Goal: Task Accomplishment & Management: Manage account settings

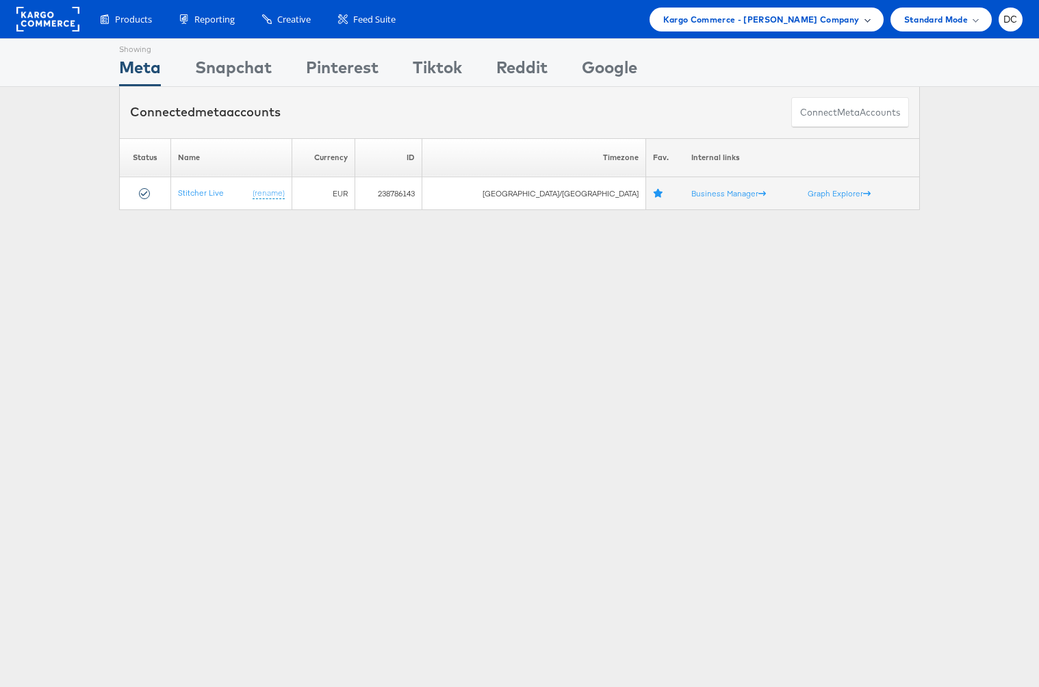
click at [702, 10] on div "Kargo Commerce - Stephen Morrissey Company" at bounding box center [766, 20] width 234 height 24
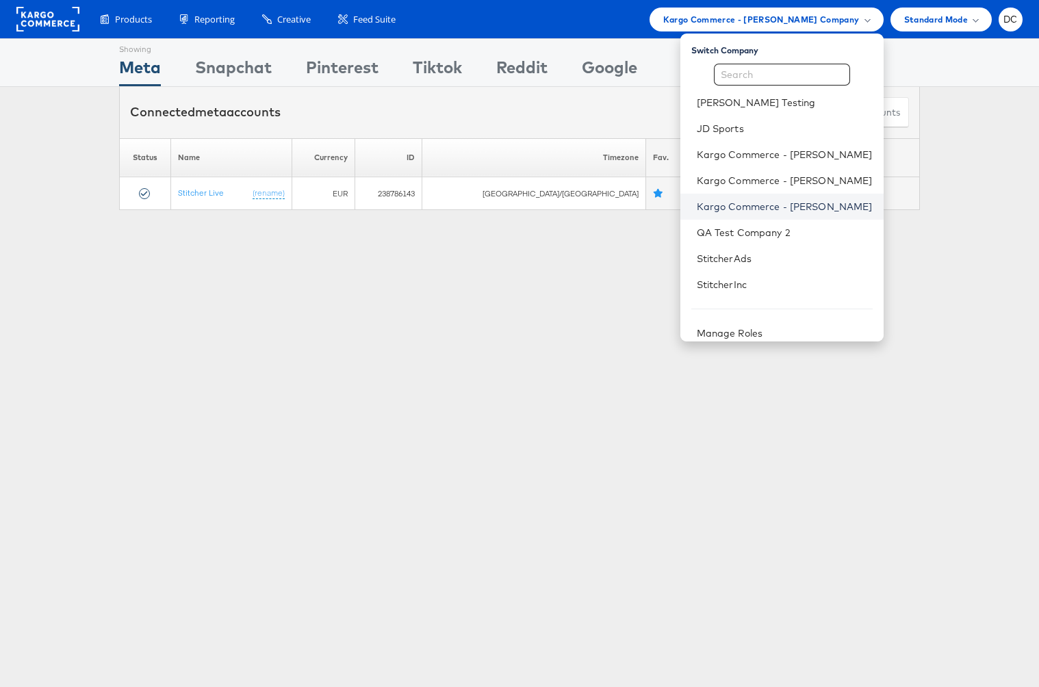
click at [806, 212] on link "Kargo Commerce - Peter Inouye" at bounding box center [785, 207] width 176 height 14
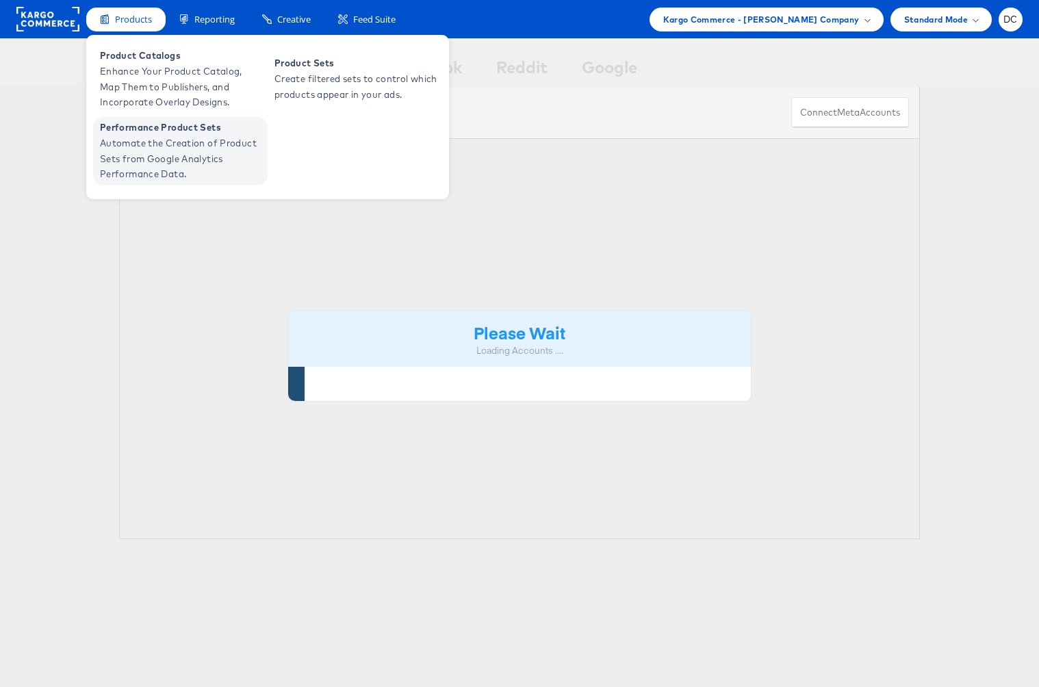
click at [192, 138] on span "Automate the Creation of Product Sets from Google Analytics Performance Data." at bounding box center [182, 158] width 164 height 47
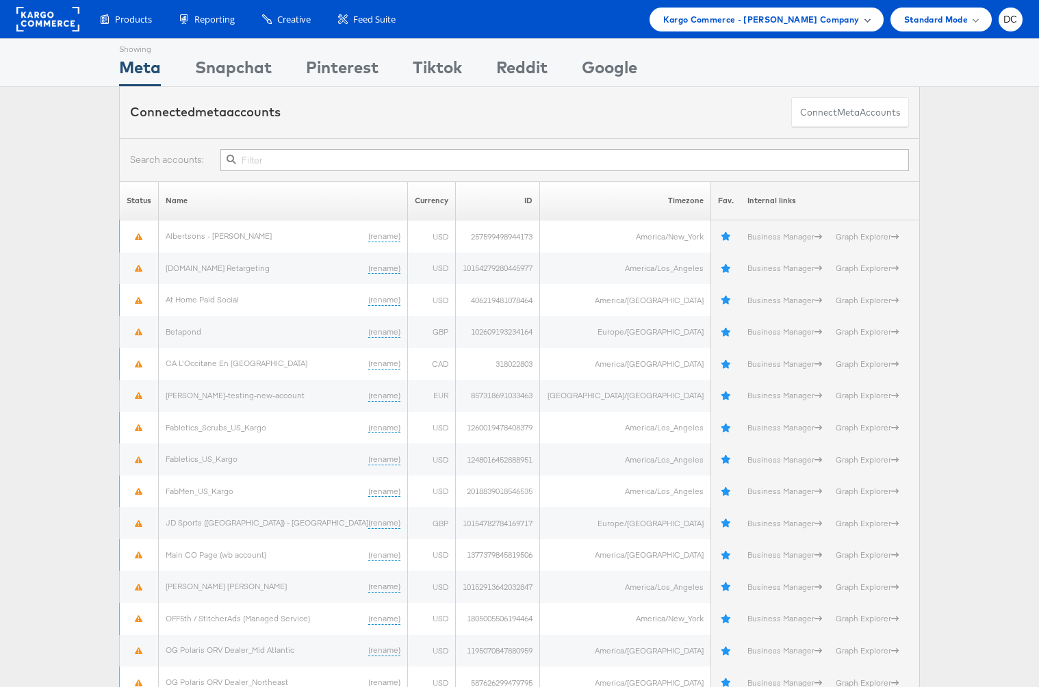
click at [800, 15] on span "Kargo Commerce - Peter Inouye Company" at bounding box center [761, 19] width 196 height 14
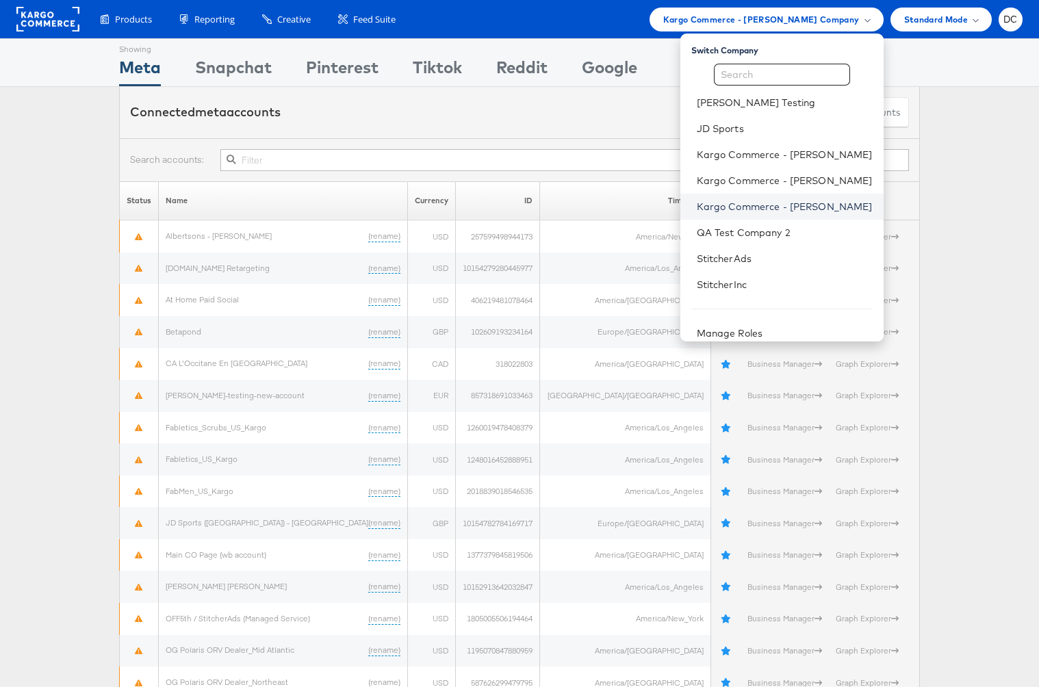
click at [787, 200] on link "Kargo Commerce - Stephen Morrissey" at bounding box center [785, 207] width 176 height 14
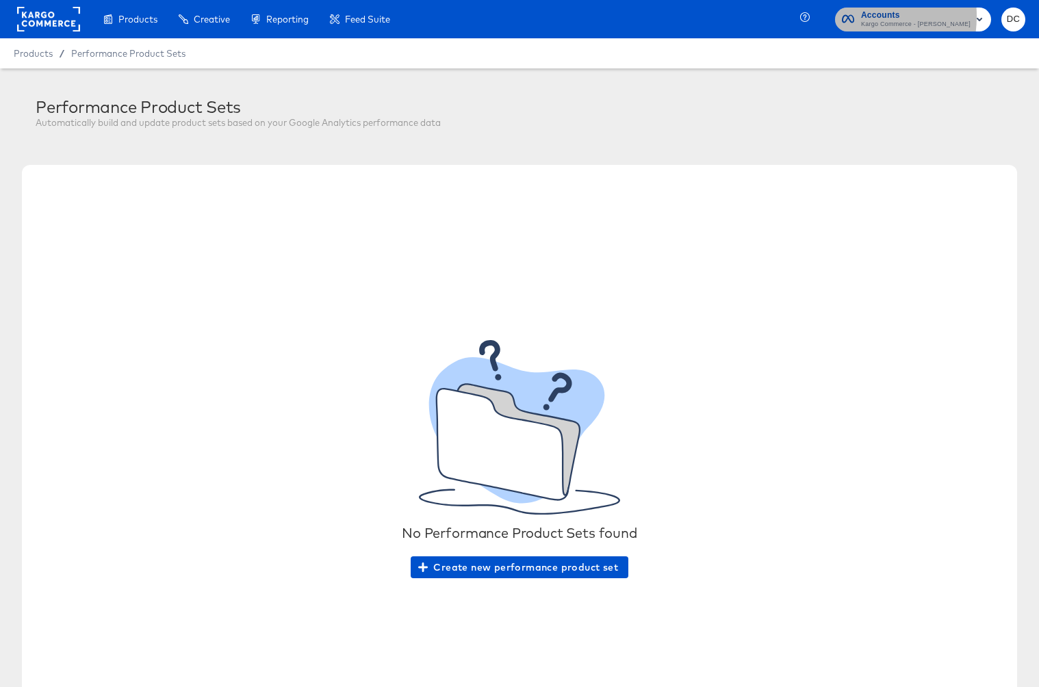
click at [854, 16] on icon "button" at bounding box center [848, 19] width 12 height 8
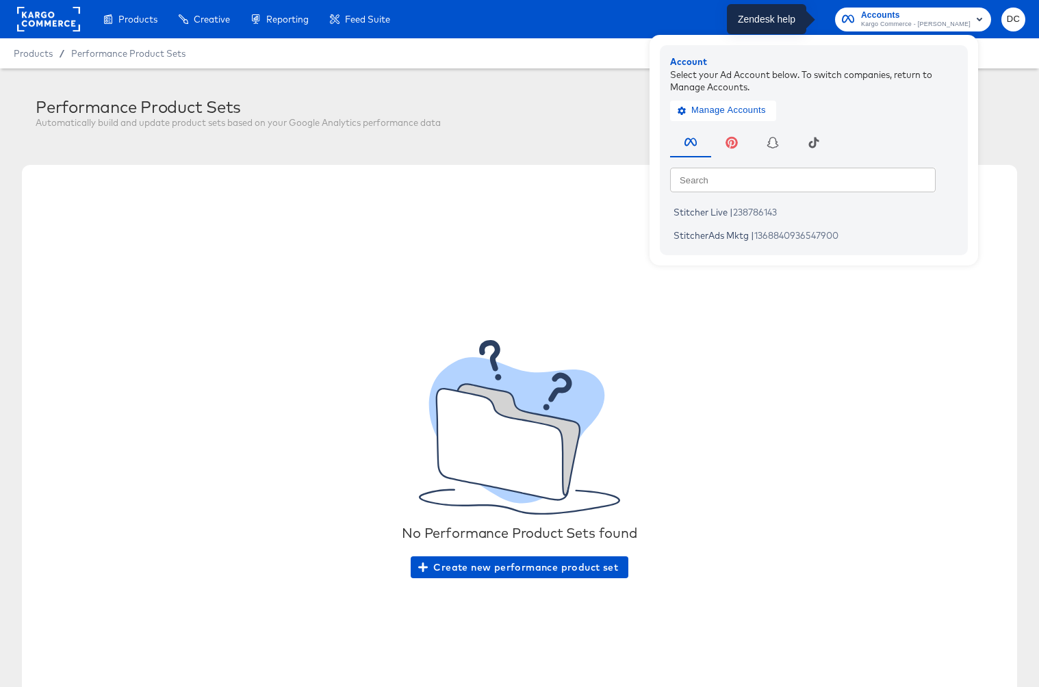
click at [810, 19] on div "Products Creative Reporting Feed Suite Accounts Kargo Commerce - Peter Inouye A…" at bounding box center [519, 19] width 1039 height 38
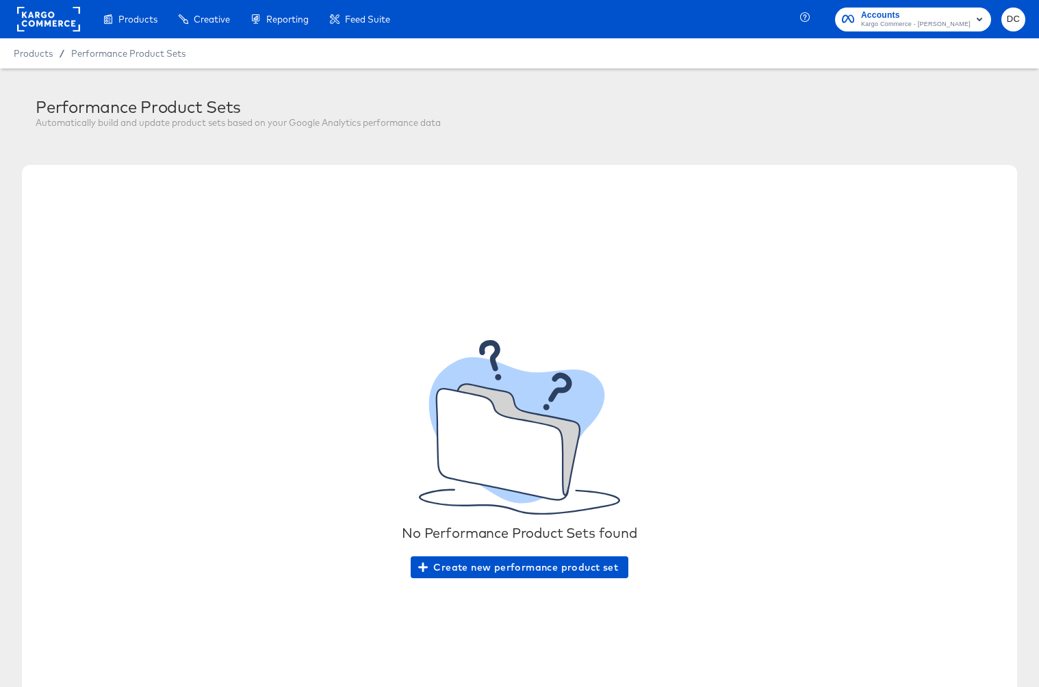
click at [950, 18] on span "Accounts" at bounding box center [915, 15] width 109 height 14
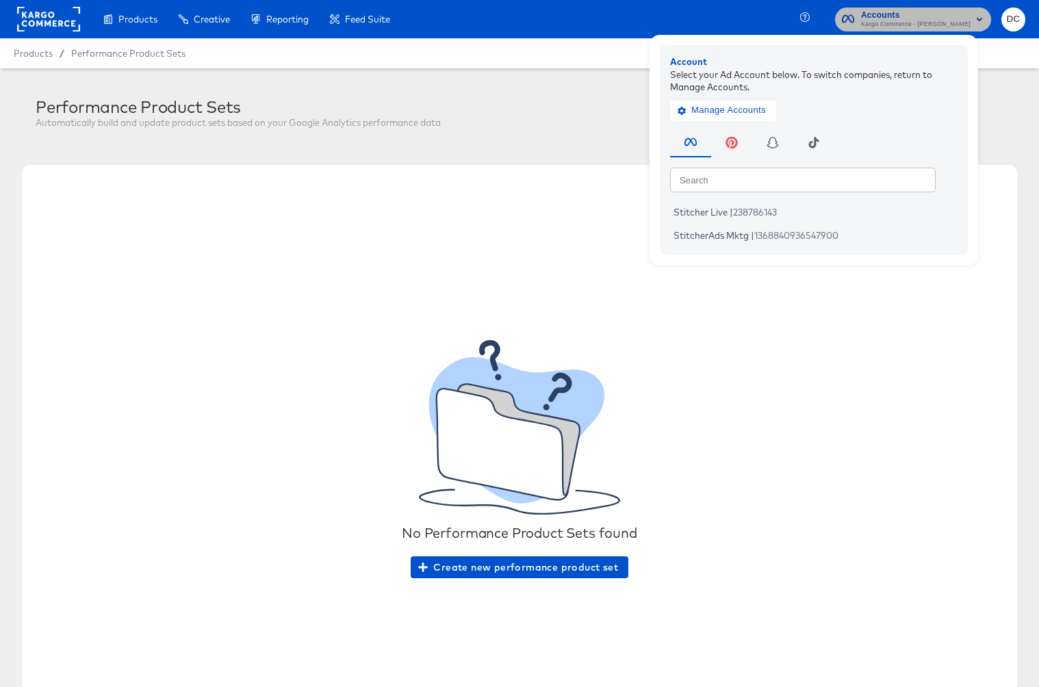
click at [950, 18] on span "Accounts" at bounding box center [915, 15] width 109 height 14
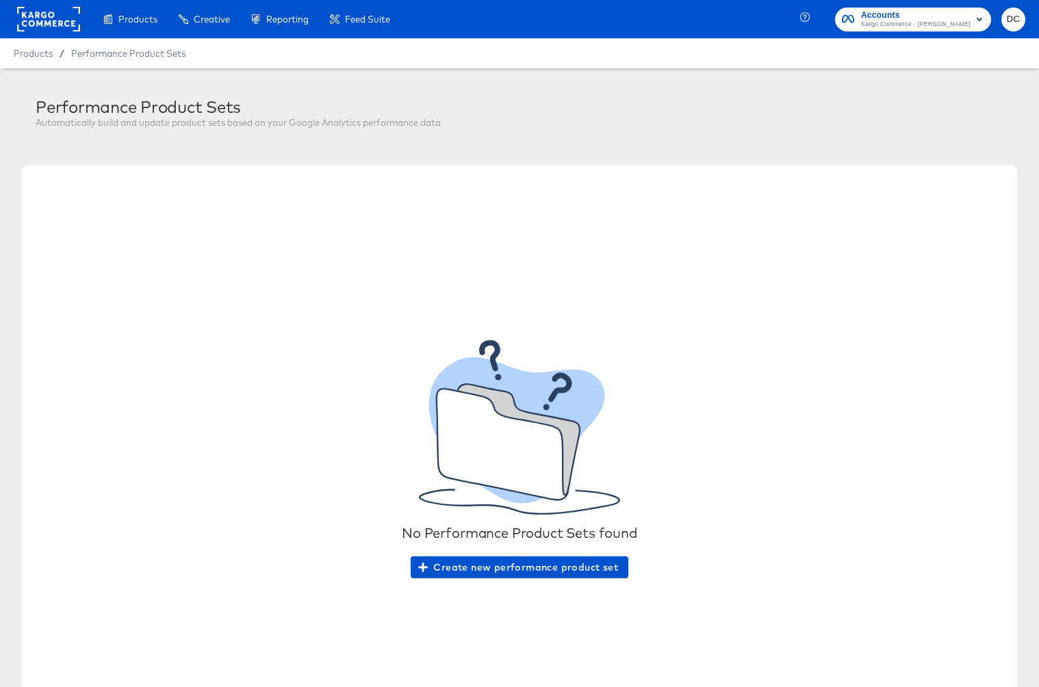
click at [998, 18] on div "Accounts Kargo Commerce - Peter Inouye DC" at bounding box center [922, 19] width 234 height 38
click at [1002, 18] on button "DC" at bounding box center [1013, 20] width 24 height 24
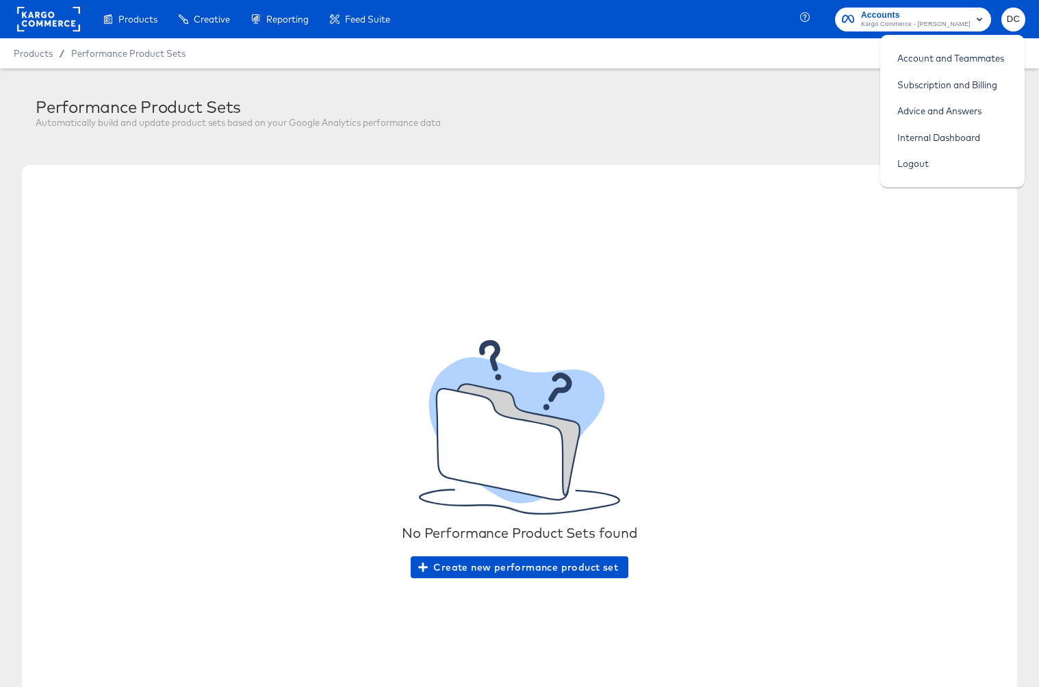
click at [1002, 18] on button "DC" at bounding box center [1013, 20] width 24 height 24
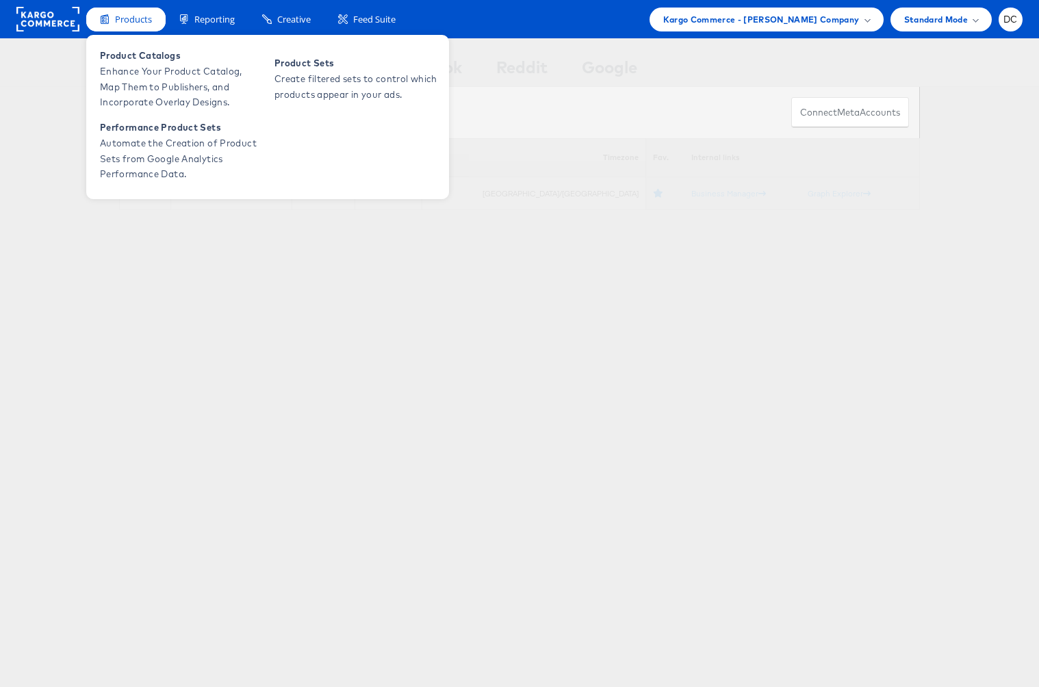
click at [131, 13] on span "Products" at bounding box center [133, 19] width 37 height 13
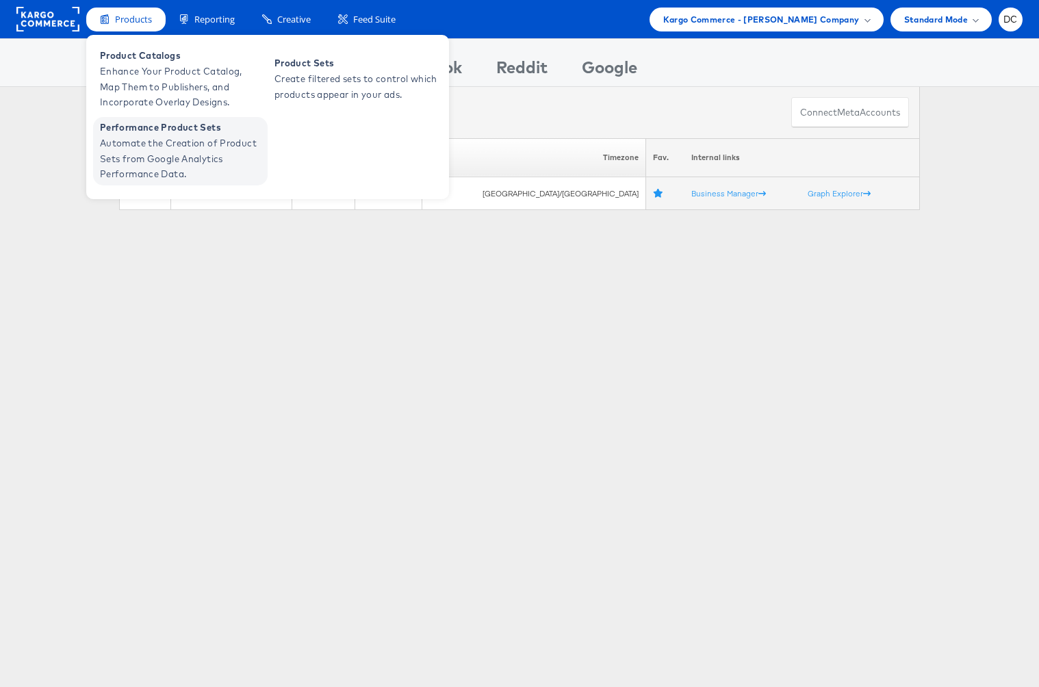
click at [144, 119] on link "Performance Product Sets Automate the Creation of Product Sets from Google Anal…" at bounding box center [180, 151] width 174 height 68
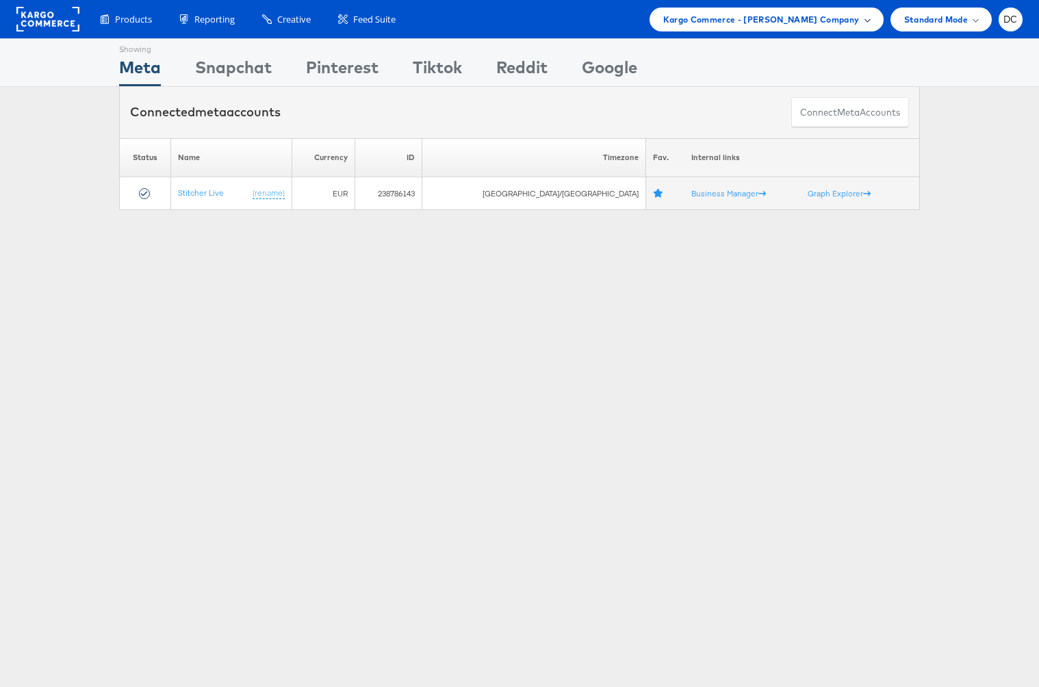
click at [761, 16] on span "Kargo Commerce - Stephen Morrissey Company" at bounding box center [761, 19] width 196 height 14
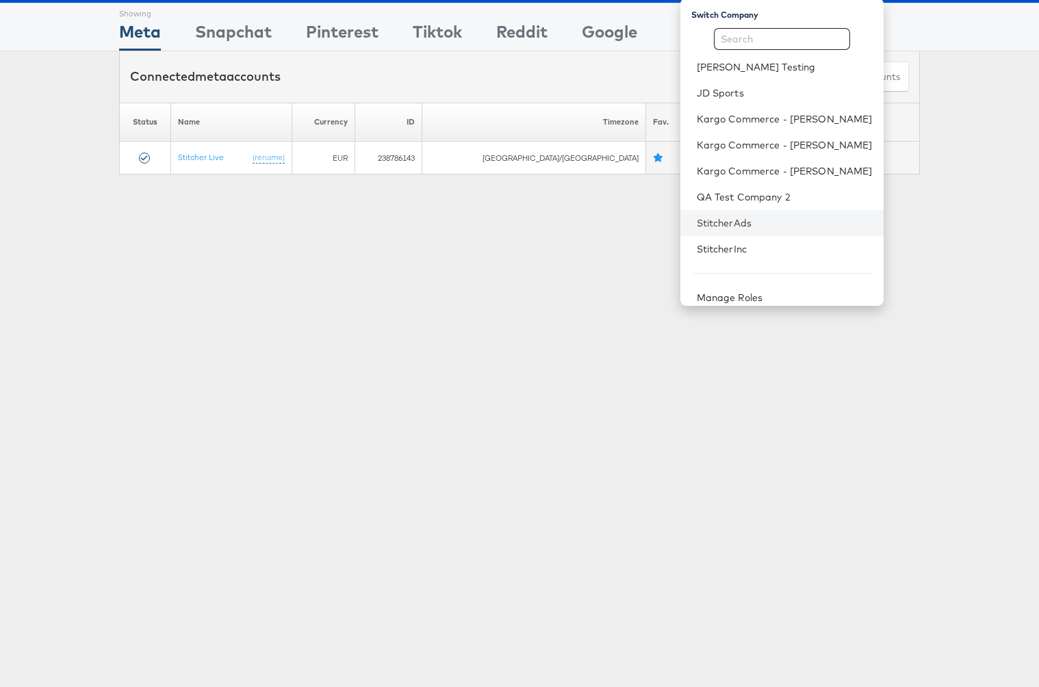
scroll to position [10, 0]
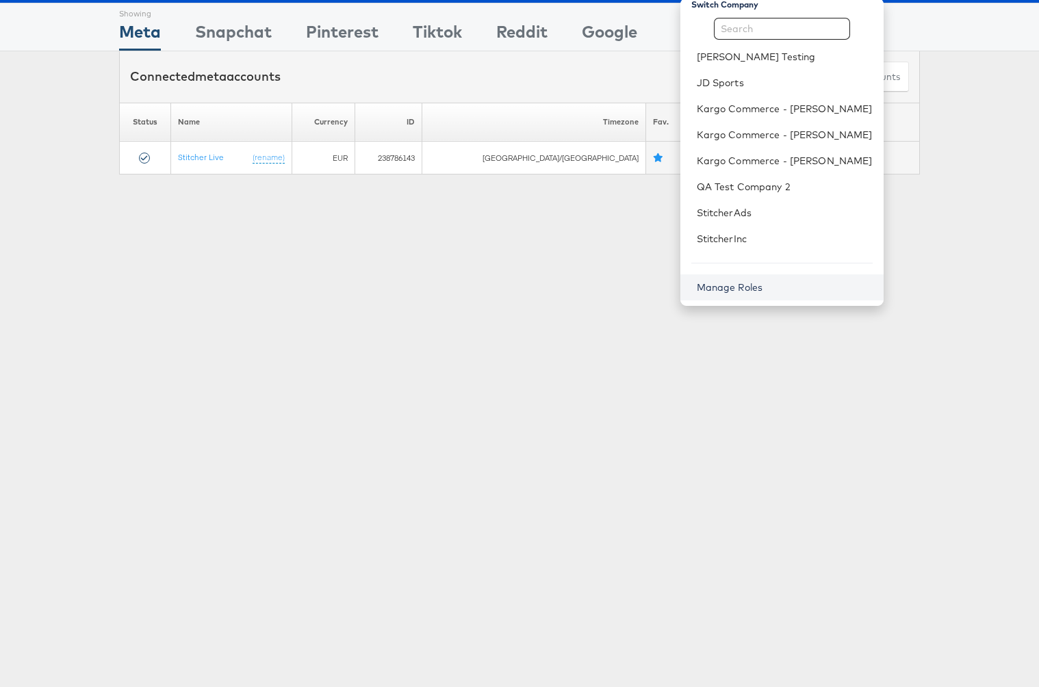
click at [763, 285] on link "Manage Roles" at bounding box center [730, 287] width 66 height 12
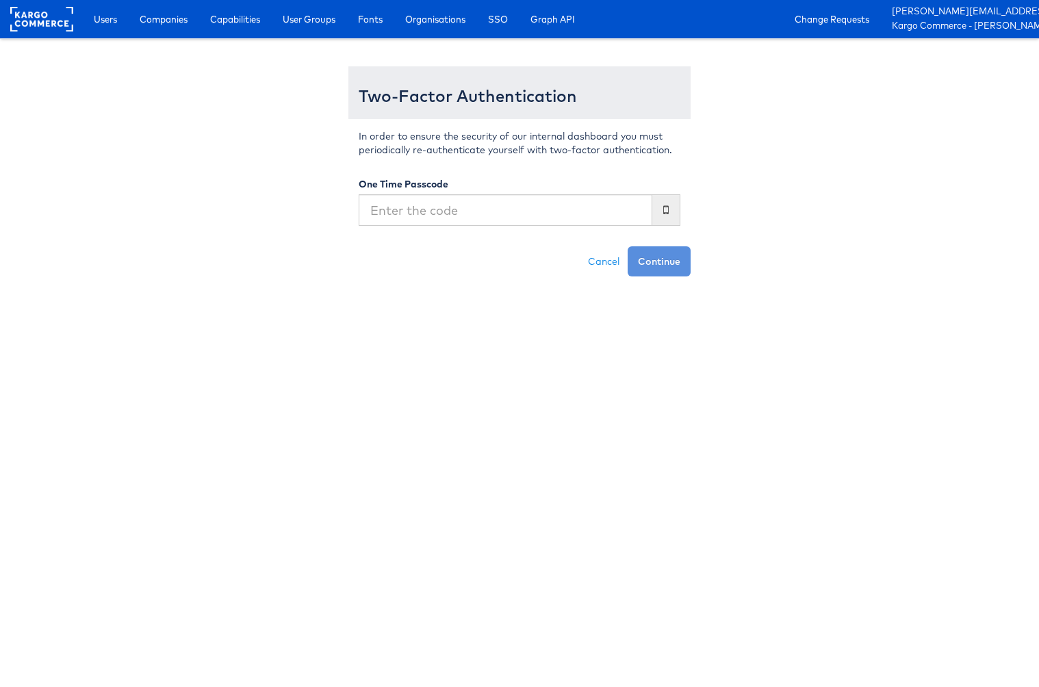
click at [457, 200] on input "text" at bounding box center [506, 209] width 294 height 31
type input "918464"
click at [627, 246] on button "Continue" at bounding box center [658, 261] width 63 height 30
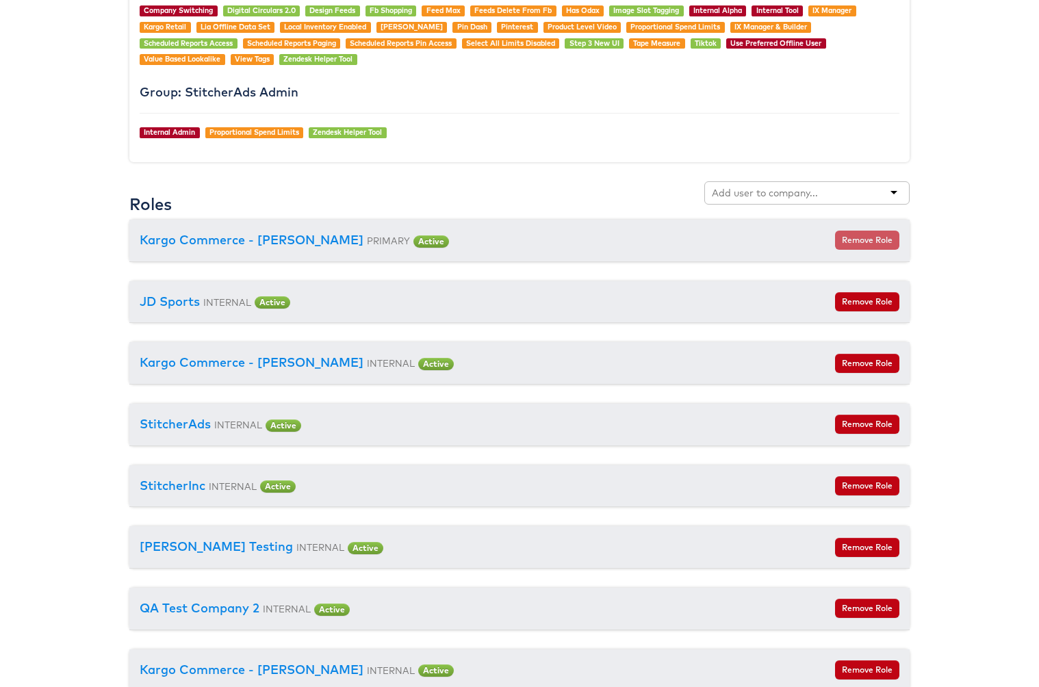
scroll to position [1401, 0]
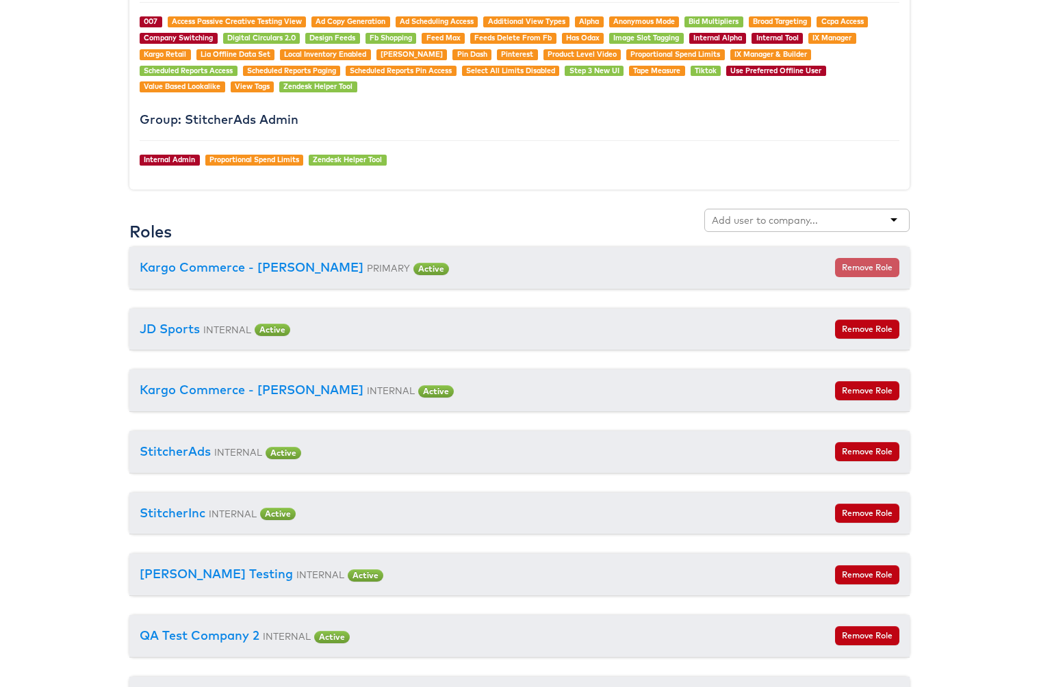
click at [738, 219] on input "text" at bounding box center [766, 220] width 108 height 14
type input "Lauren"
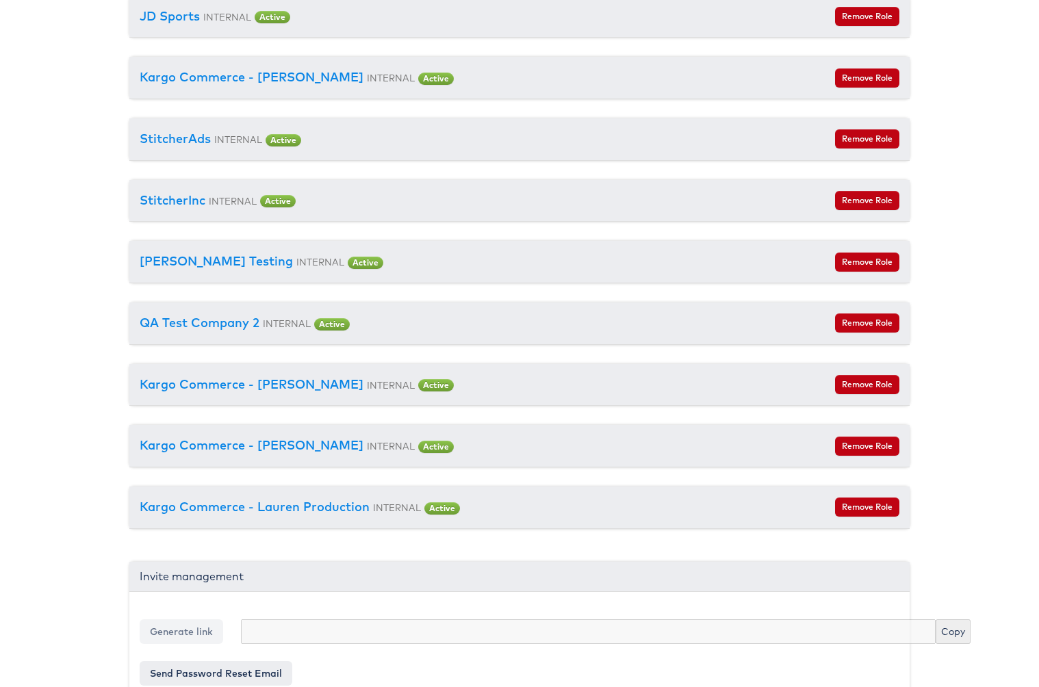
scroll to position [1723, 0]
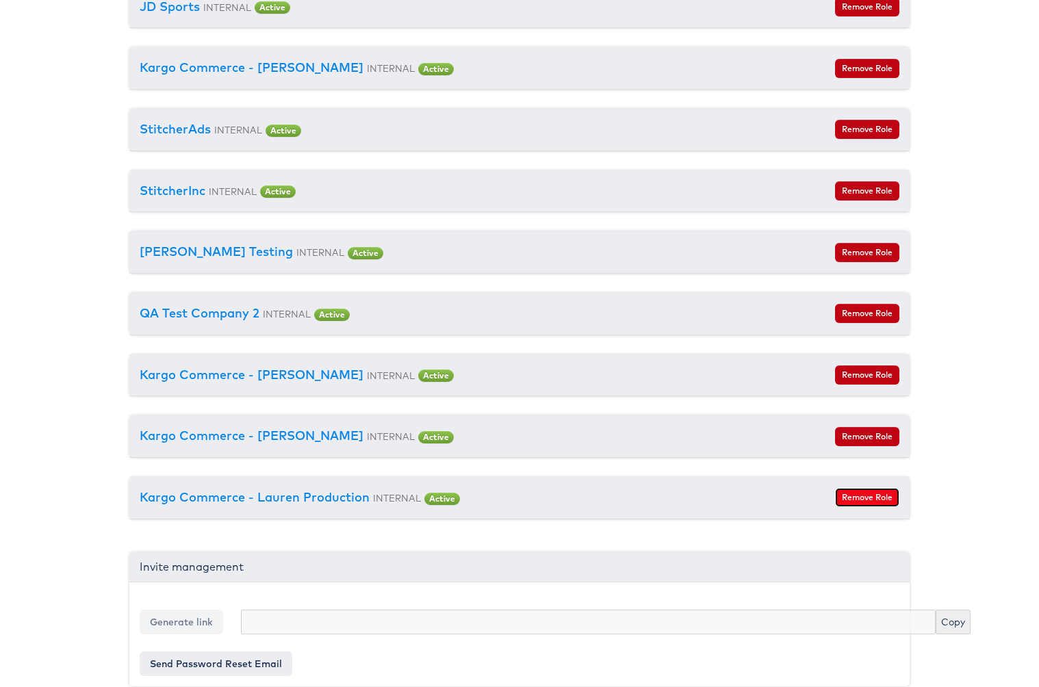
click at [872, 506] on button "Remove Role" at bounding box center [867, 497] width 64 height 19
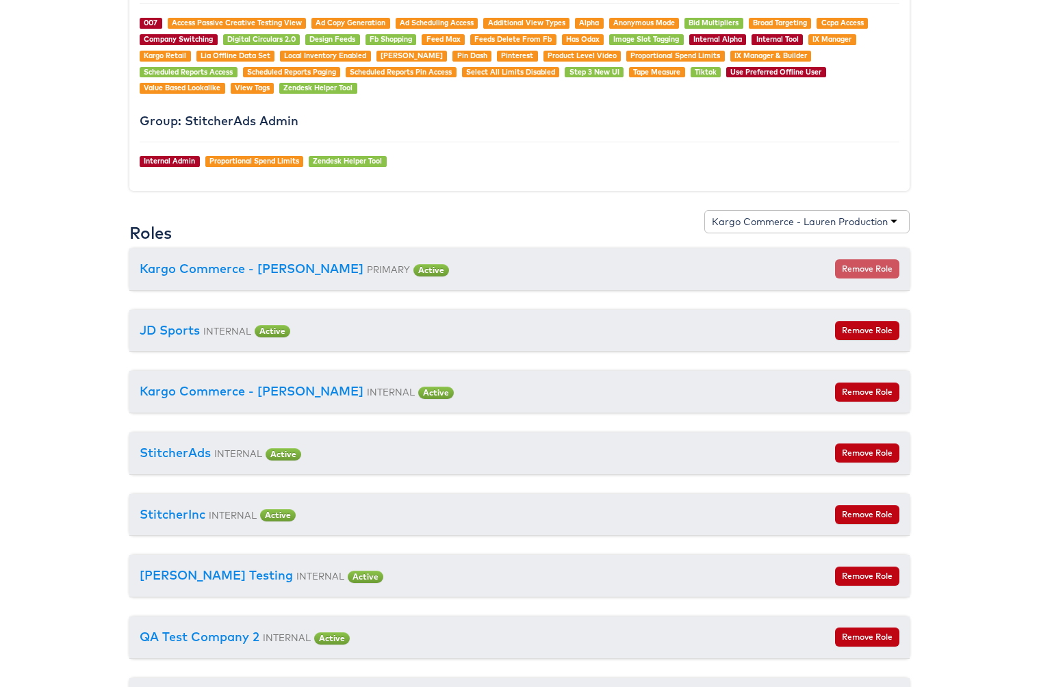
scroll to position [1353, 0]
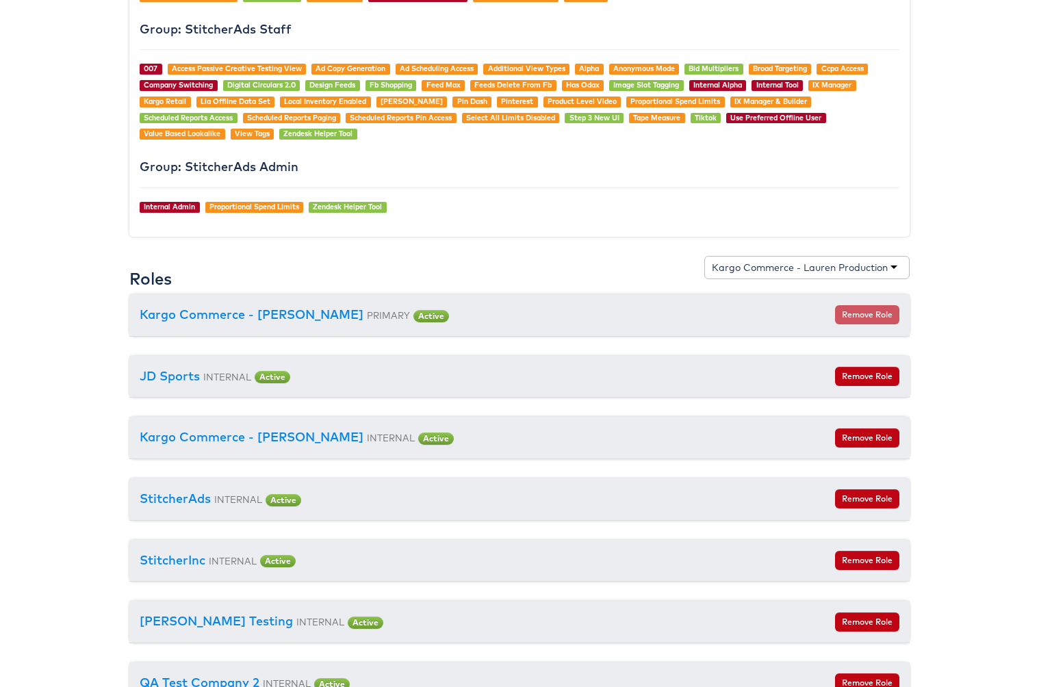
click at [750, 273] on div "Kargo Commerce - Lauren Production" at bounding box center [806, 267] width 205 height 23
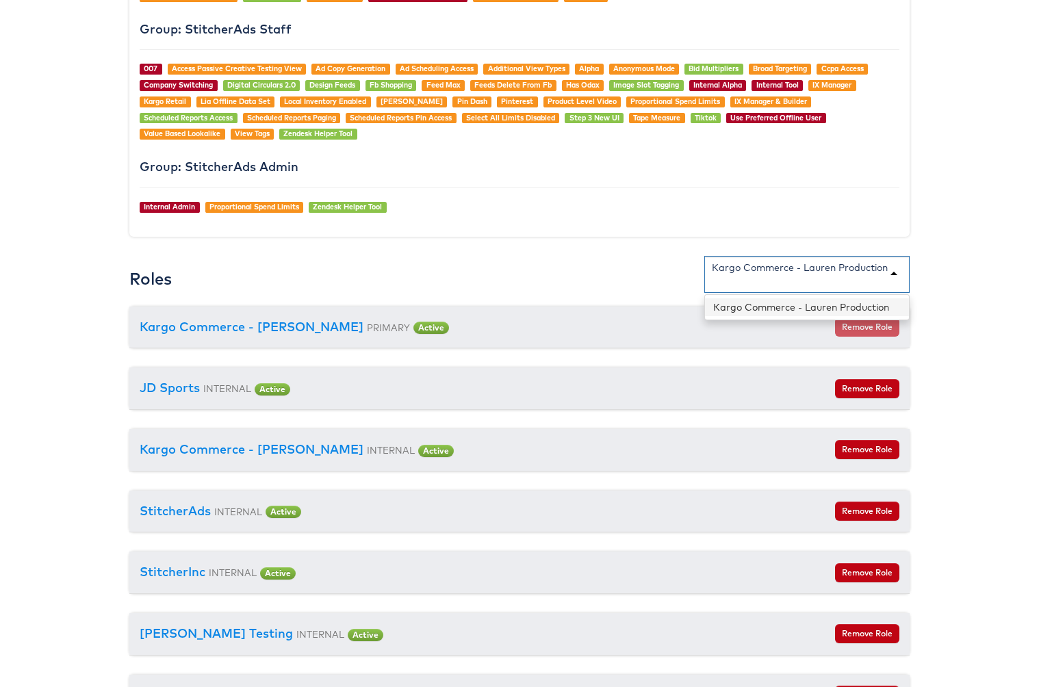
click at [722, 285] on input "text" at bounding box center [766, 281] width 108 height 14
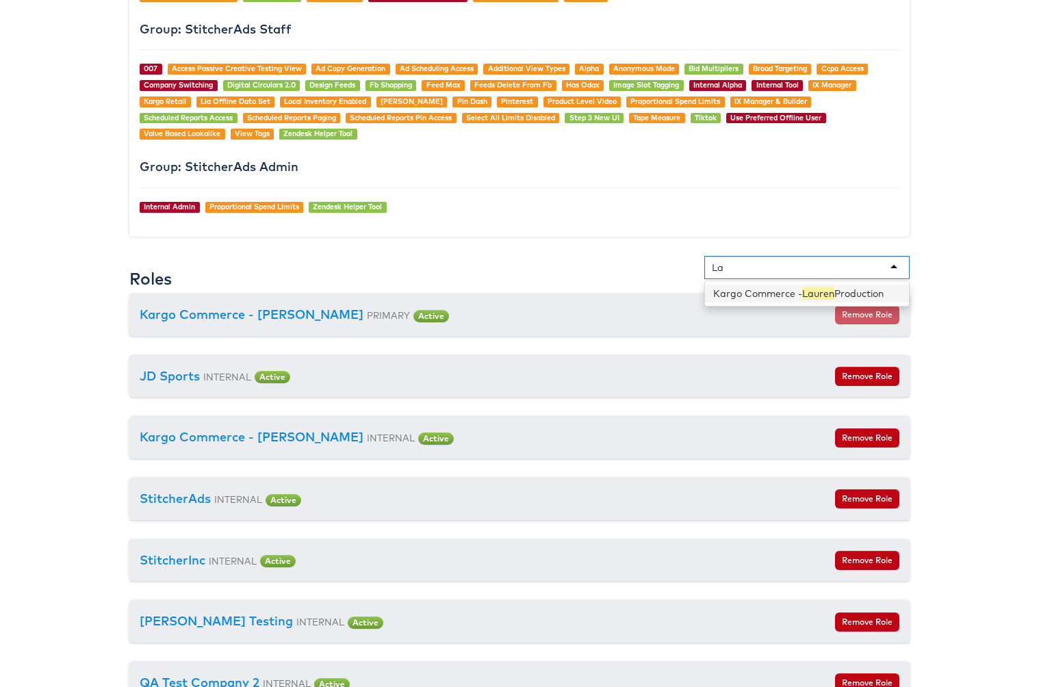
type input "L"
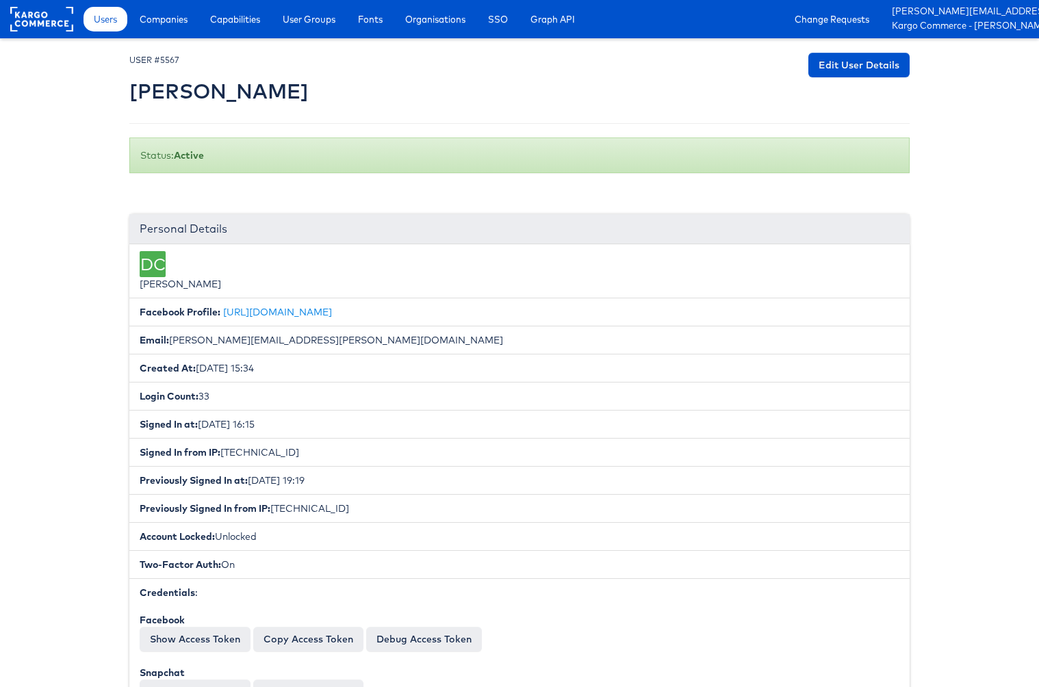
scroll to position [3, 0]
click at [31, 20] on rect at bounding box center [41, 19] width 63 height 25
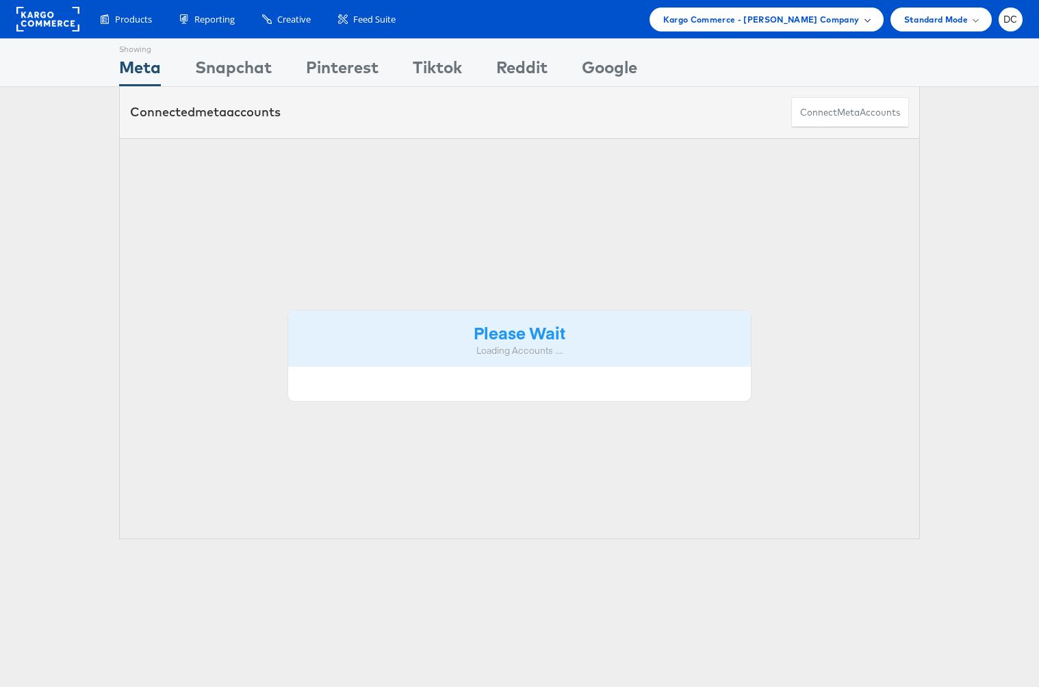
click at [780, 27] on div "Kargo Commerce - [PERSON_NAME] Company" at bounding box center [766, 20] width 234 height 24
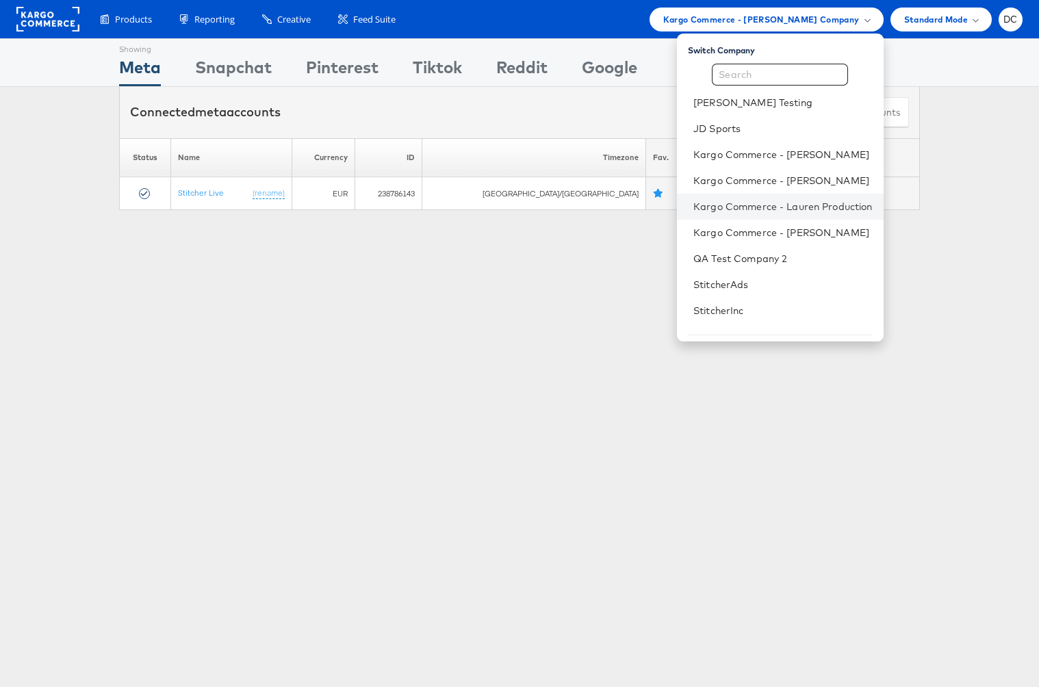
click at [772, 213] on li "Kargo Commerce - Lauren Production" at bounding box center [780, 207] width 206 height 26
click at [755, 200] on link "Kargo Commerce - Lauren Production" at bounding box center [782, 207] width 179 height 14
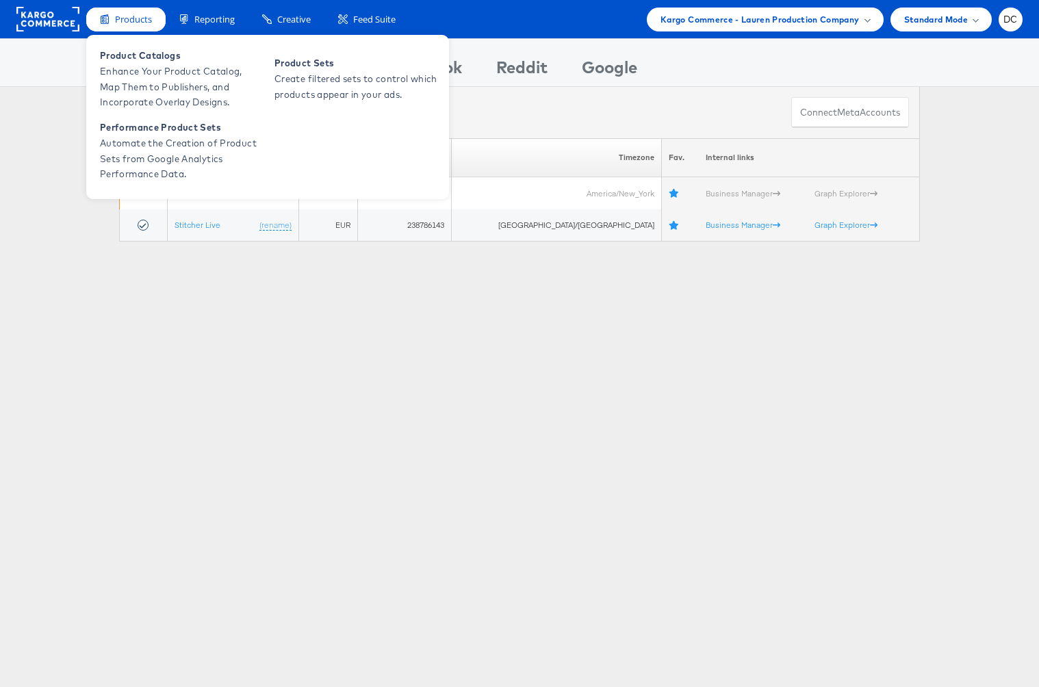
click at [133, 23] on span "Products" at bounding box center [133, 19] width 37 height 13
click at [148, 125] on span "Performance Product Sets" at bounding box center [182, 128] width 164 height 16
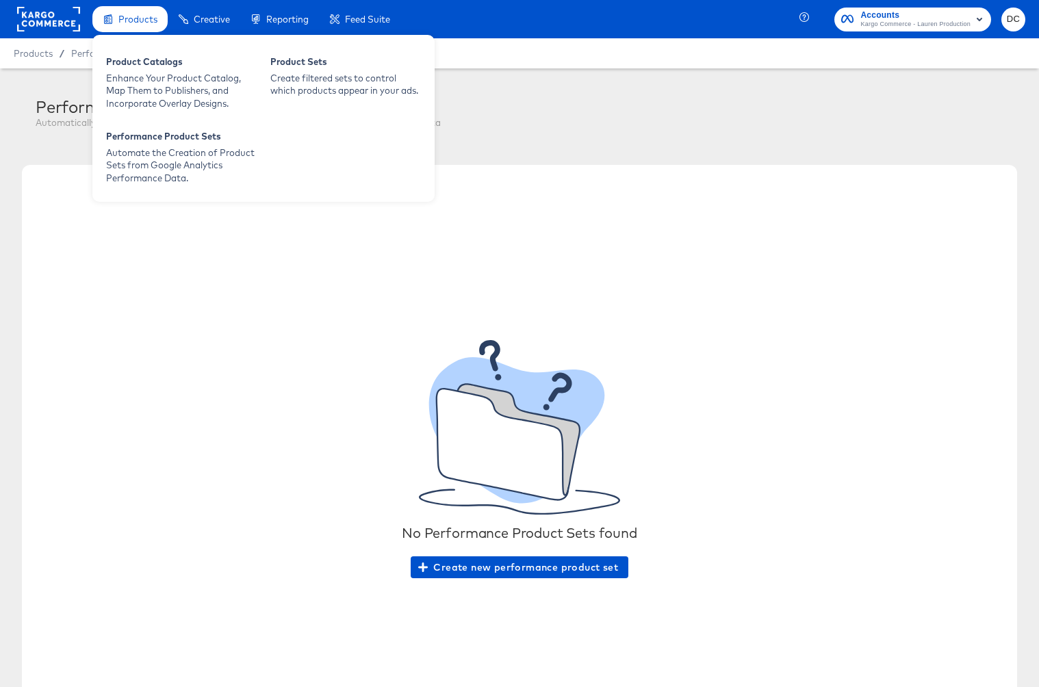
click at [117, 27] on div "Products" at bounding box center [129, 19] width 75 height 27
click at [118, 25] on div "Products" at bounding box center [129, 19] width 75 height 27
click at [137, 68] on div "Product Catalogs" at bounding box center [181, 63] width 151 height 16
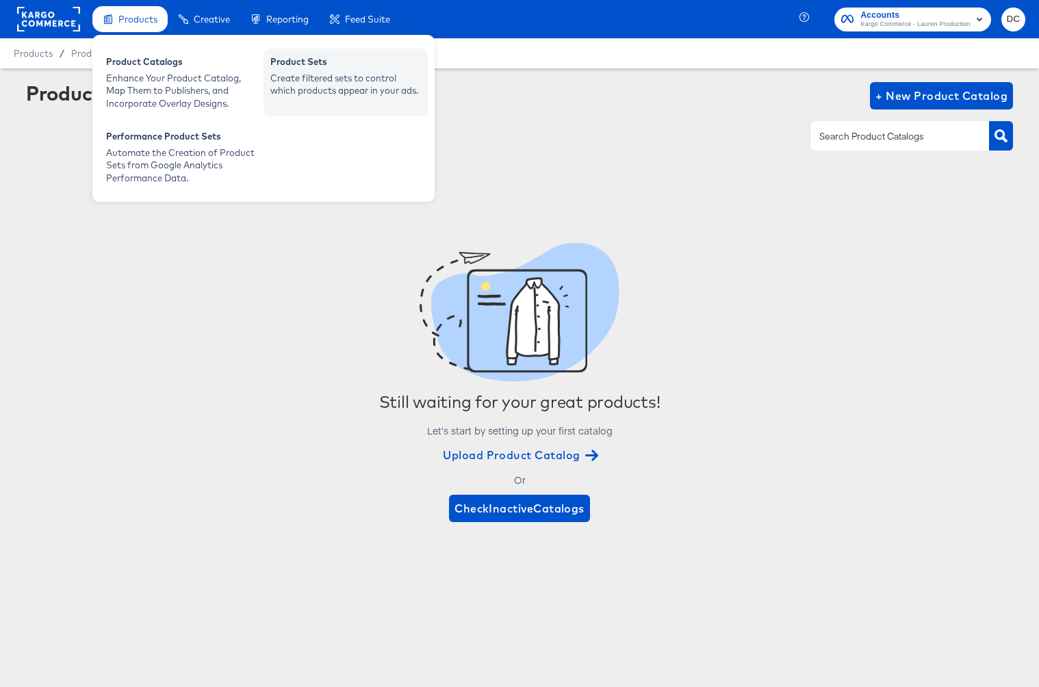
click at [277, 80] on div "Create filtered sets to control which products appear in your ads." at bounding box center [345, 84] width 151 height 25
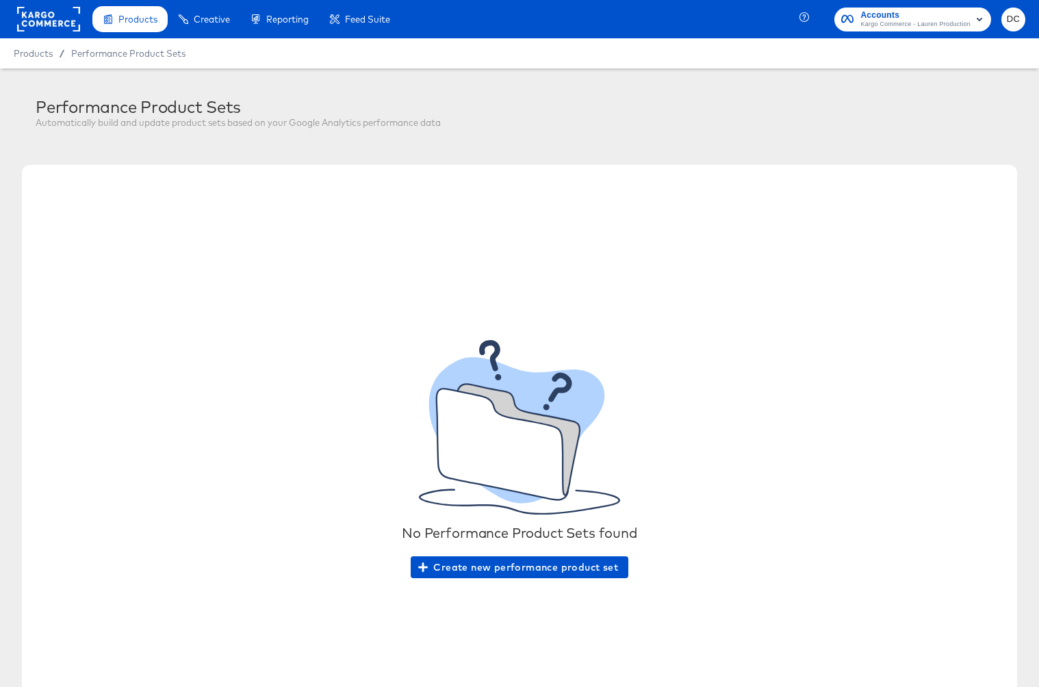
click at [34, 18] on rect at bounding box center [48, 19] width 63 height 25
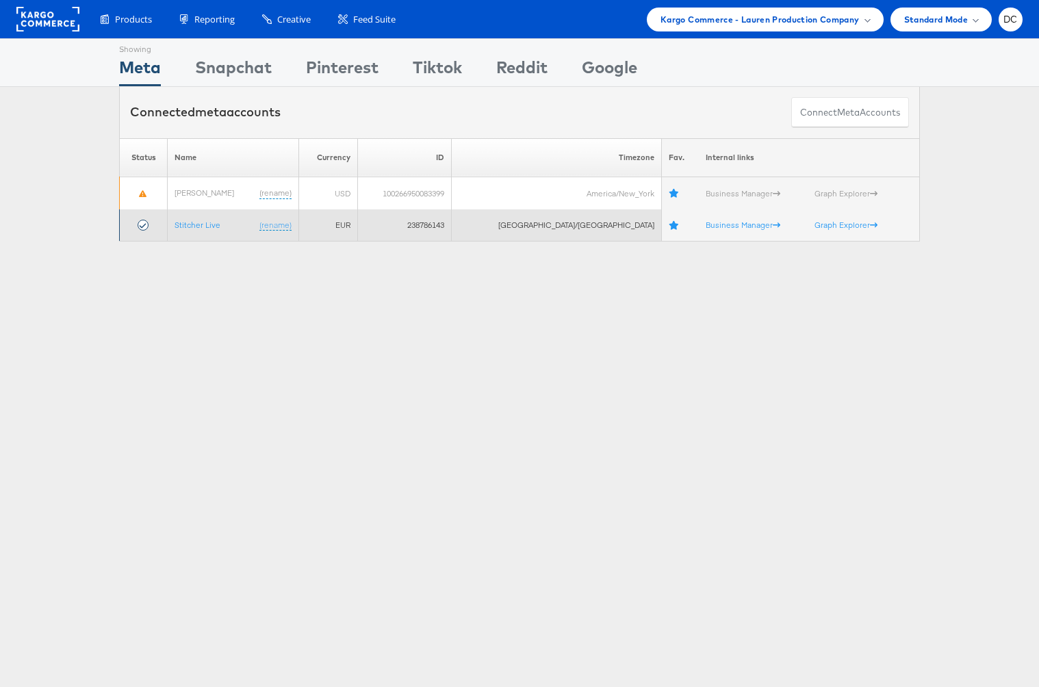
click at [205, 231] on td "Stitcher Live (rename)" at bounding box center [233, 225] width 131 height 32
click at [198, 222] on link "Stitcher Live" at bounding box center [197, 225] width 46 height 10
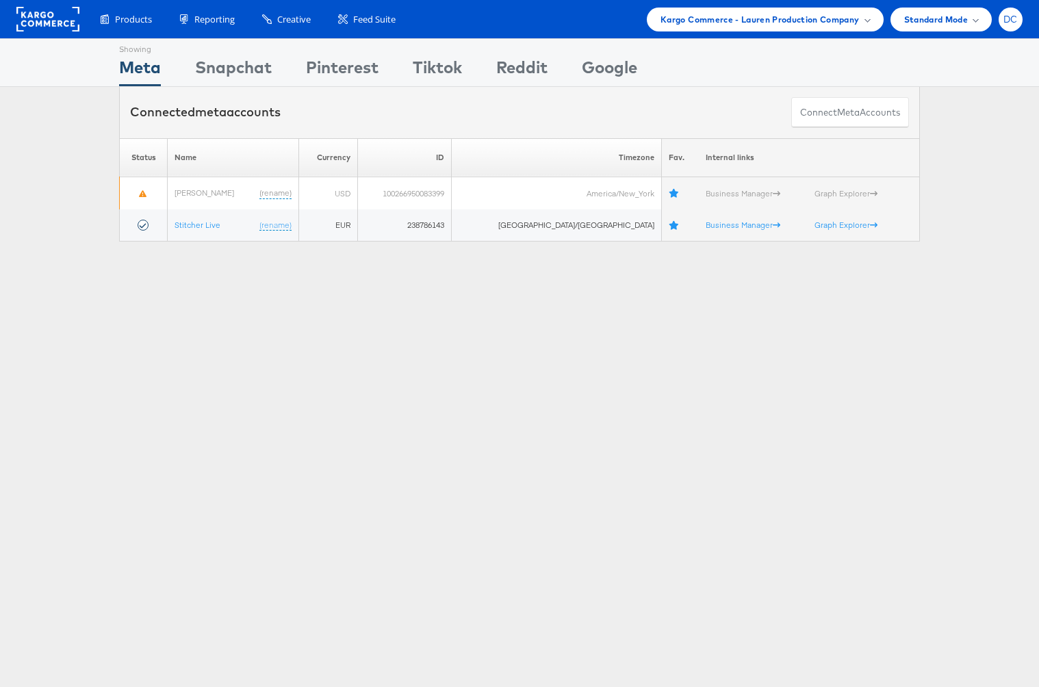
click at [1011, 25] on div "DC" at bounding box center [1010, 20] width 24 height 24
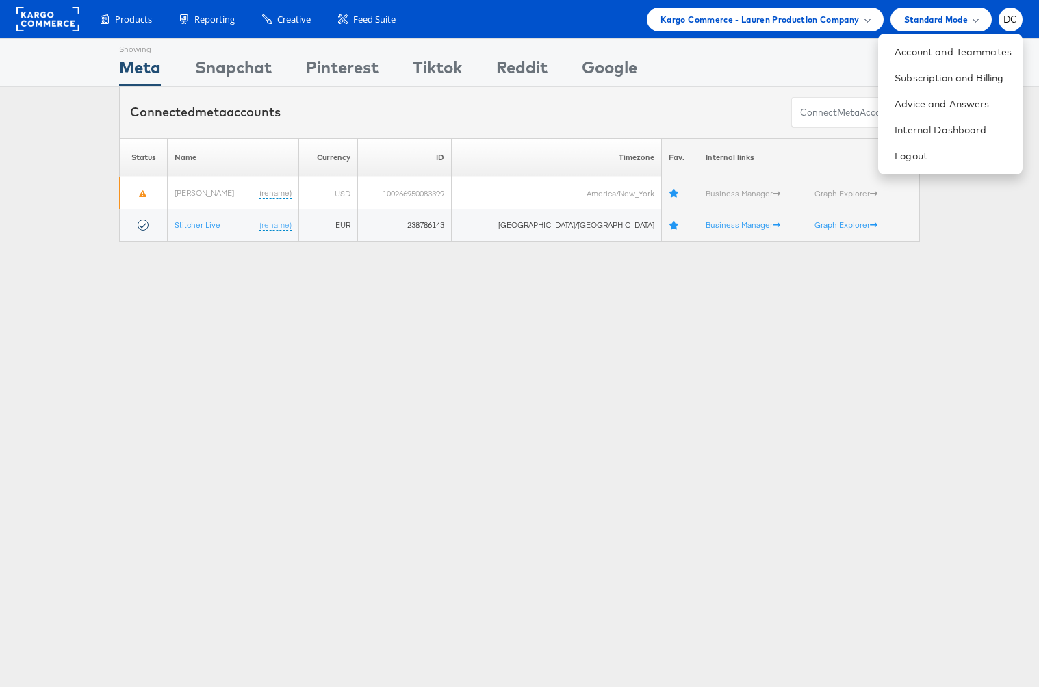
click at [928, 31] on div "Products Product Catalogs Enhance Your Product Catalog, Map Them to Publishers,…" at bounding box center [519, 19] width 1039 height 38
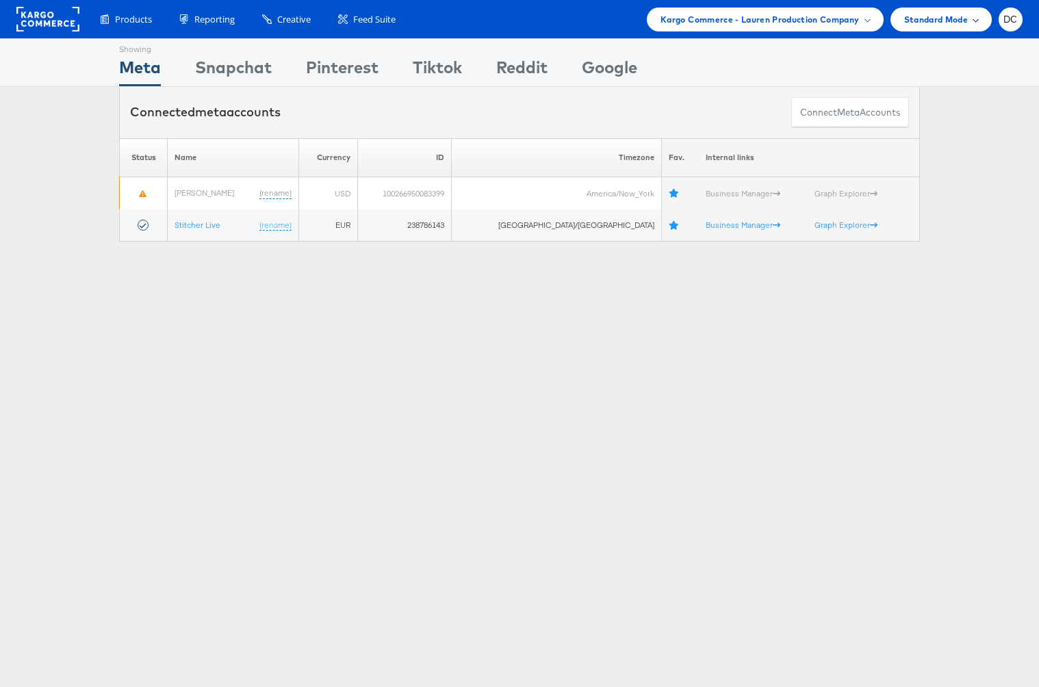
click at [922, 27] on div "Standard Mode" at bounding box center [940, 20] width 101 height 24
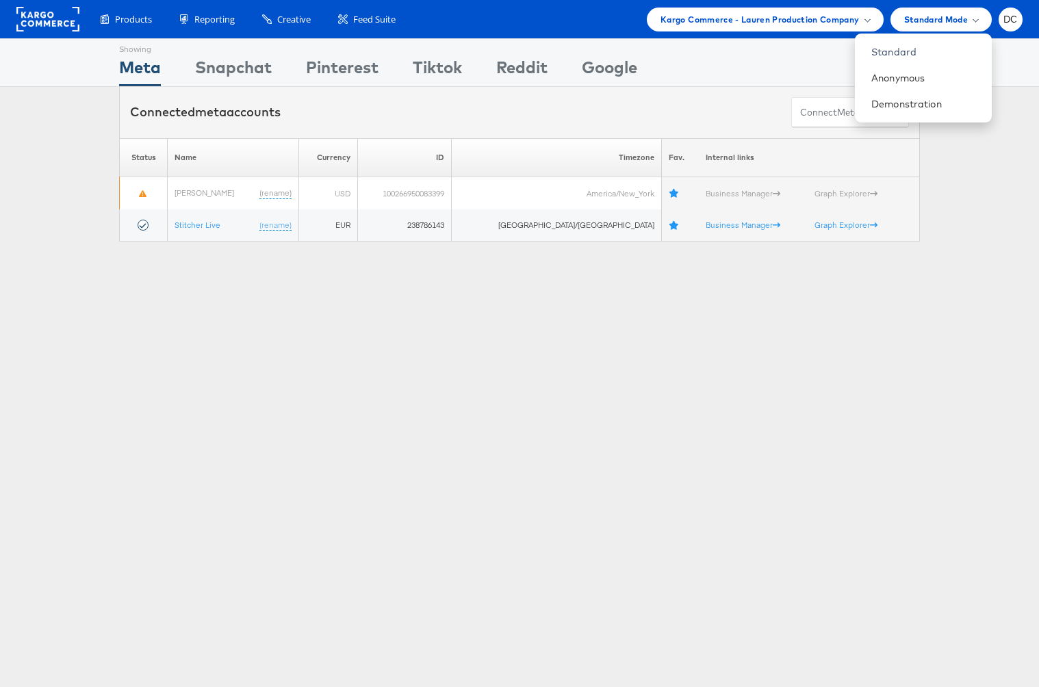
click at [1002, 28] on li "DC Account and Teammates Subscription and Billing Advice and Answers Internal D…" at bounding box center [1010, 20] width 24 height 24
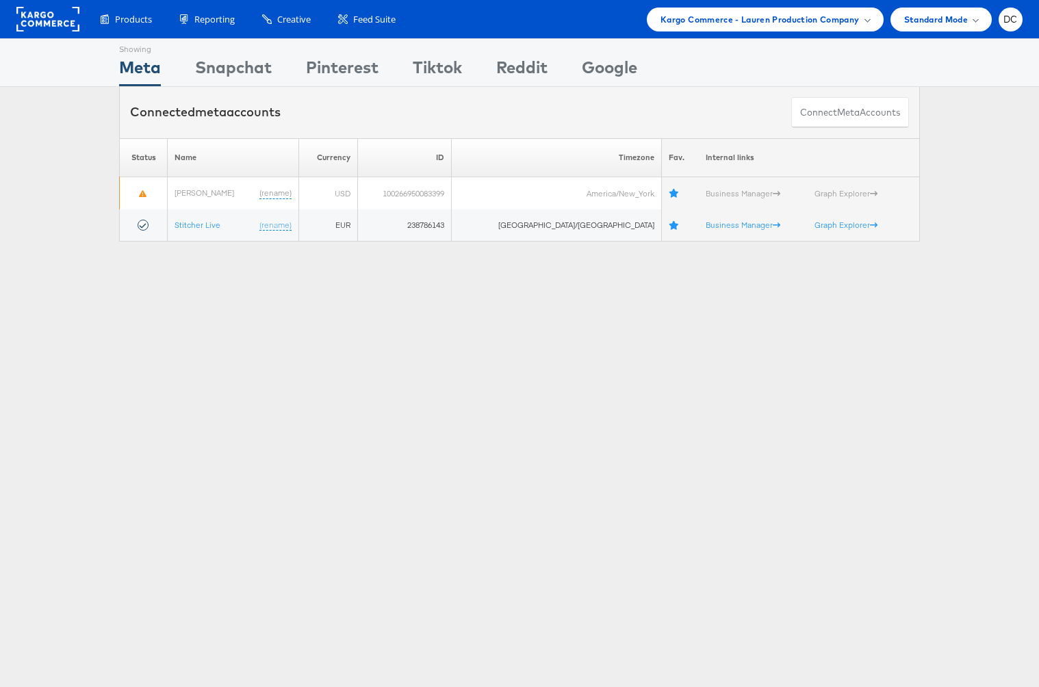
click at [825, 38] on div "Products Product Catalogs Enhance Your Product Catalog, Map Them to Publishers,…" at bounding box center [519, 19] width 1039 height 38
click at [809, 17] on span "Kargo Commerce - Lauren Production Company" at bounding box center [759, 19] width 198 height 14
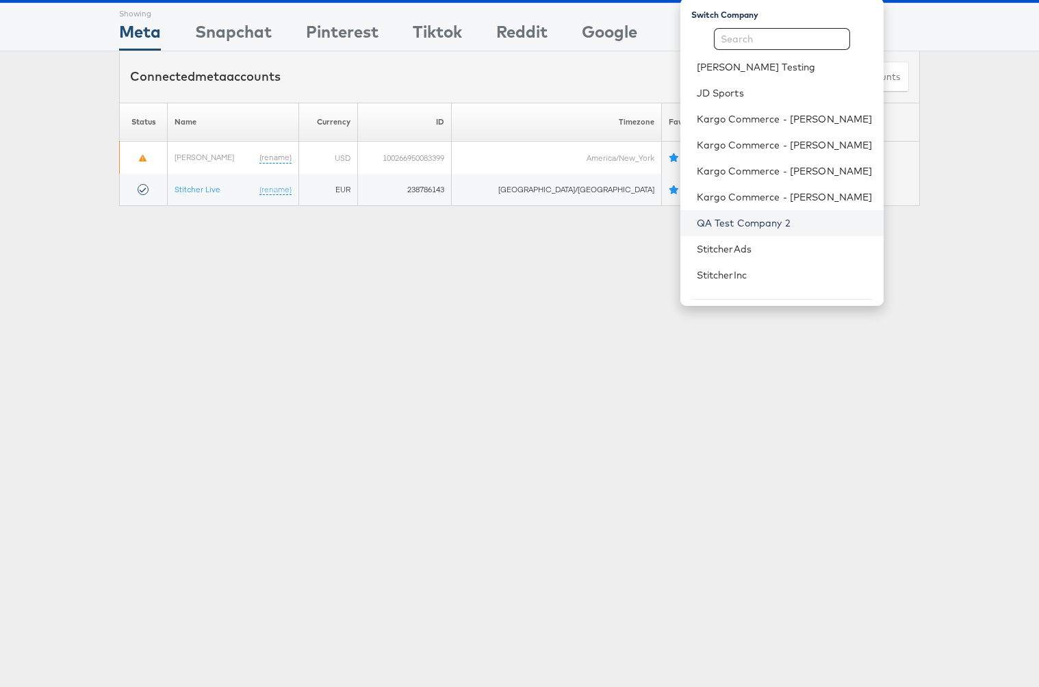
scroll to position [36, 0]
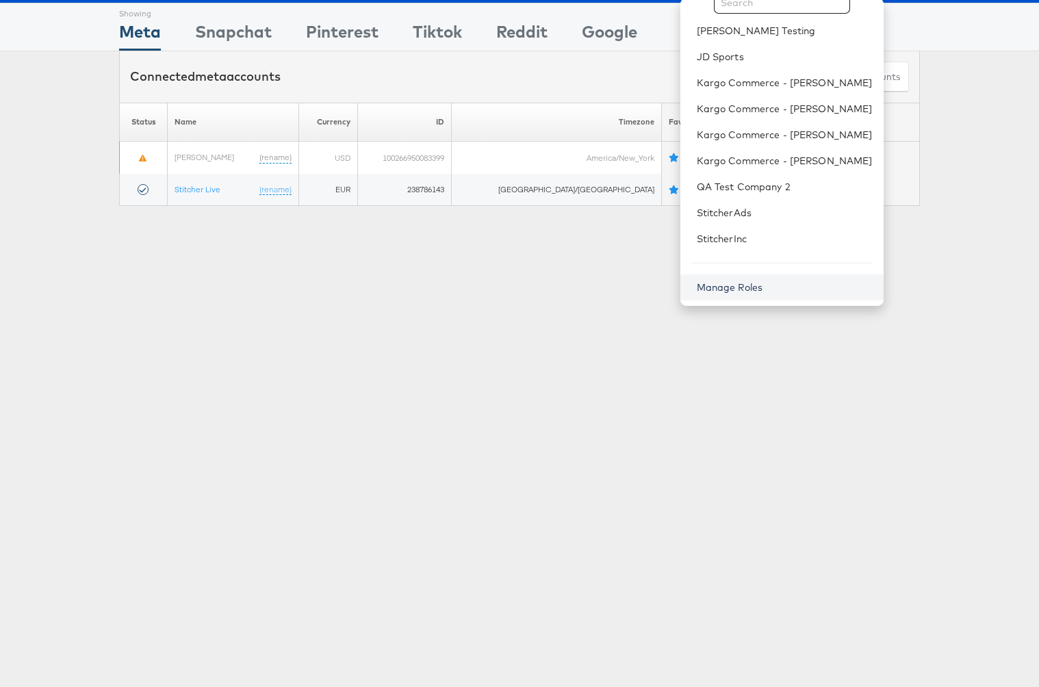
click at [747, 289] on link "Manage Roles" at bounding box center [730, 287] width 66 height 12
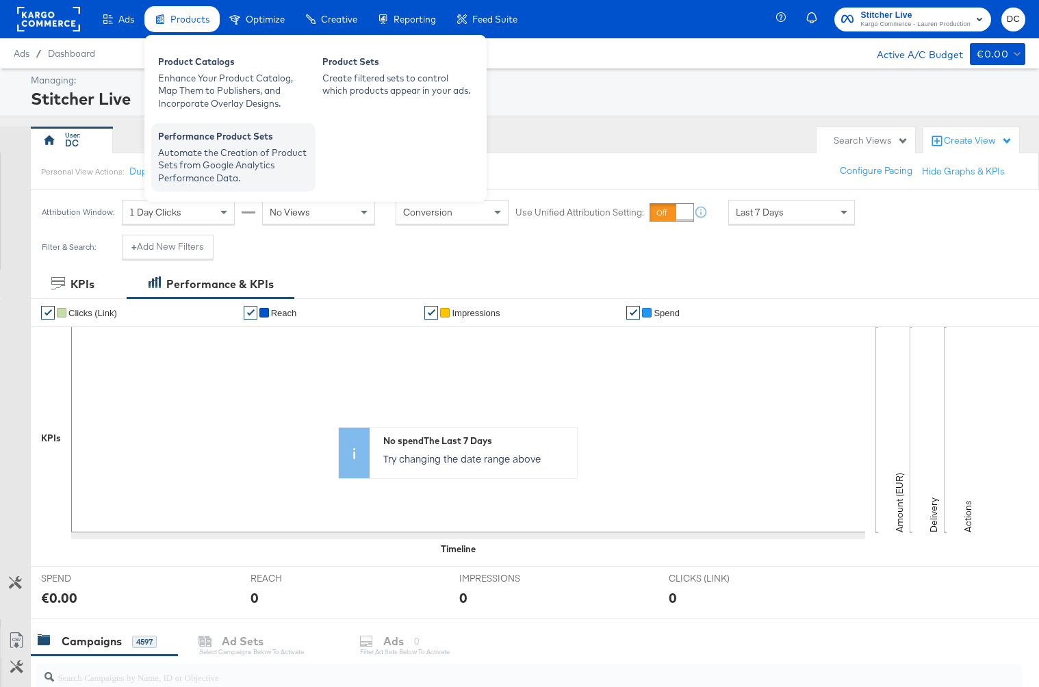
click at [235, 144] on div "Performance Product Sets" at bounding box center [233, 138] width 151 height 16
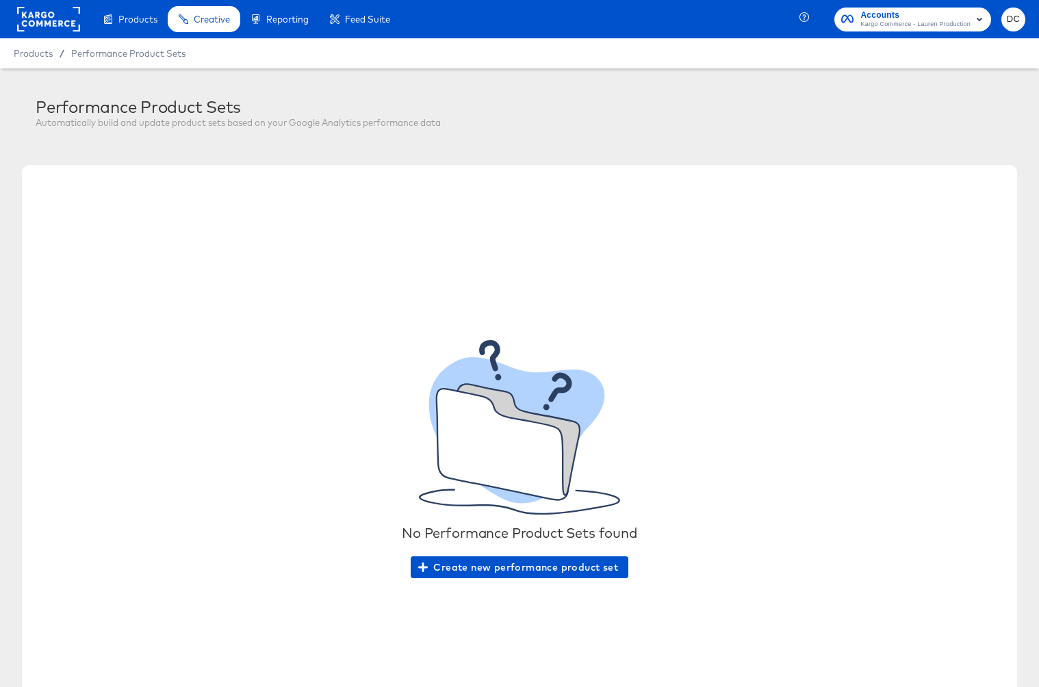
click at [198, 111] on div "Performance Product Sets" at bounding box center [238, 106] width 405 height 19
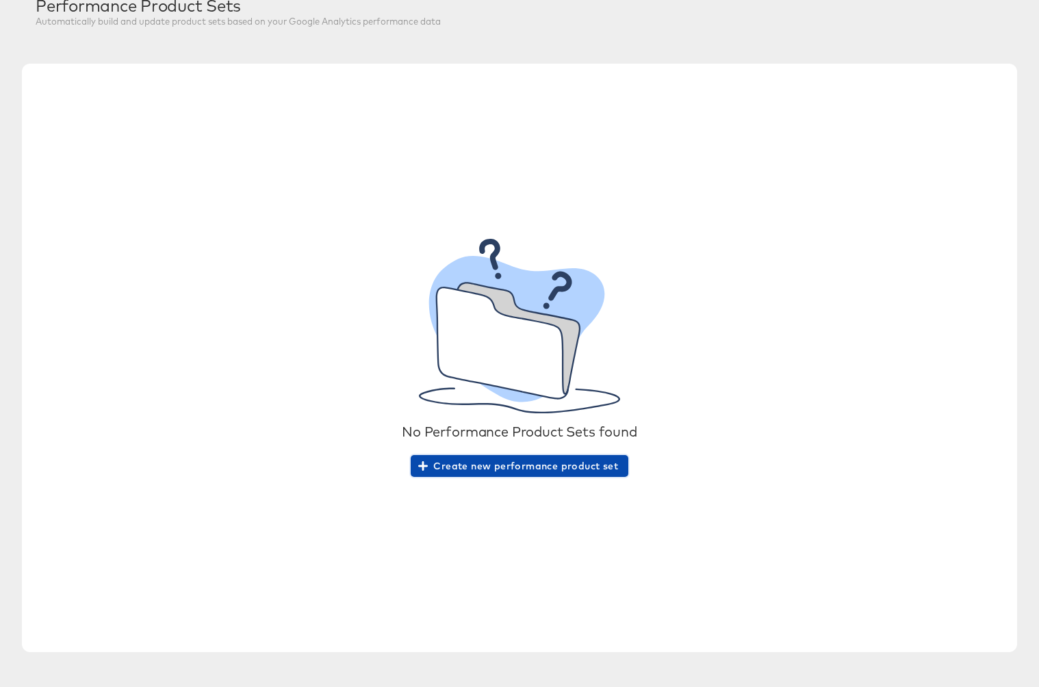
click at [504, 467] on span "Create new performance product set" at bounding box center [519, 466] width 197 height 17
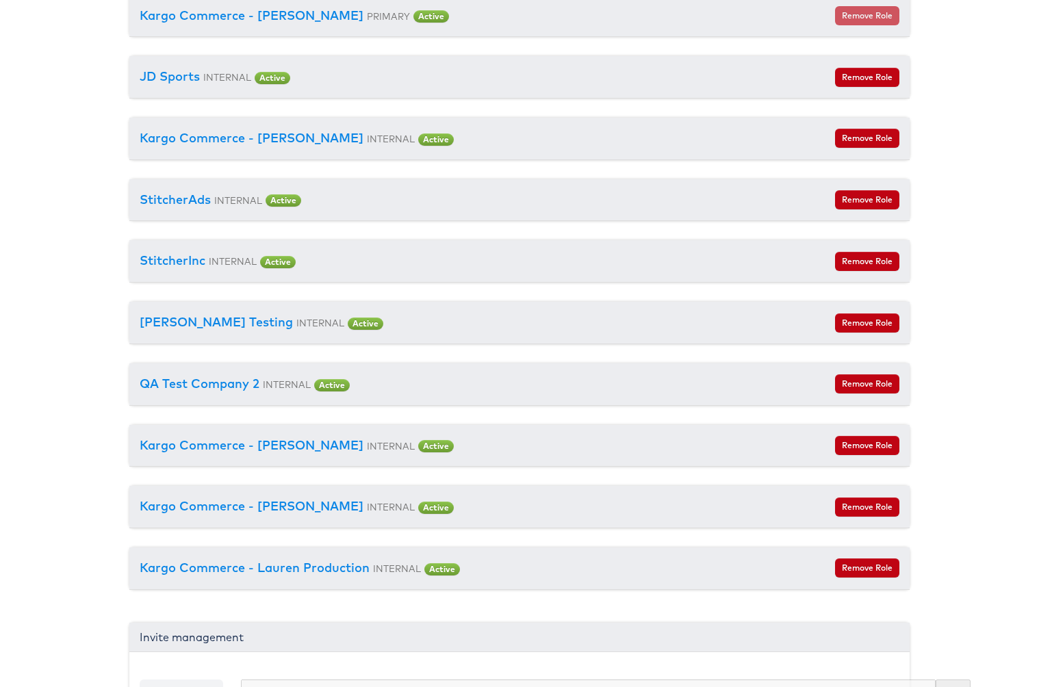
scroll to position [1548, 0]
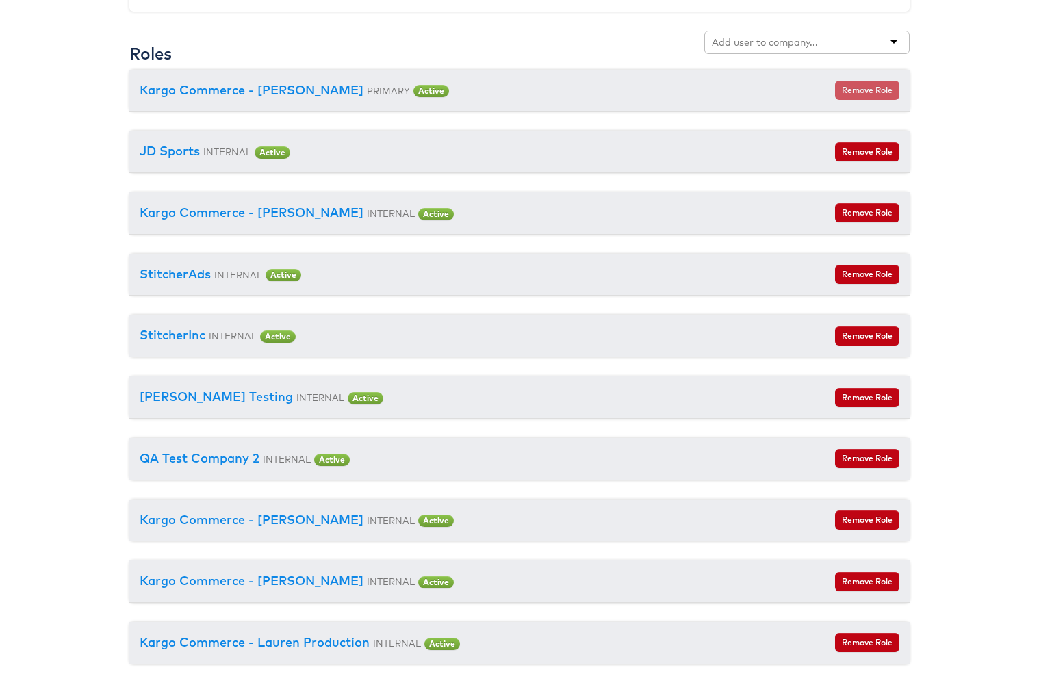
click at [786, 46] on input "text" at bounding box center [766, 43] width 108 height 14
type input "L"
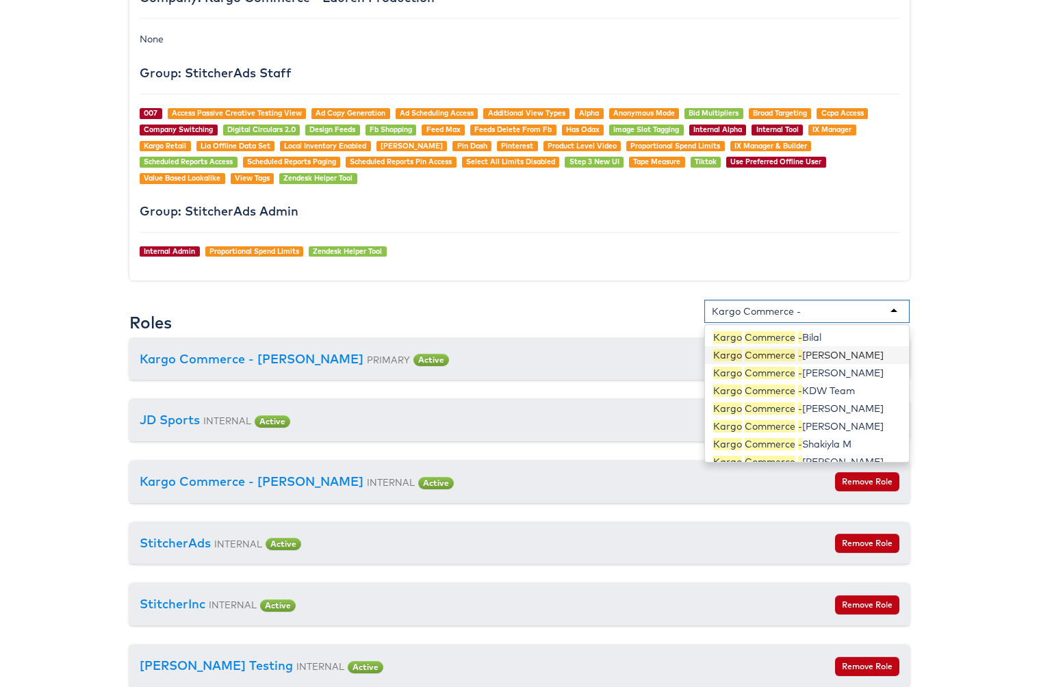
scroll to position [1273, 0]
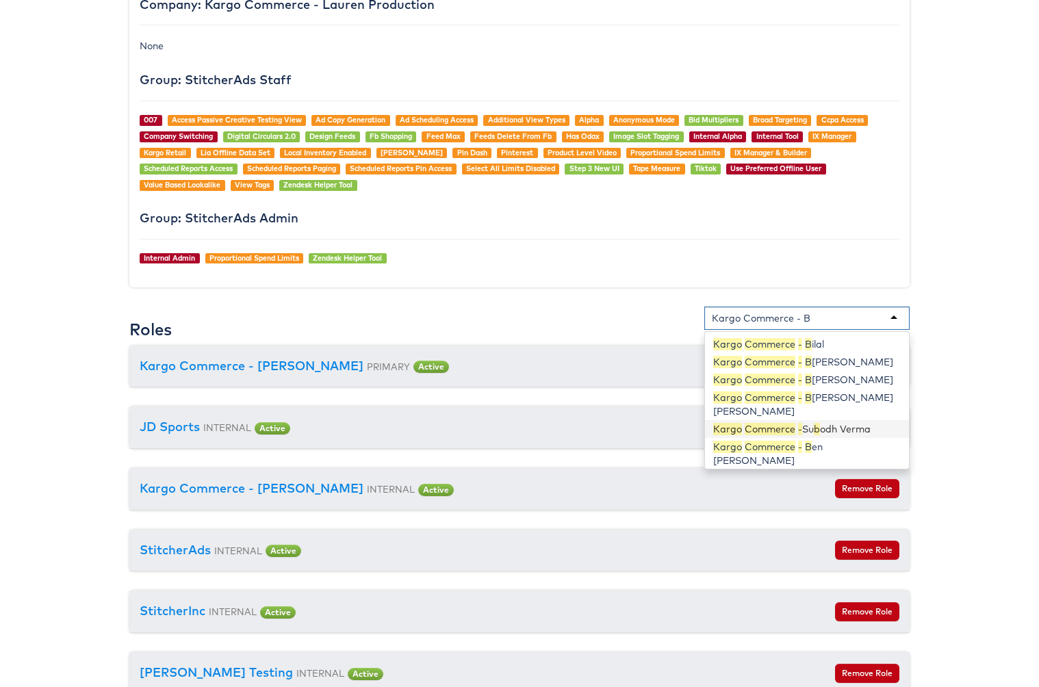
type input "Kargo Commerce - Be"
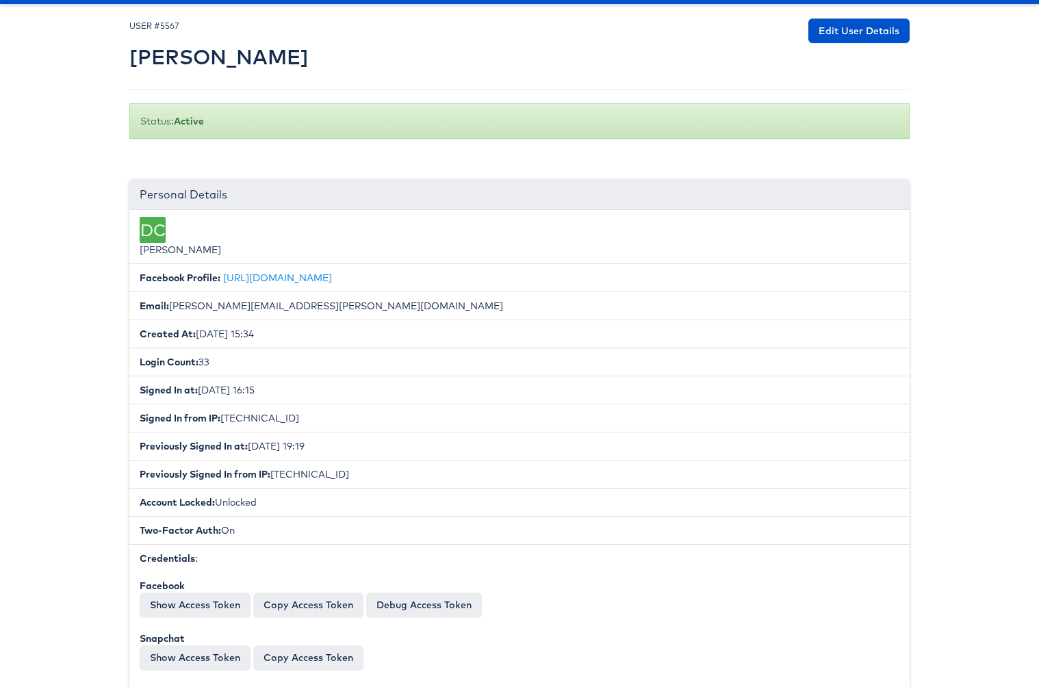
scroll to position [0, 0]
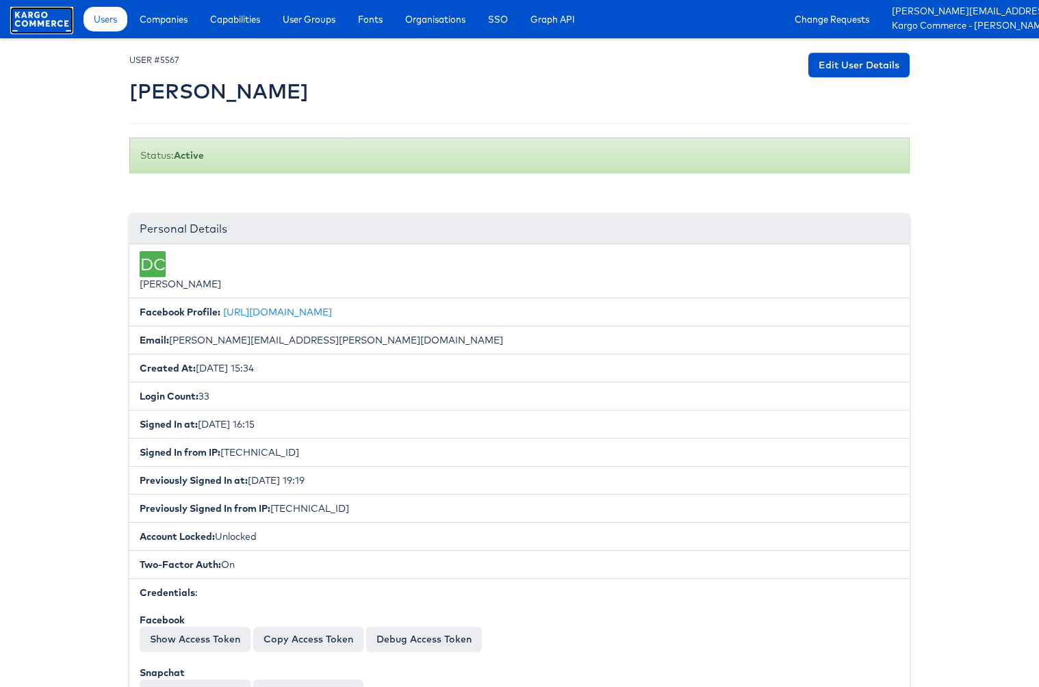
click at [21, 25] on rect at bounding box center [41, 19] width 63 height 25
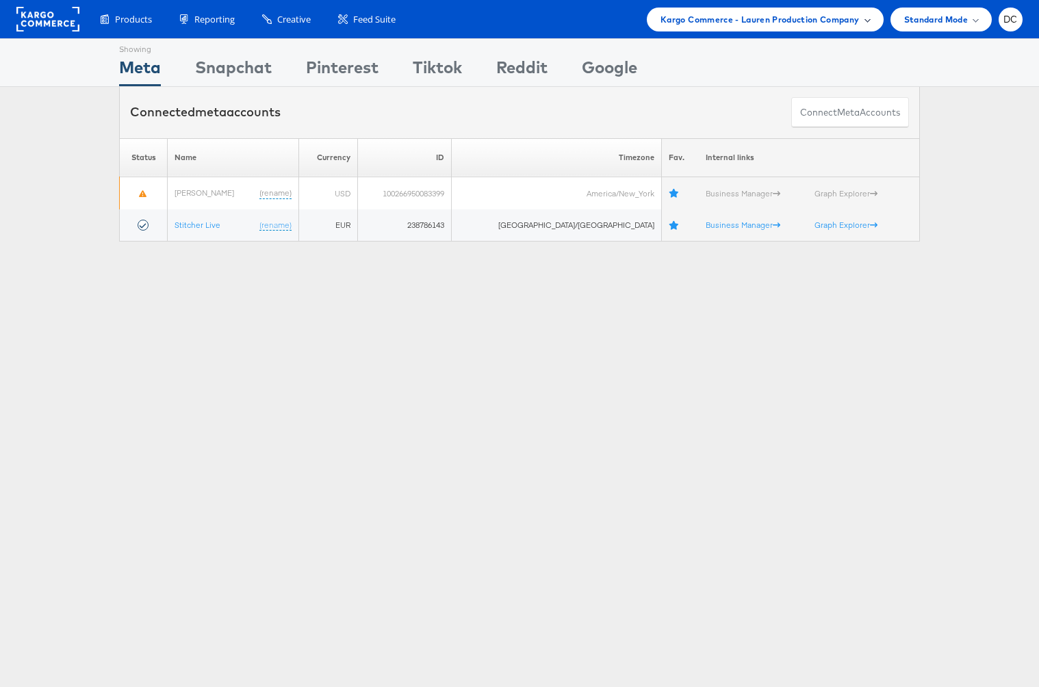
click at [684, 18] on span "Kargo Commerce - Lauren Production Company" at bounding box center [759, 19] width 198 height 14
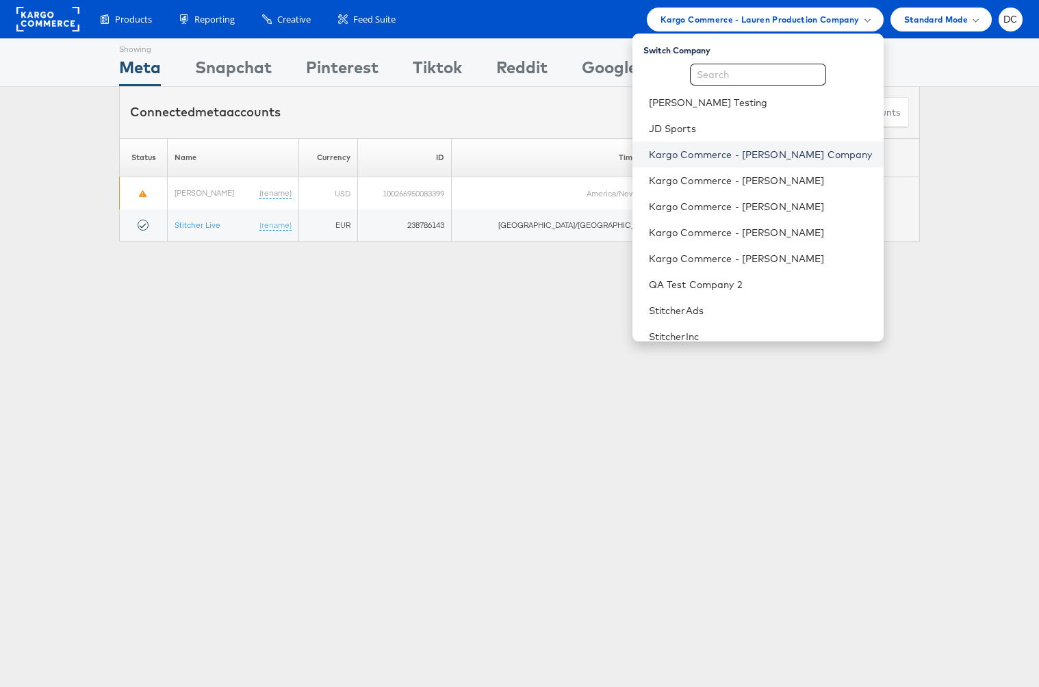
click at [731, 154] on link "Kargo Commerce - [PERSON_NAME] Company" at bounding box center [761, 155] width 224 height 14
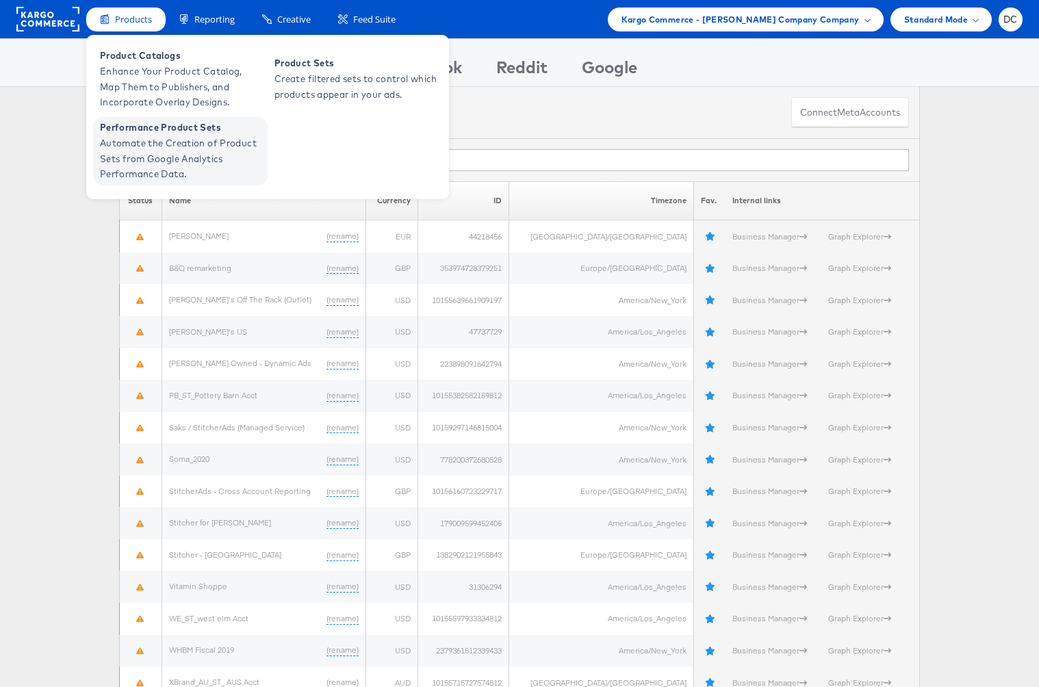
click at [161, 146] on span "Automate the Creation of Product Sets from Google Analytics Performance Data." at bounding box center [182, 158] width 164 height 47
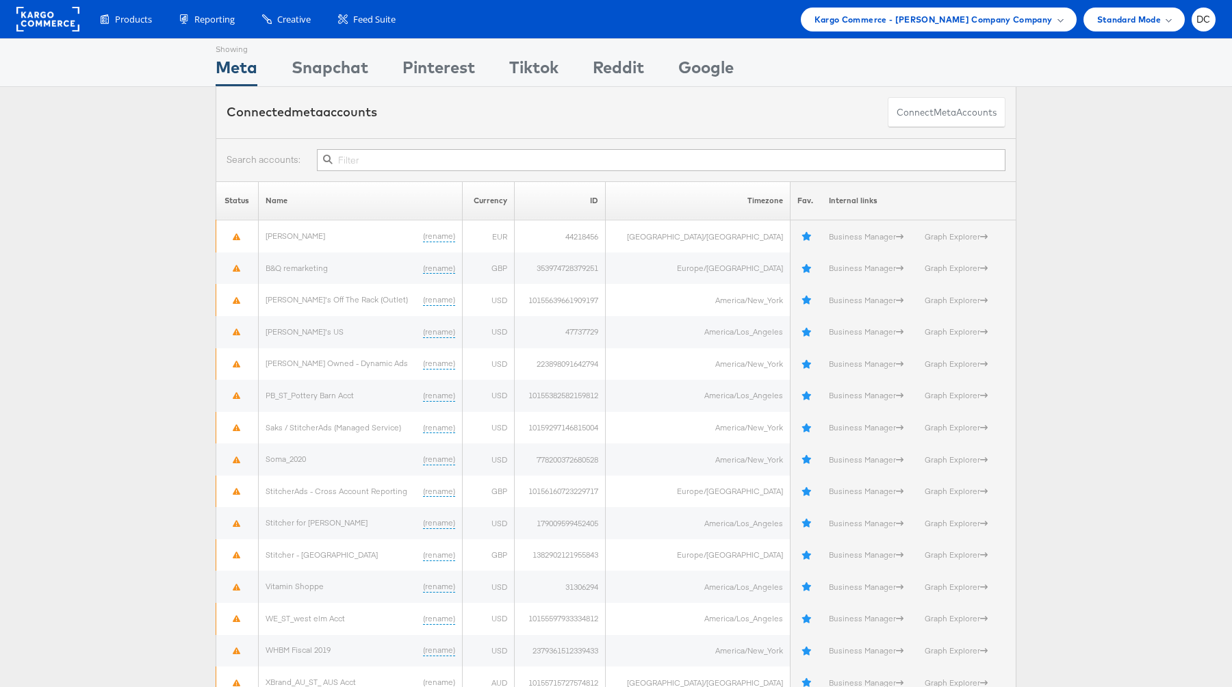
click at [42, 23] on rect at bounding box center [47, 19] width 63 height 25
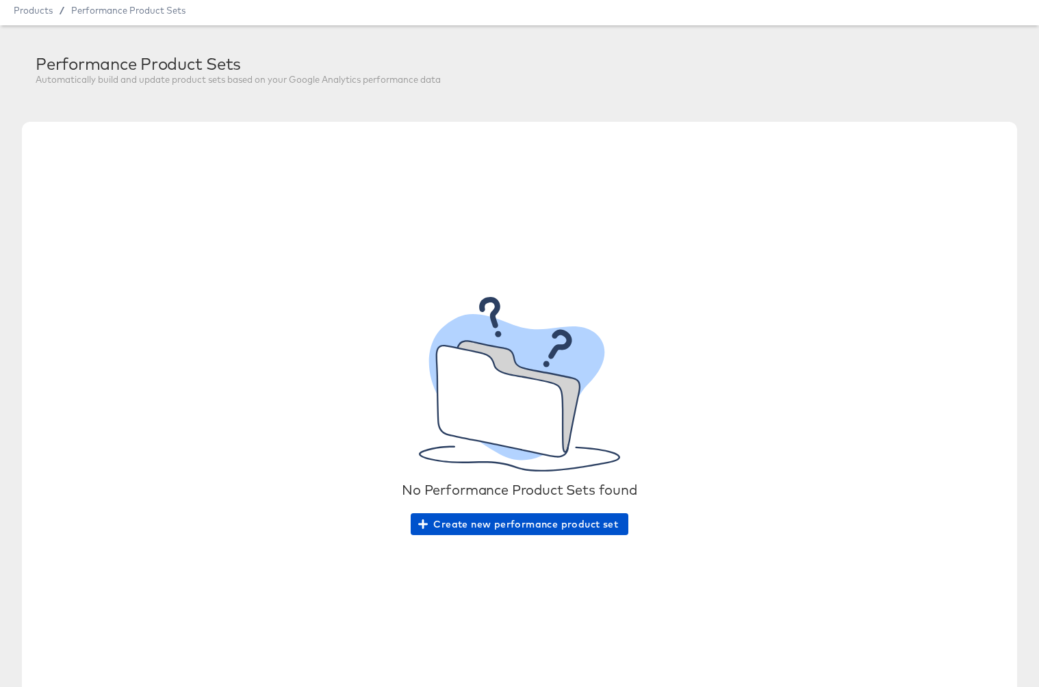
scroll to position [42, 0]
click at [535, 543] on div "No Performance Product Sets found Create new performance product set" at bounding box center [519, 416] width 995 height 588
click at [527, 526] on span "Create new performance product set" at bounding box center [519, 525] width 197 height 17
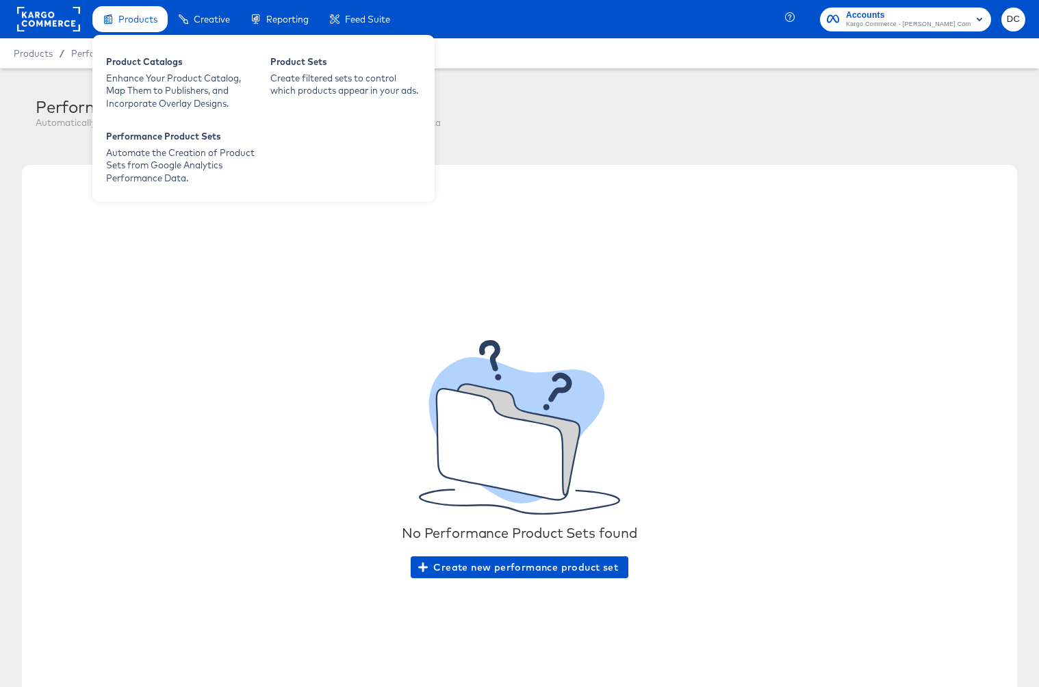
click at [120, 20] on span "Products" at bounding box center [137, 19] width 39 height 11
click at [142, 83] on div "Enhance Your Product Catalog, Map Them to Publishers, and Incorporate Overlay D…" at bounding box center [181, 91] width 151 height 38
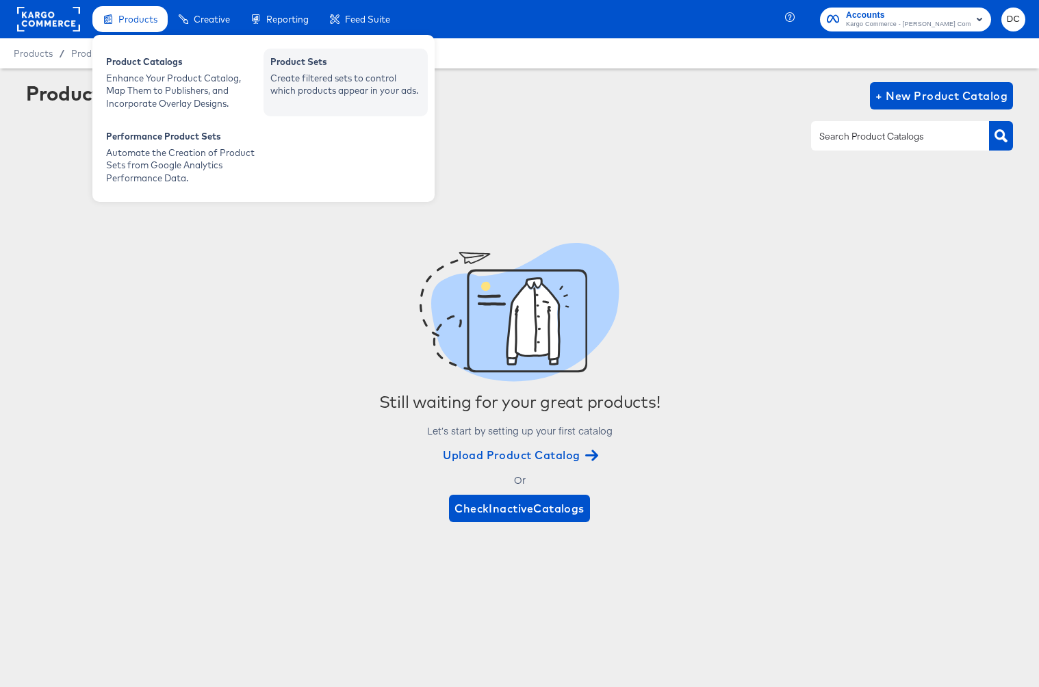
click at [314, 77] on div "Create filtered sets to control which products appear in your ads." at bounding box center [345, 84] width 151 height 25
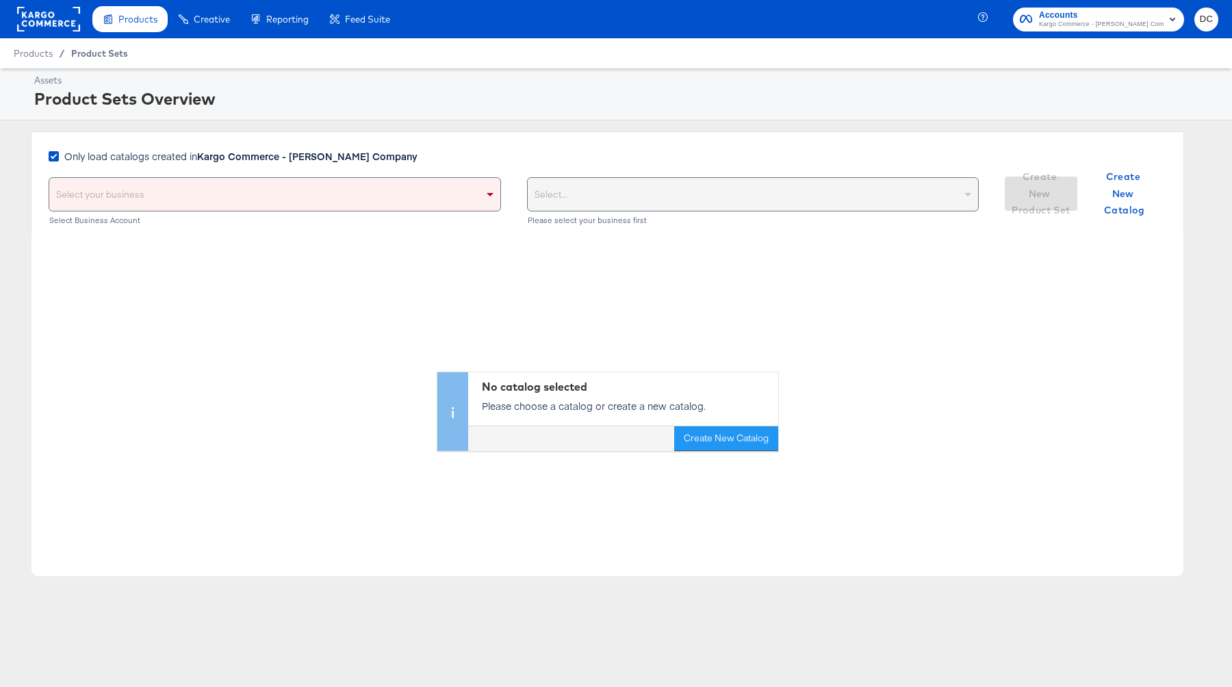
click at [88, 55] on span "Product Sets" at bounding box center [99, 53] width 57 height 11
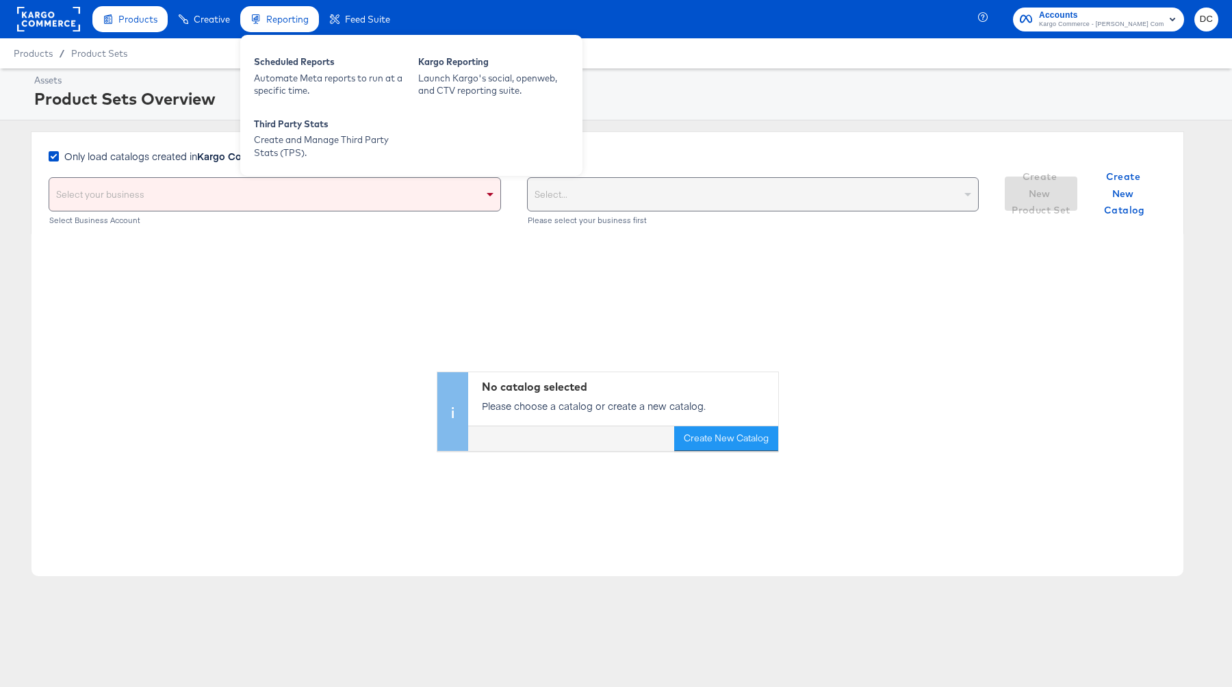
click at [264, 30] on div "Reporting" at bounding box center [279, 19] width 79 height 27
click at [482, 88] on div "Launch Kargo's social, openweb, and CTV reporting suite." at bounding box center [493, 84] width 151 height 25
click at [322, 53] on div "Scheduled Reports Automate Meta reports to run at a specific time." at bounding box center [329, 76] width 164 height 55
click at [314, 82] on div "Automate Meta reports to run at a specific time." at bounding box center [329, 84] width 151 height 25
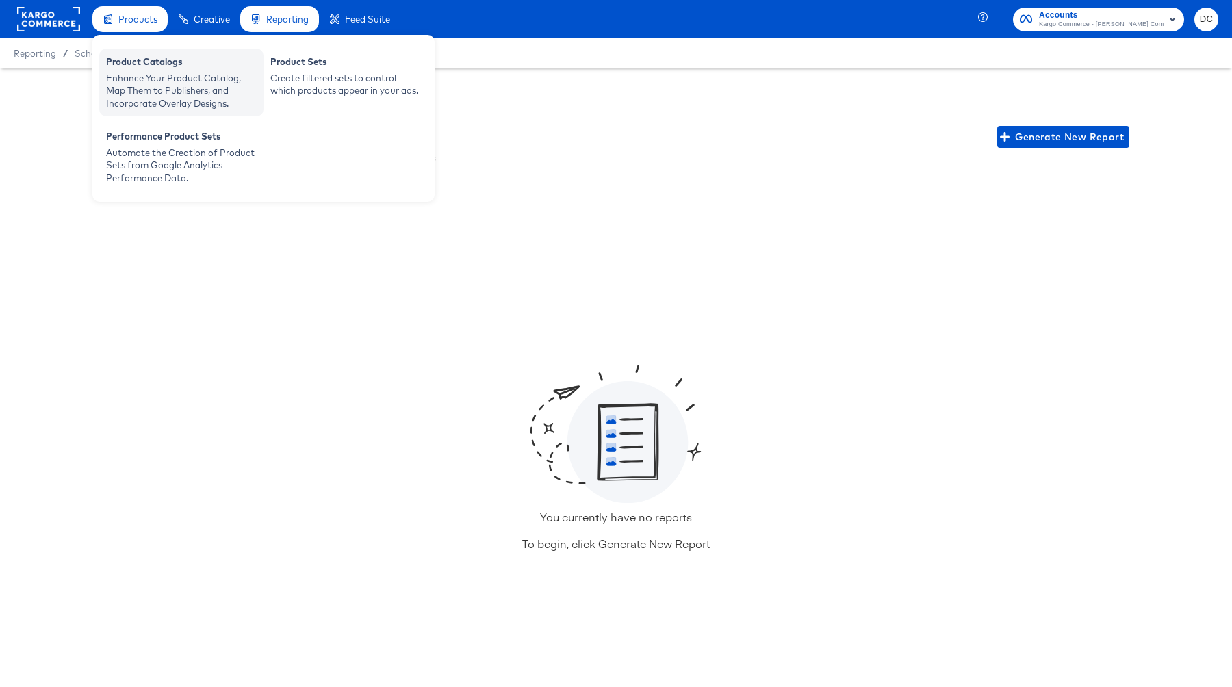
click at [177, 92] on div "Enhance Your Product Catalog, Map Them to Publishers, and Incorporate Overlay D…" at bounding box center [181, 91] width 151 height 38
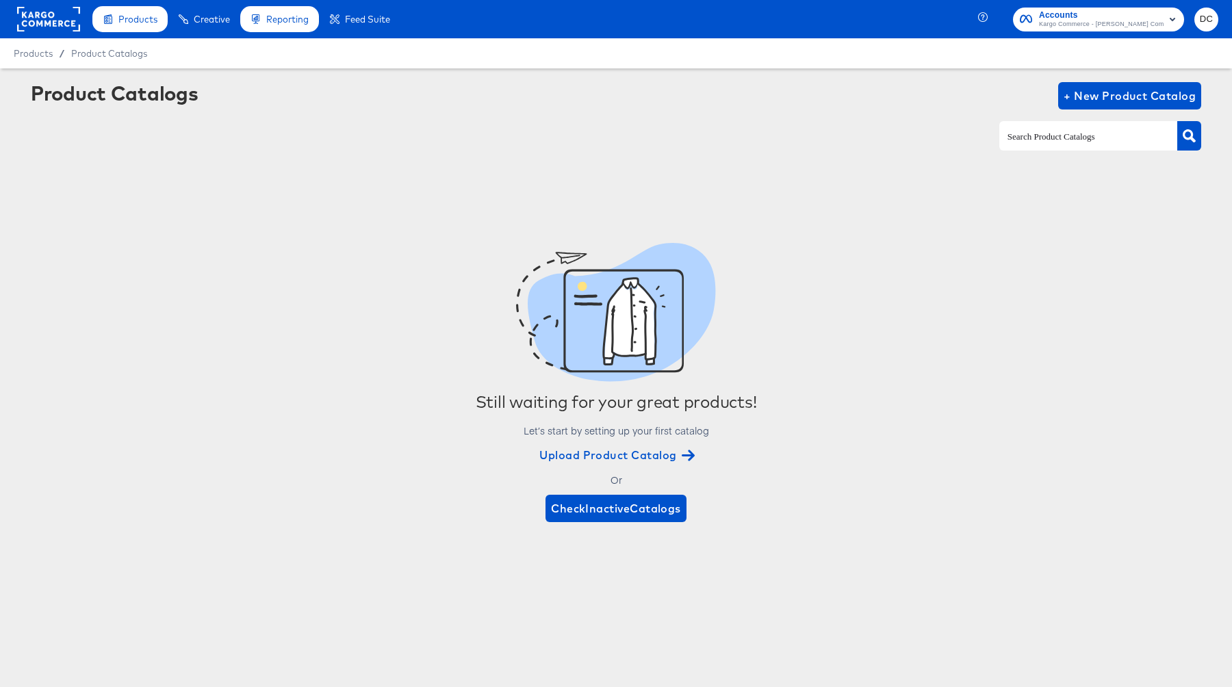
click at [1038, 5] on div "Accounts Kargo Commerce - Bernard Thompson Company DC" at bounding box center [1107, 19] width 249 height 38
click at [1038, 20] on span "Kargo Commerce - [PERSON_NAME] Company" at bounding box center [1101, 24] width 125 height 11
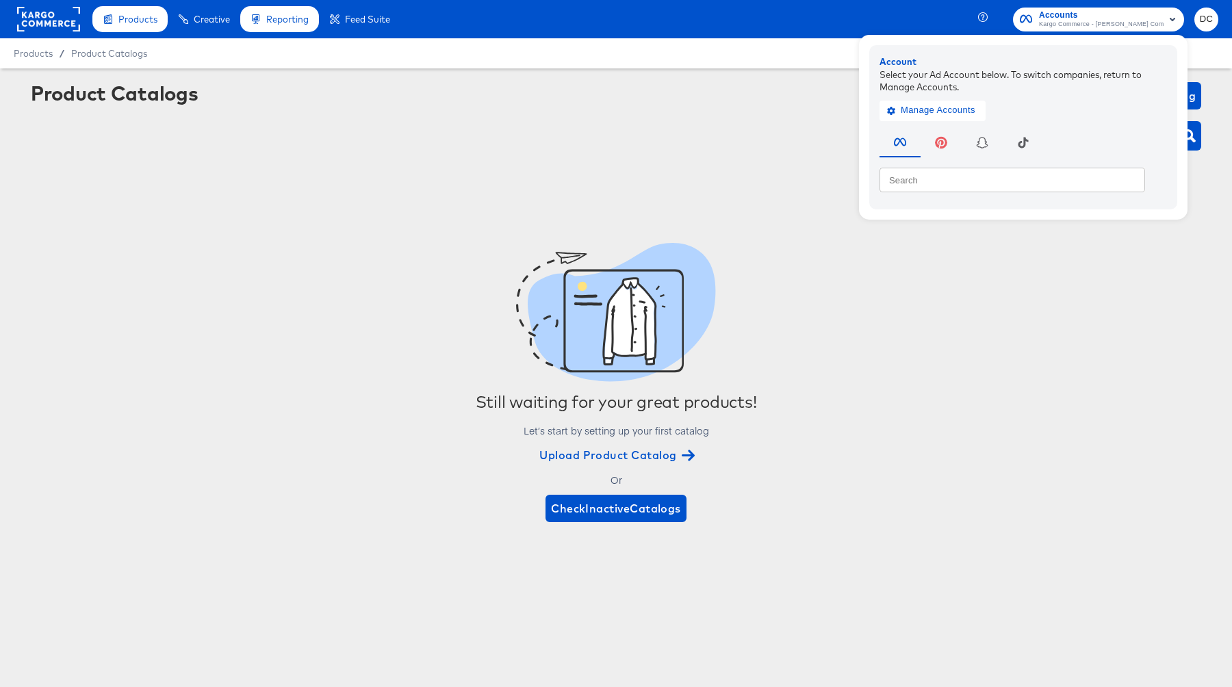
click at [783, 192] on div "Still waiting for your great products! Let’s start by setting up your first cat…" at bounding box center [616, 383] width 1170 height 412
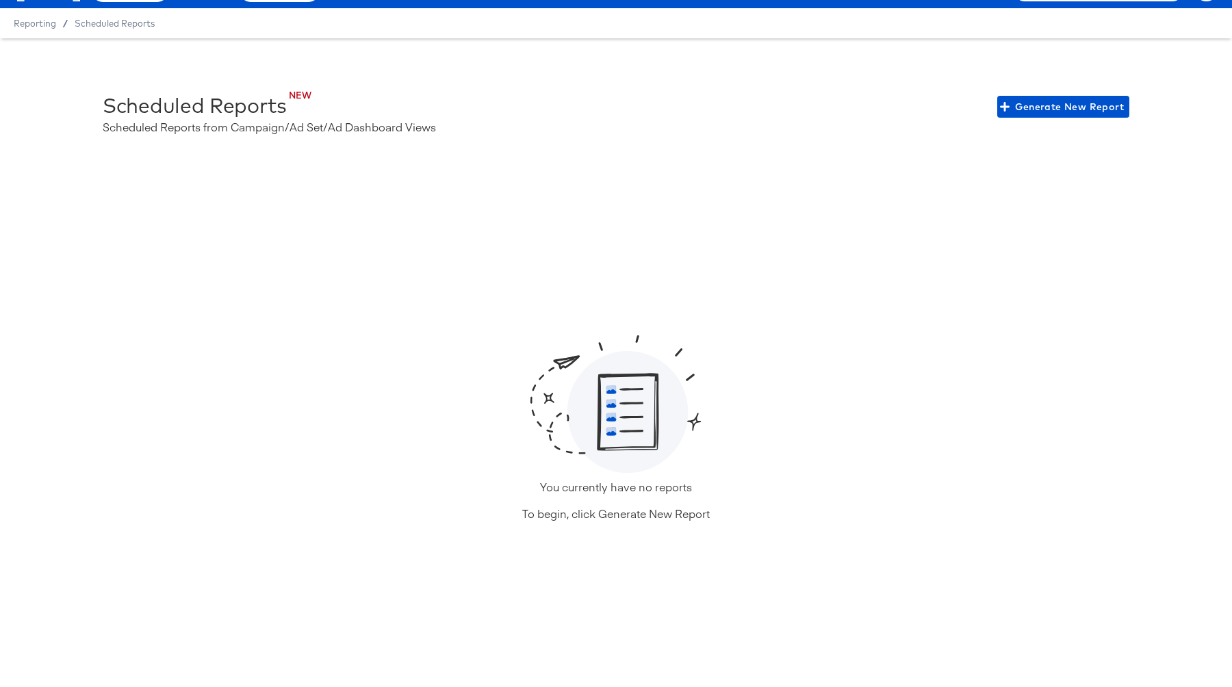
scroll to position [29, 0]
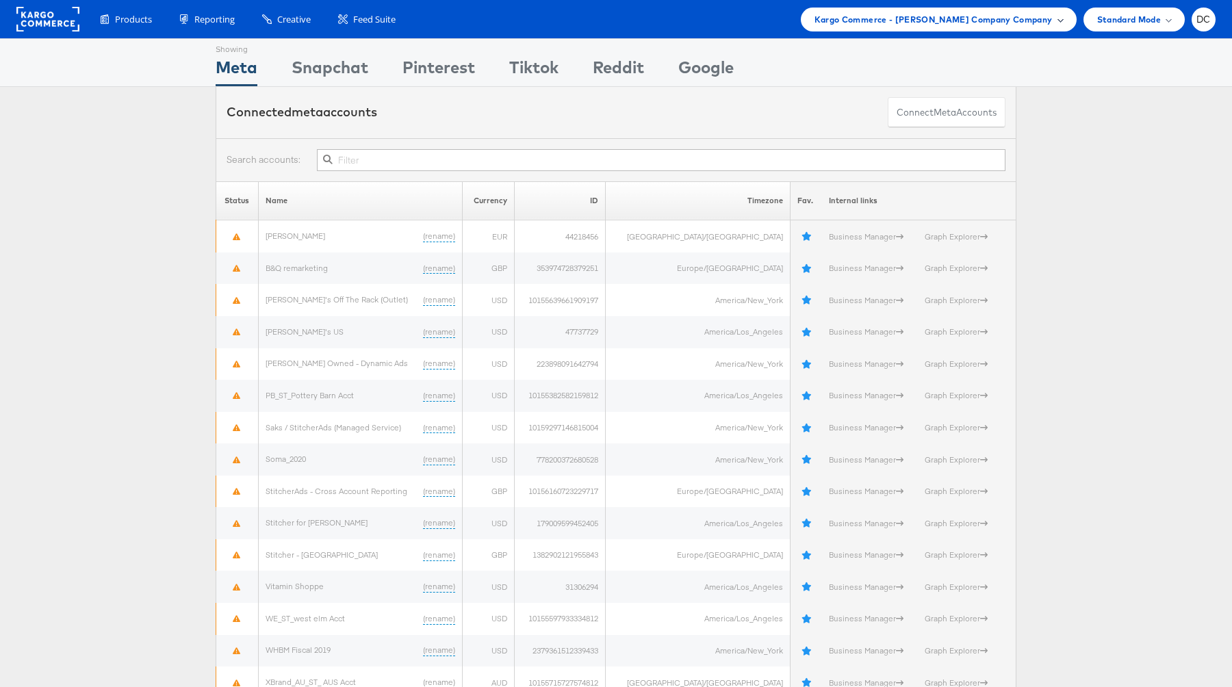
click at [892, 26] on div "Kargo Commerce - [PERSON_NAME] Company Company" at bounding box center [939, 20] width 276 height 24
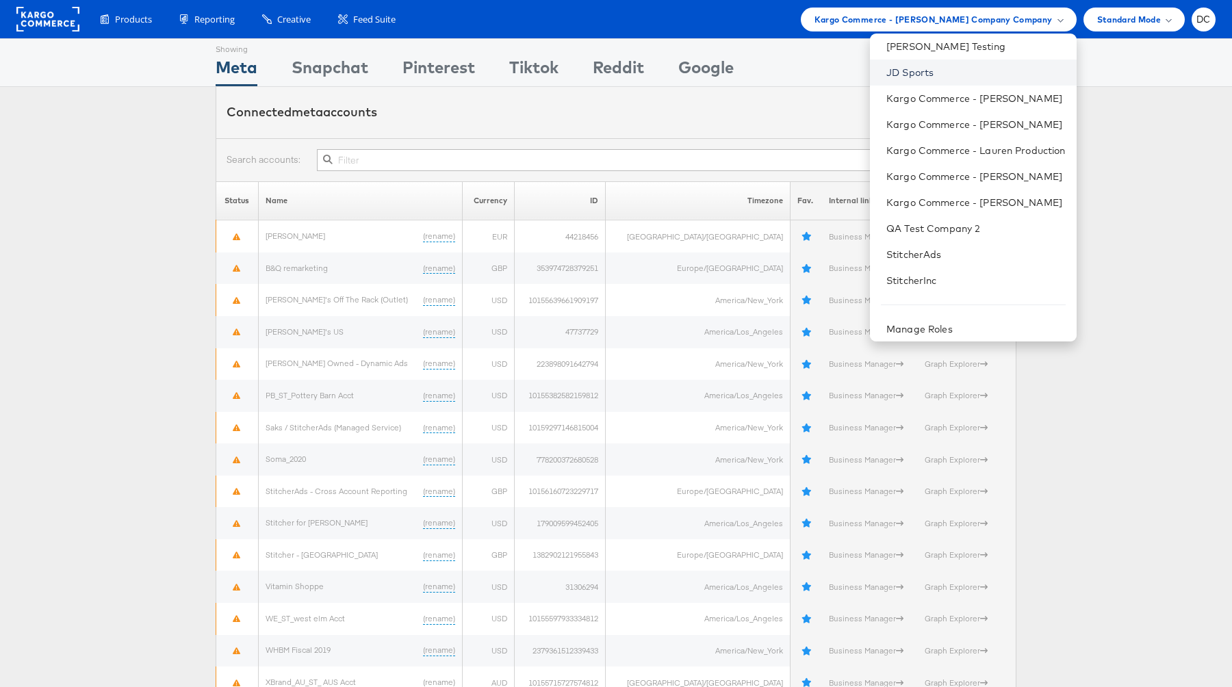
scroll to position [62, 0]
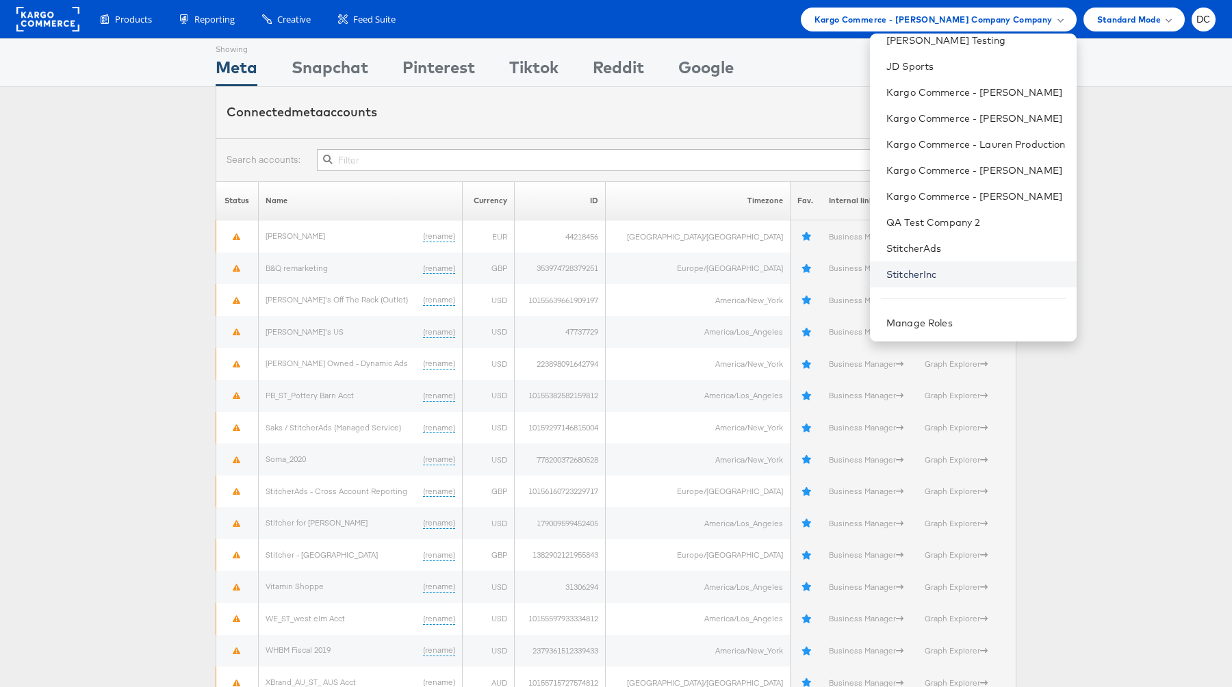
click at [928, 268] on link "StitcherInc" at bounding box center [975, 275] width 179 height 14
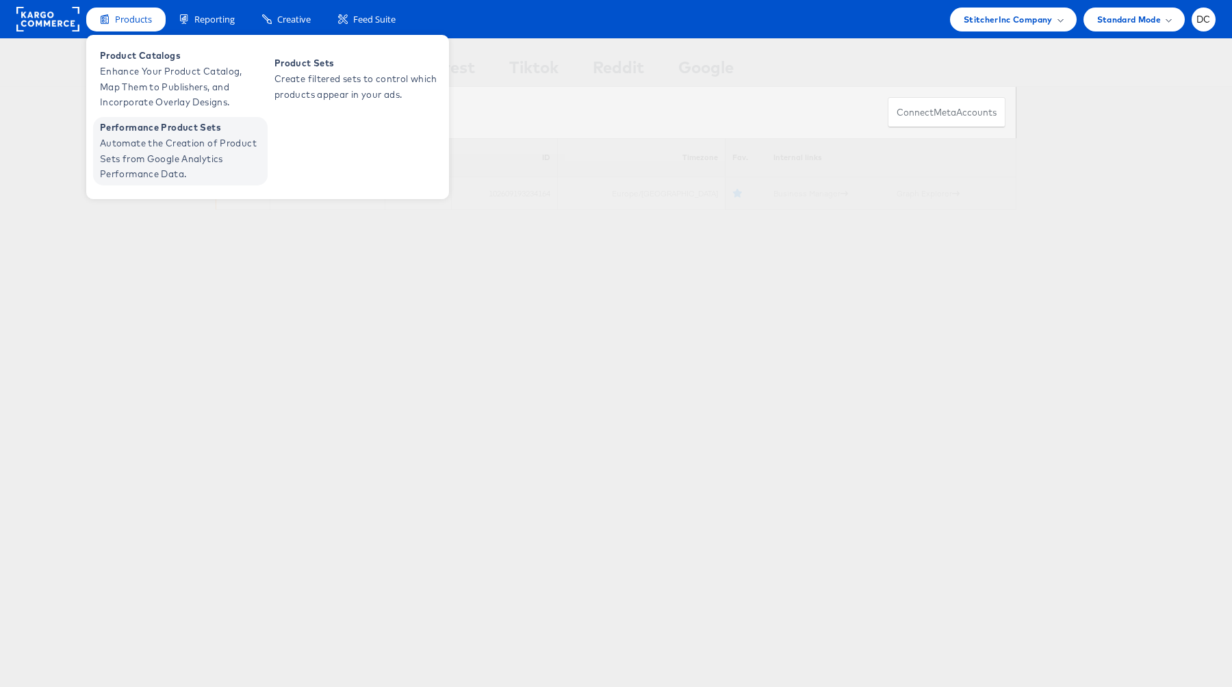
click at [174, 127] on span "Performance Product Sets" at bounding box center [182, 128] width 164 height 16
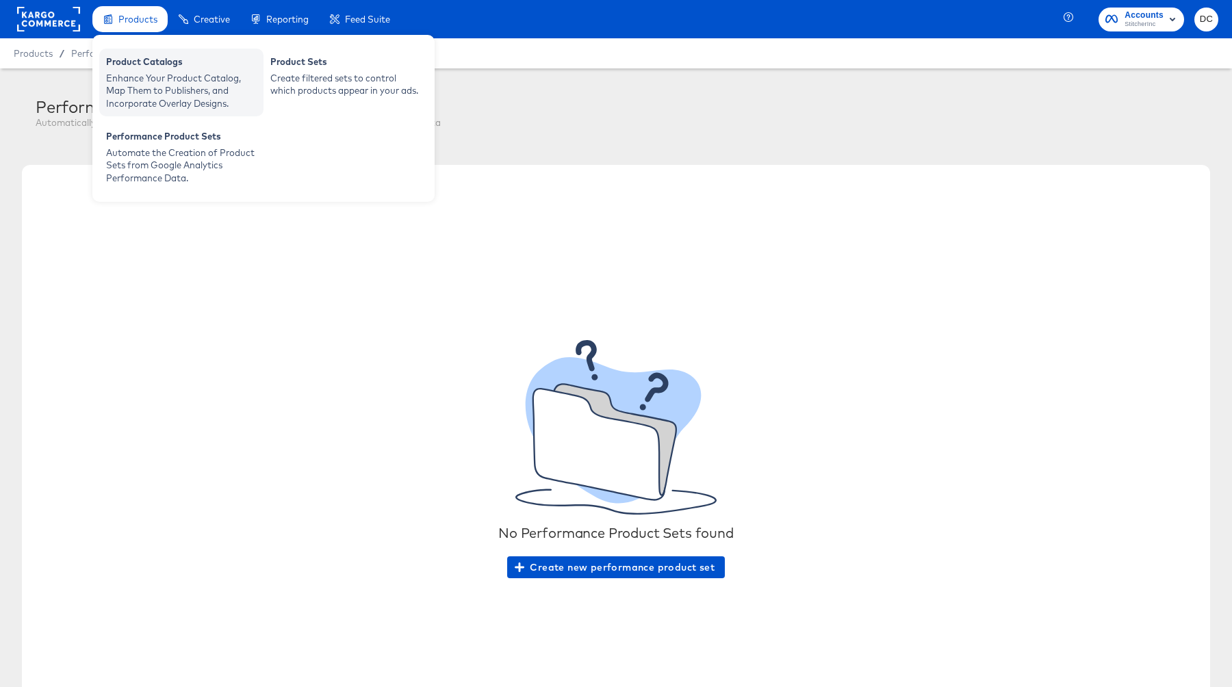
click at [157, 62] on div "Product Catalogs" at bounding box center [181, 63] width 151 height 16
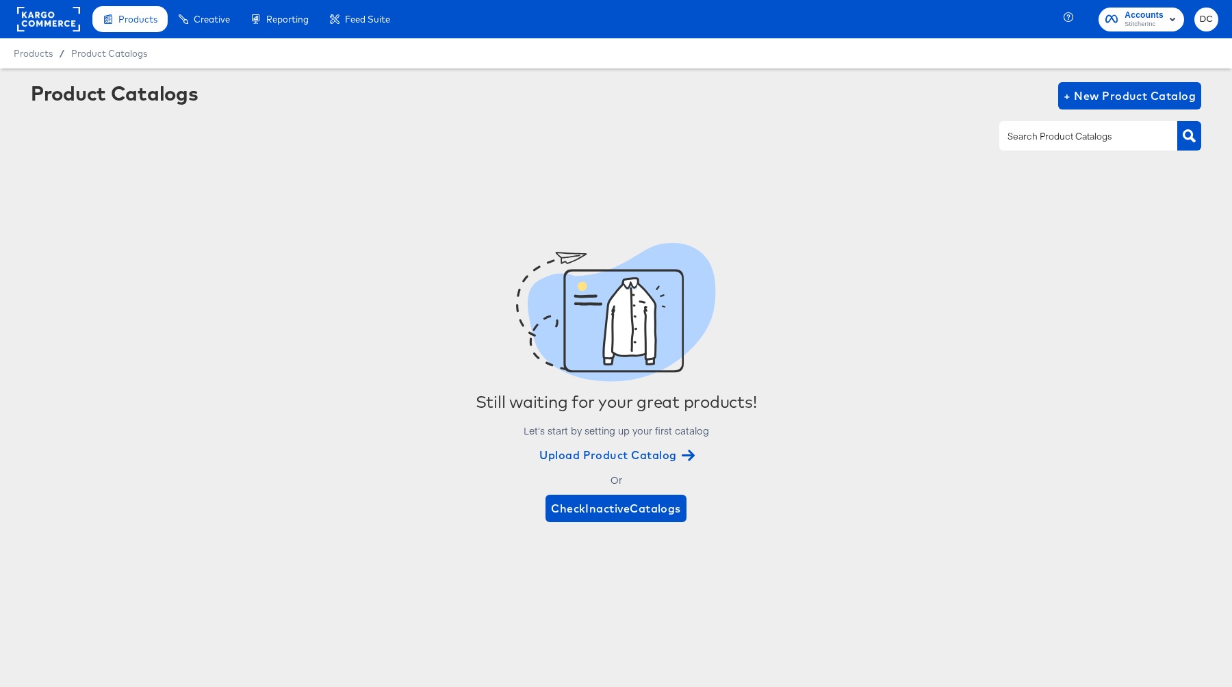
click at [1158, 21] on span "StitcherInc" at bounding box center [1143, 24] width 39 height 11
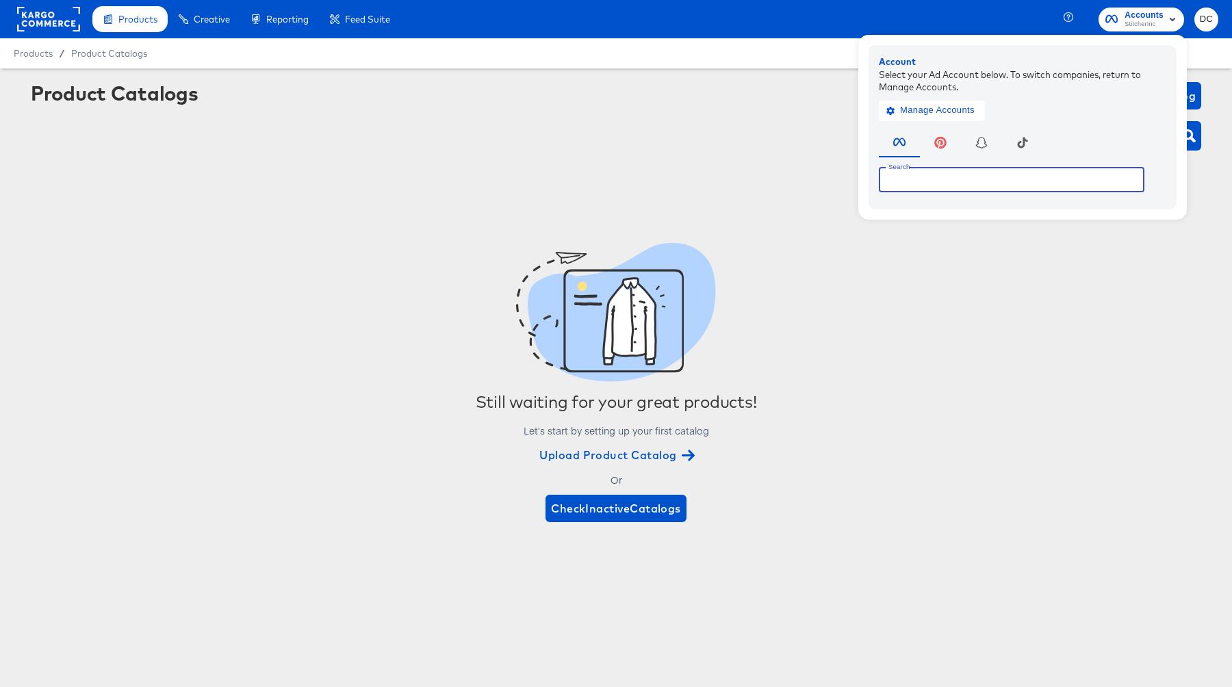
click at [988, 181] on input "text" at bounding box center [1011, 179] width 265 height 25
click at [1005, 183] on input "Cross channel product set dashboard" at bounding box center [1011, 179] width 265 height 25
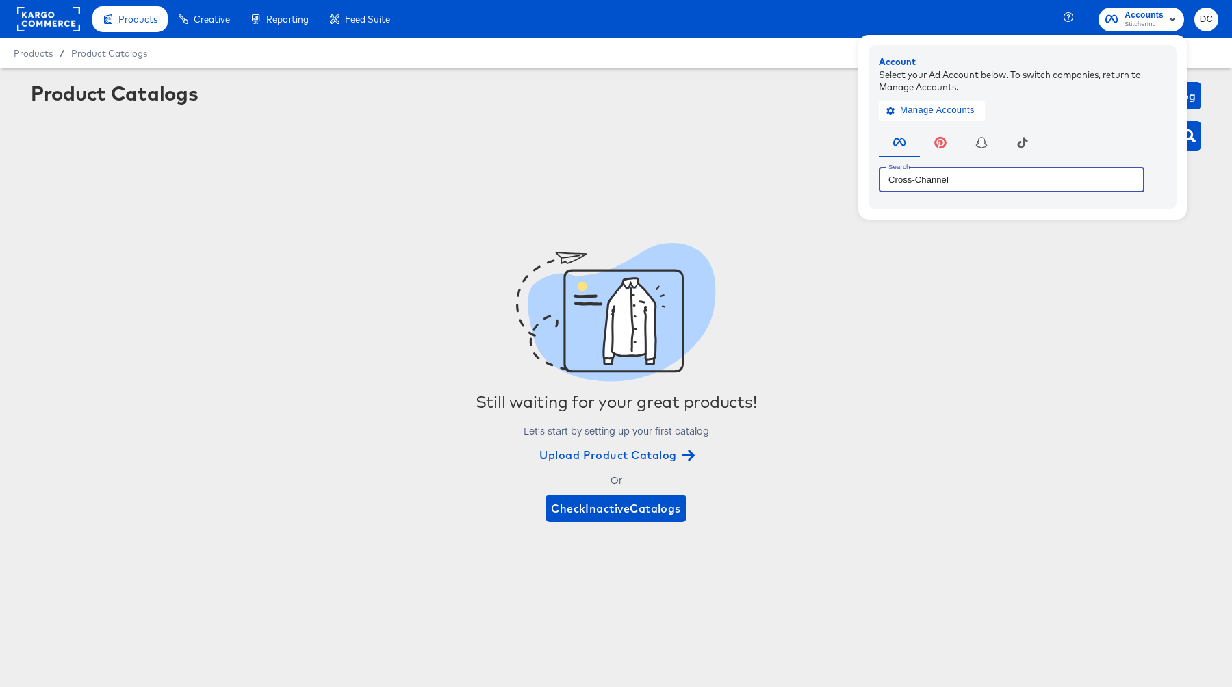
type input "Cross-Channel"
click at [1159, 14] on span "Accounts" at bounding box center [1143, 15] width 39 height 14
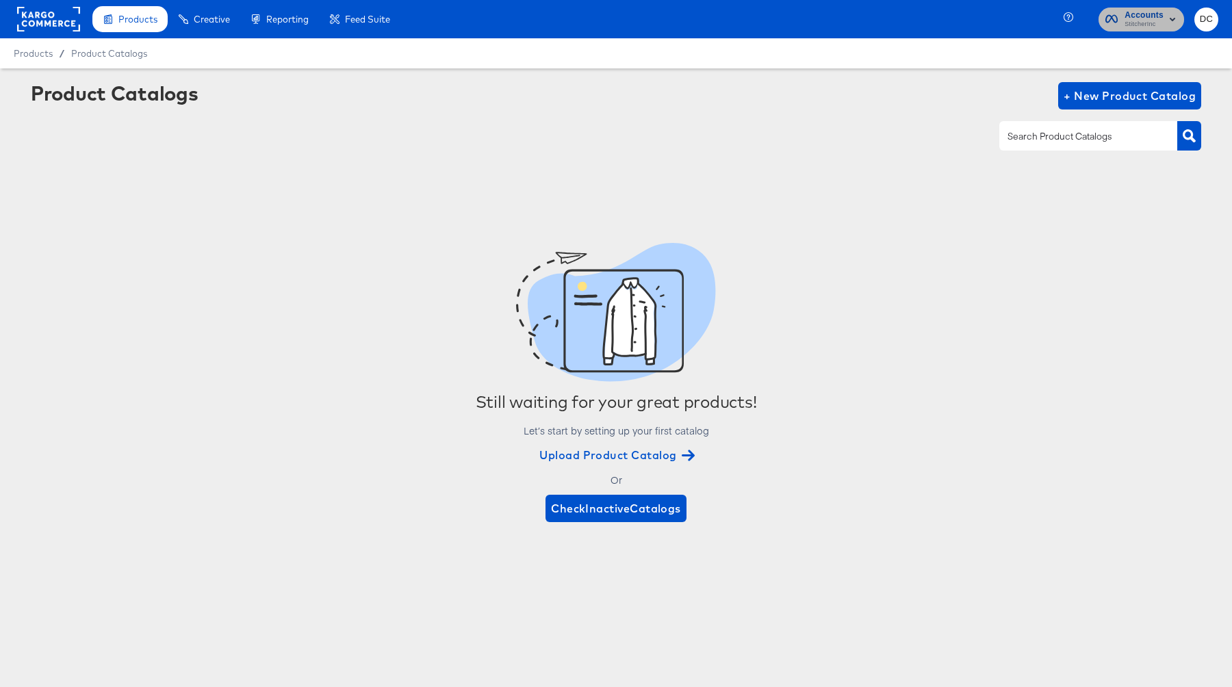
click at [1159, 14] on span "Accounts" at bounding box center [1143, 15] width 39 height 14
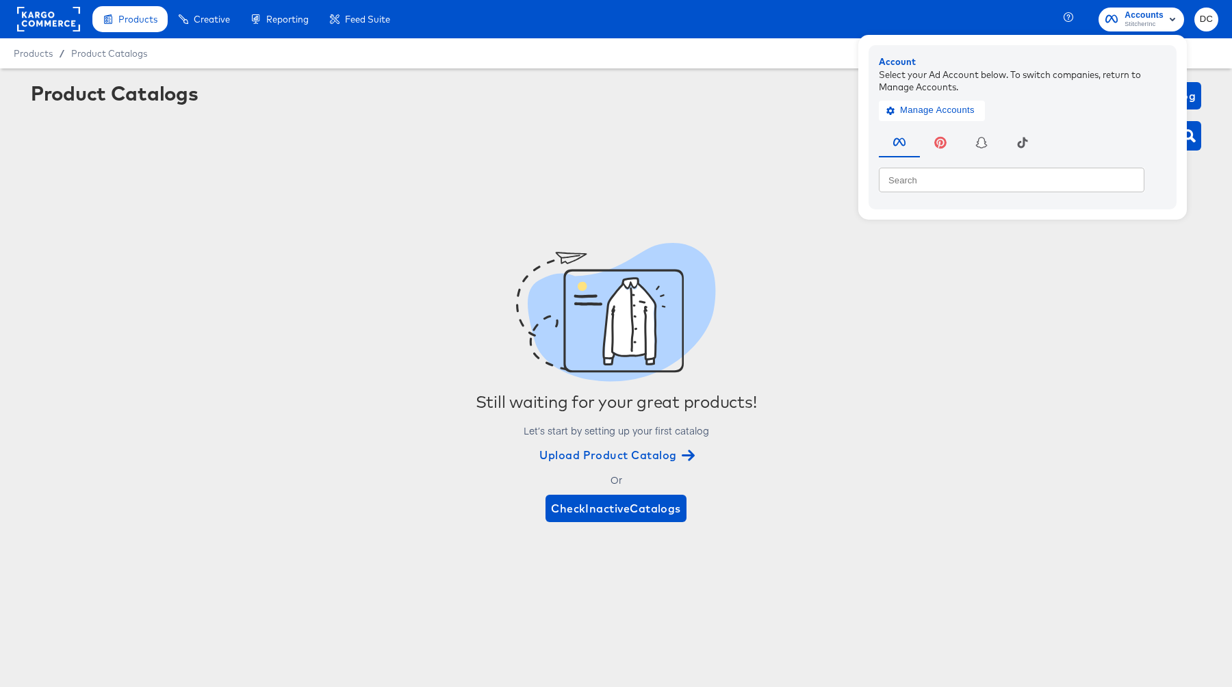
click at [1161, 12] on span "Accounts" at bounding box center [1143, 15] width 39 height 14
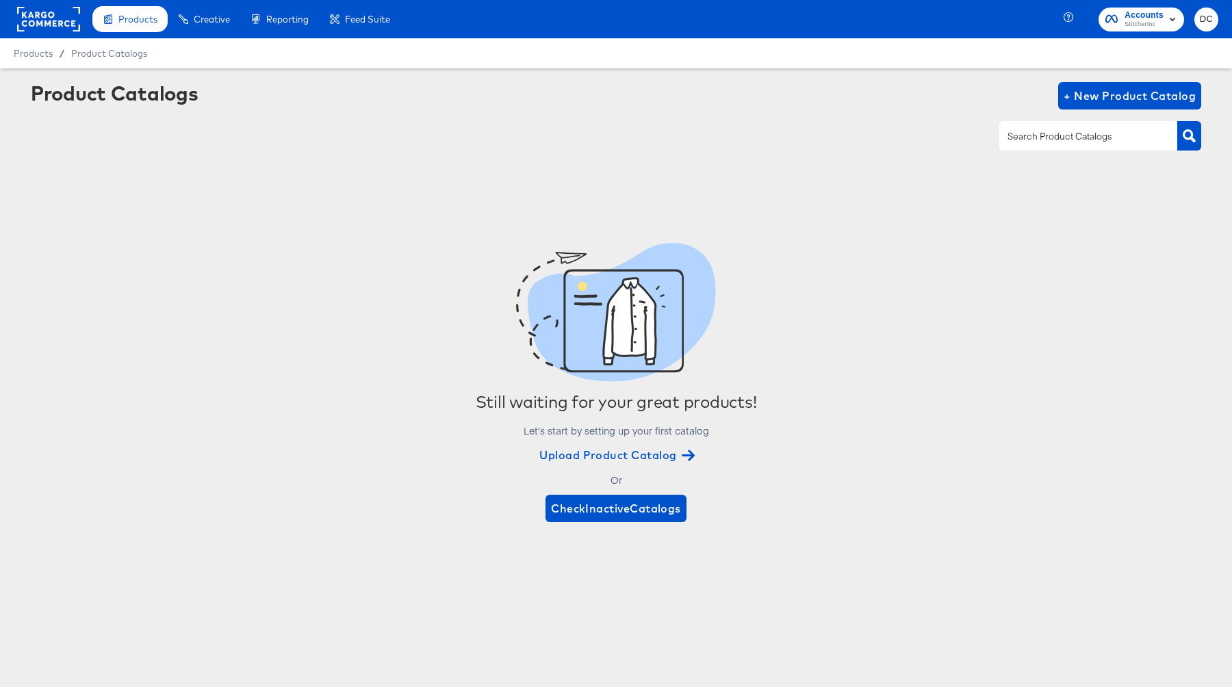
click at [36, 9] on rect at bounding box center [48, 19] width 63 height 25
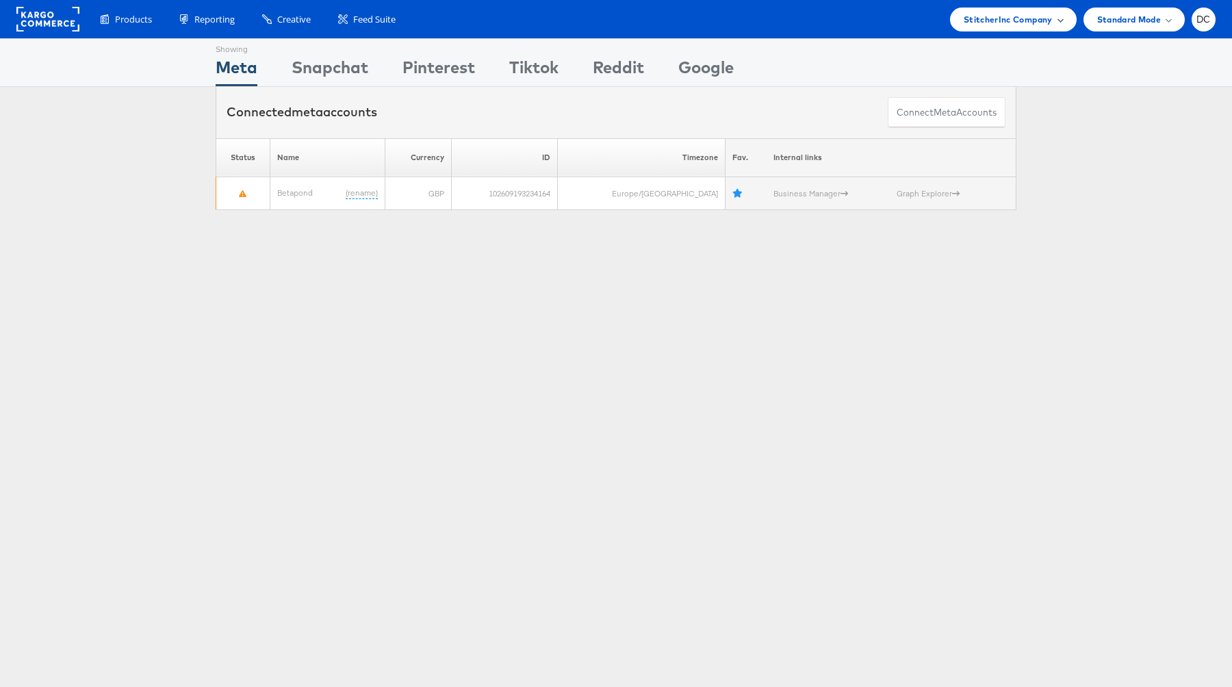
click at [1048, 26] on span "StitcherInc Company" at bounding box center [1007, 19] width 89 height 14
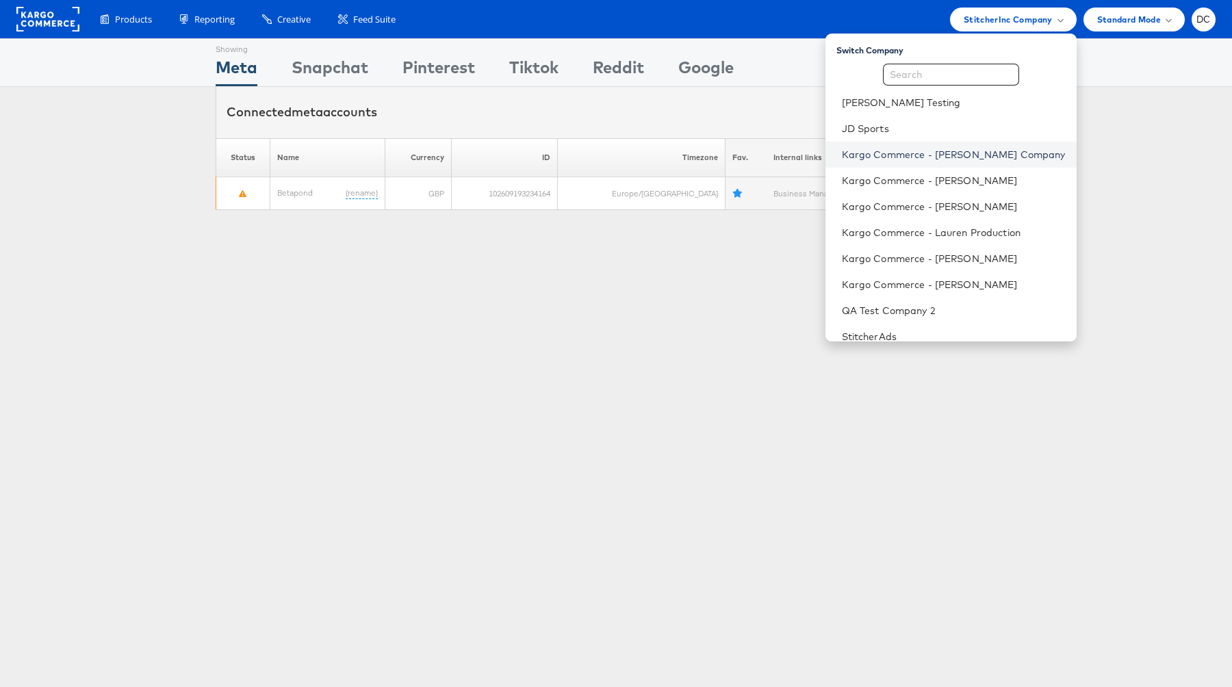
click at [957, 157] on link "Kargo Commerce - Bernard Thompson Company" at bounding box center [954, 155] width 224 height 14
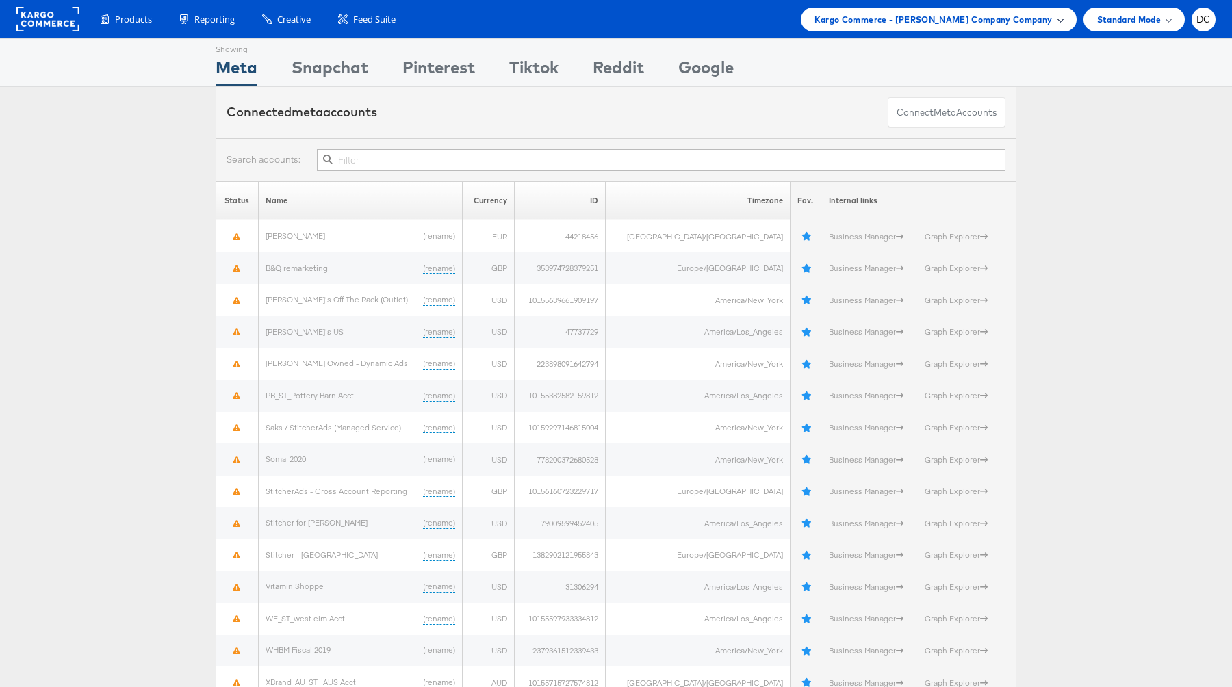
click at [1009, 19] on span "Kargo Commerce - [PERSON_NAME] Company Company" at bounding box center [933, 19] width 238 height 14
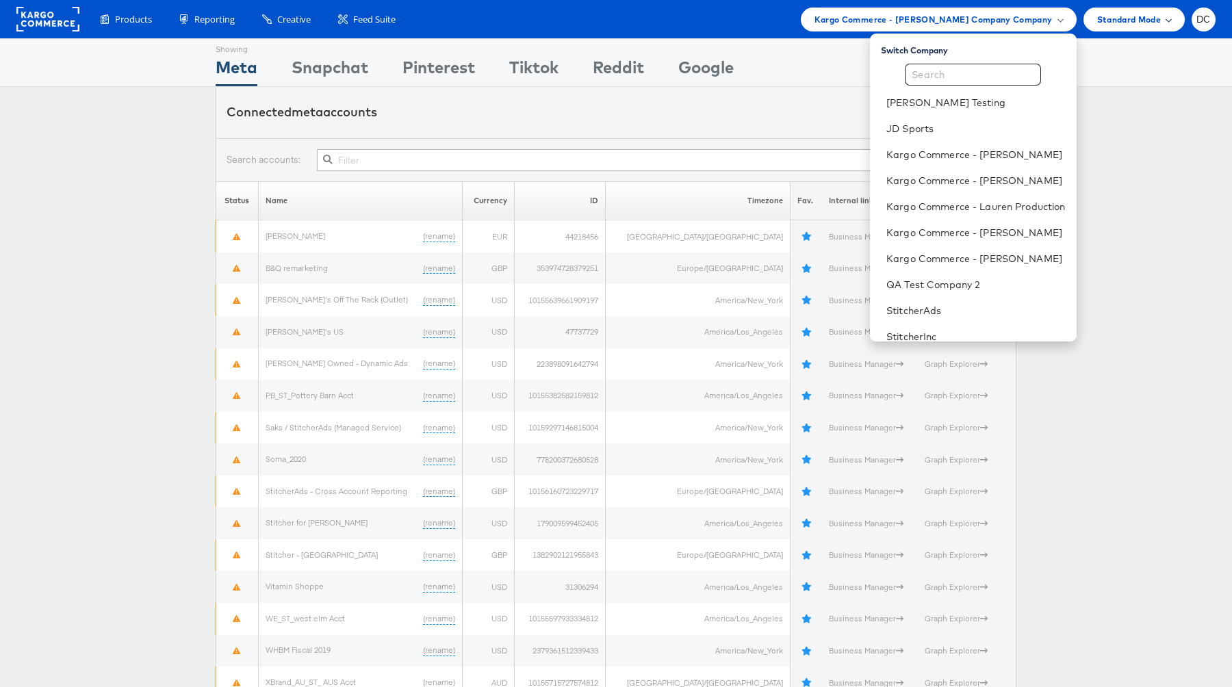
click at [1118, 25] on span "Standard Mode" at bounding box center [1129, 19] width 64 height 14
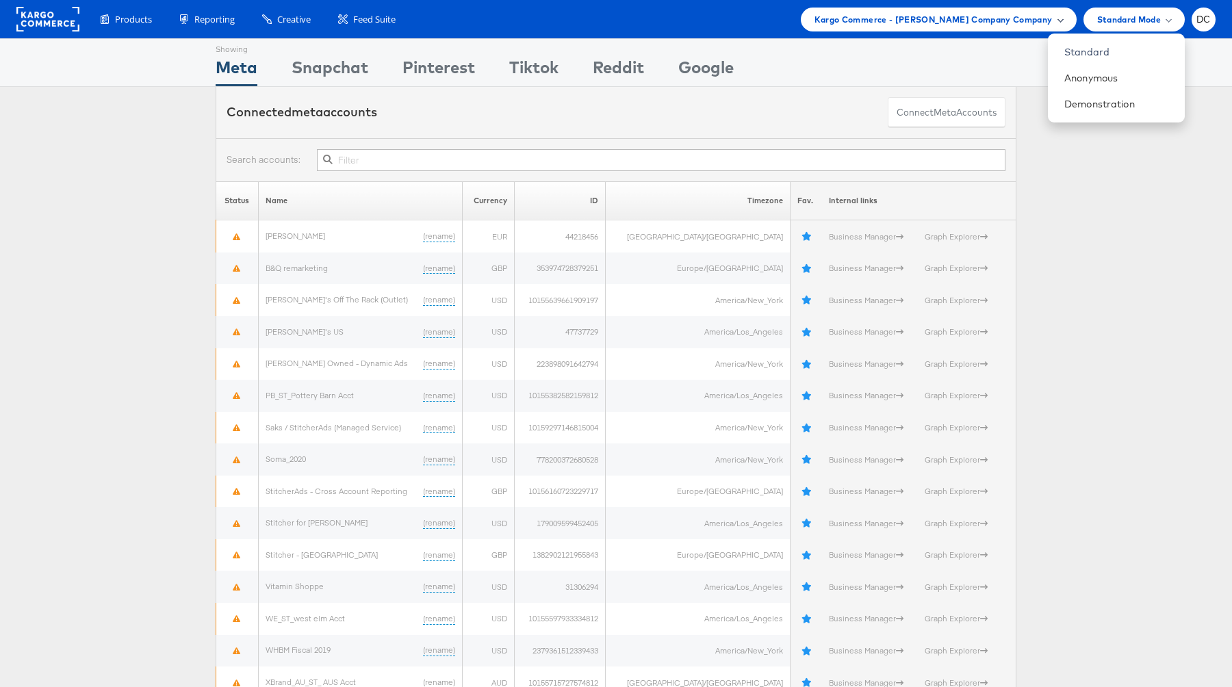
click at [990, 21] on span "Kargo Commerce - [PERSON_NAME] Company Company" at bounding box center [933, 19] width 238 height 14
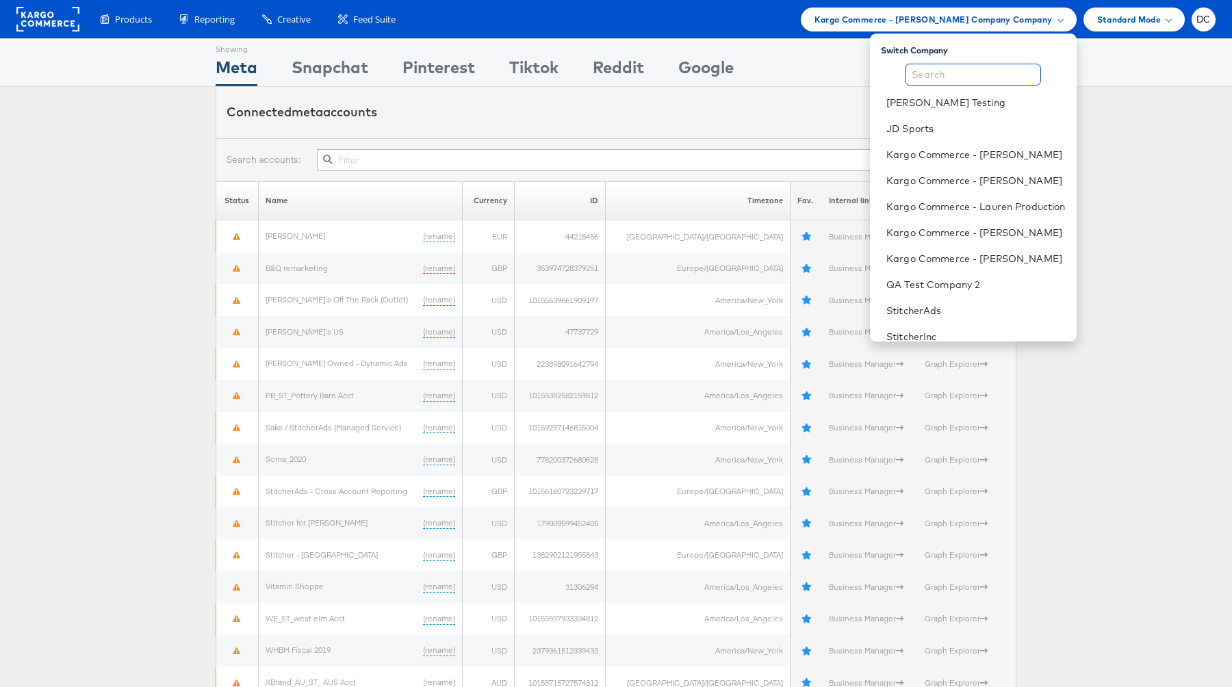
click at [975, 75] on input "text" at bounding box center [973, 75] width 136 height 22
paste input "Cross channel product set dashboard"
type input "Cross channel product set dashboard"
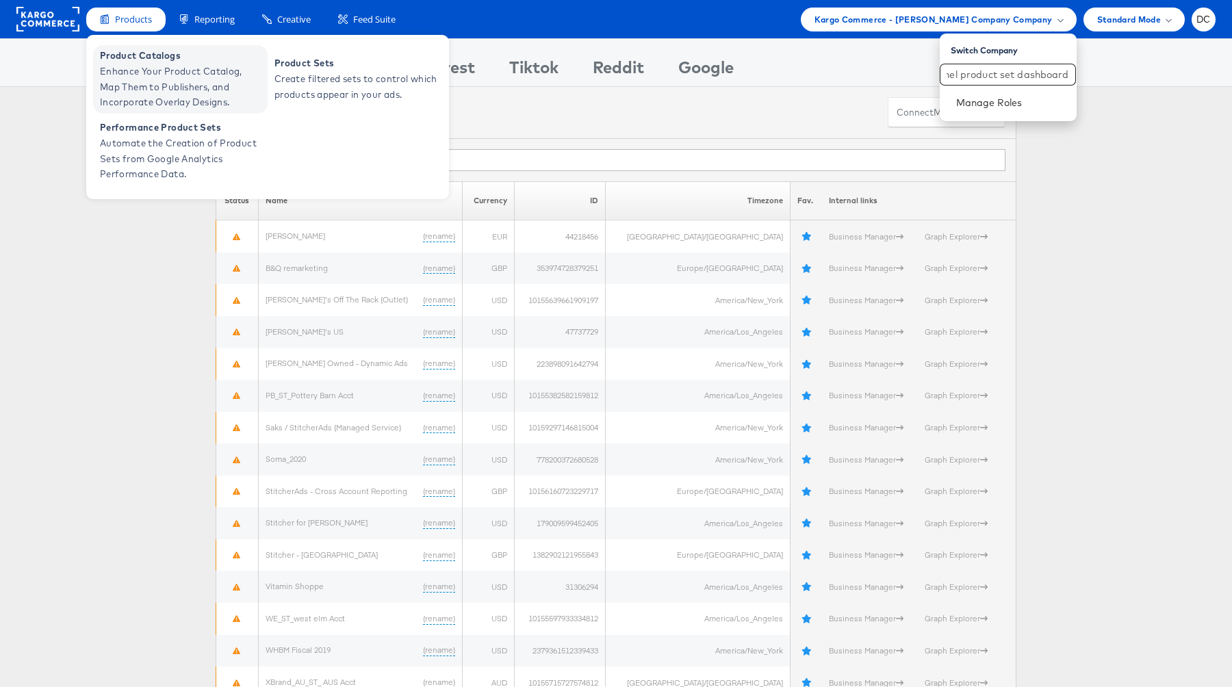
scroll to position [0, 0]
click at [151, 64] on span "Enhance Your Product Catalog, Map Them to Publishers, and Incorporate Overlay D…" at bounding box center [182, 87] width 164 height 47
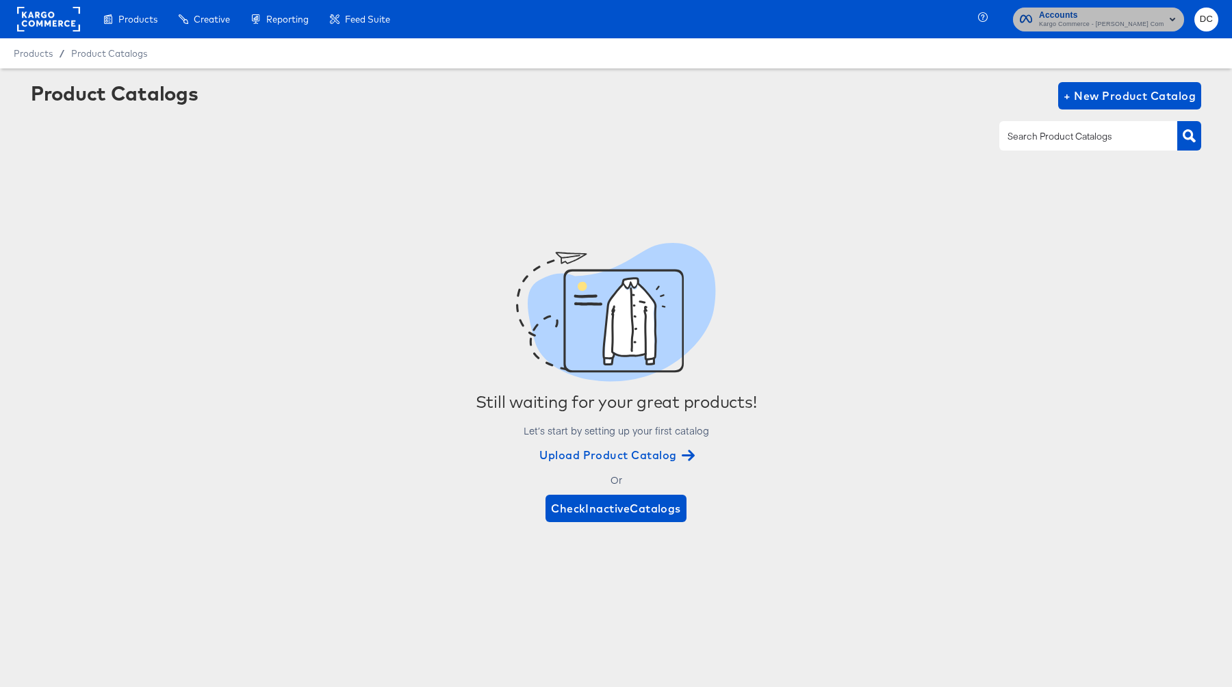
click at [1083, 28] on span "Kargo Commerce - [PERSON_NAME] Company" at bounding box center [1101, 24] width 125 height 11
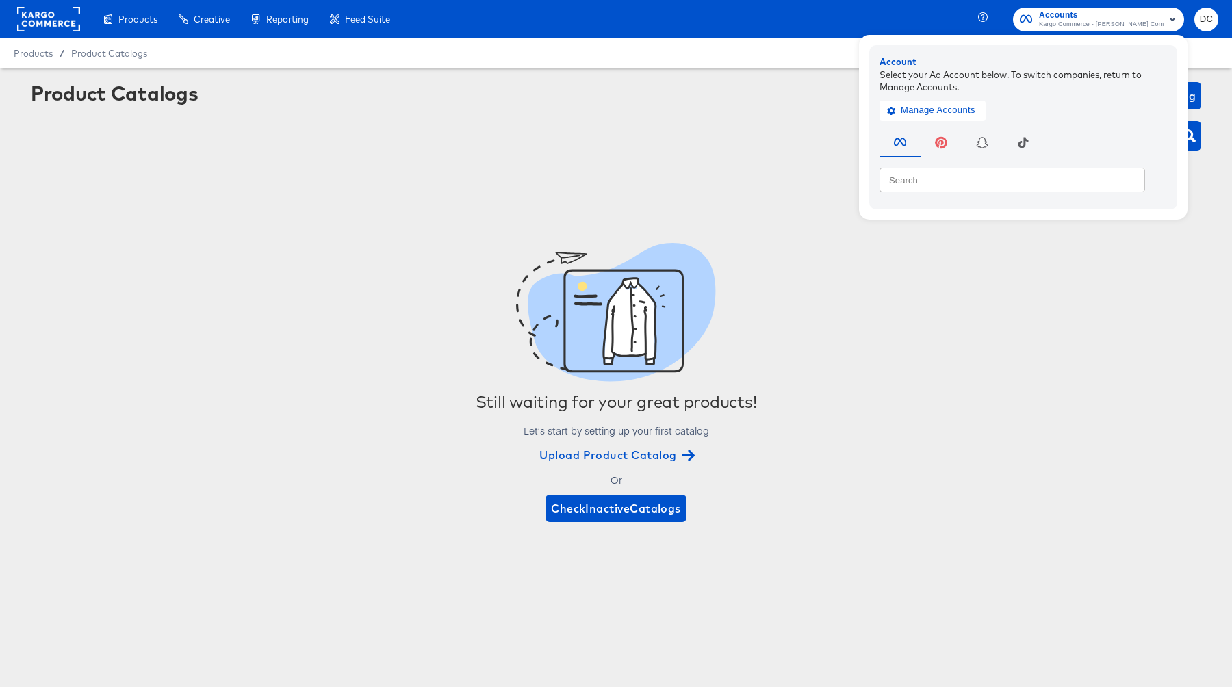
click at [1015, 185] on input "text" at bounding box center [1011, 179] width 265 height 25
paste input "Cross channel product set dashboard"
click at [913, 174] on input "Cross channel product set dashboard" at bounding box center [1011, 179] width 265 height 25
click at [917, 178] on input "Cross channel product set dashboard" at bounding box center [1011, 179] width 265 height 25
type input "Cross-channel product set dashboard"
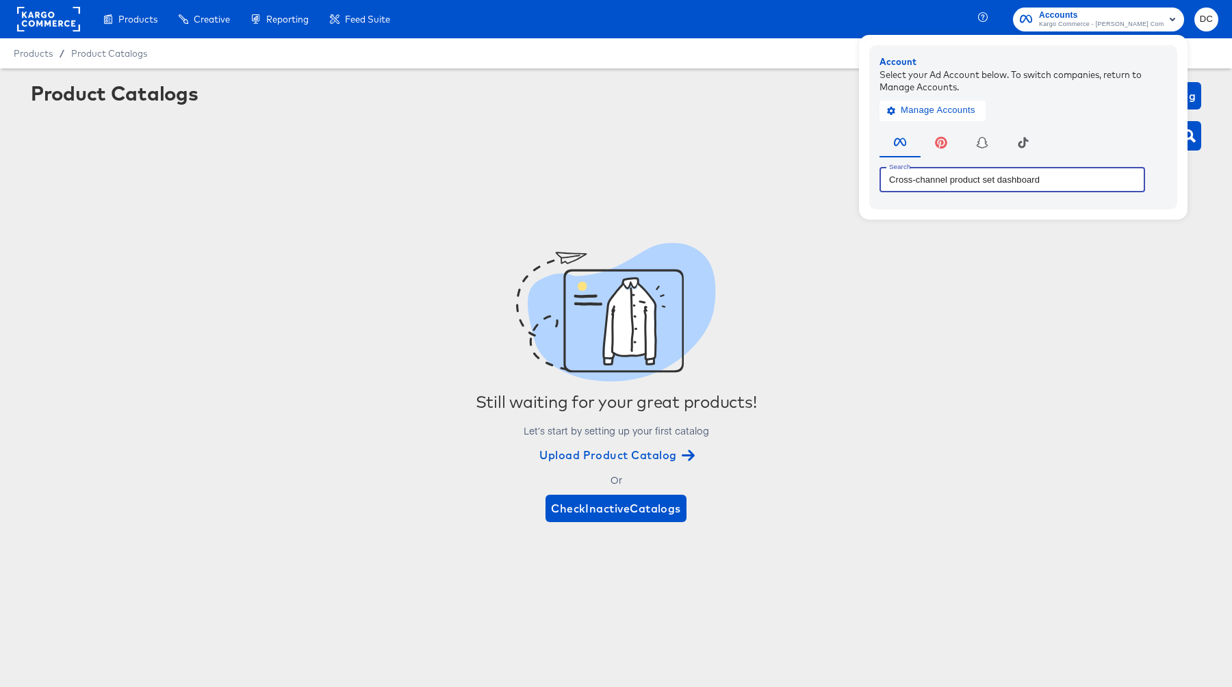
click at [983, 182] on input "Cross-channel product set dashboard" at bounding box center [1011, 179] width 265 height 25
click at [941, 129] on button "button" at bounding box center [940, 140] width 41 height 33
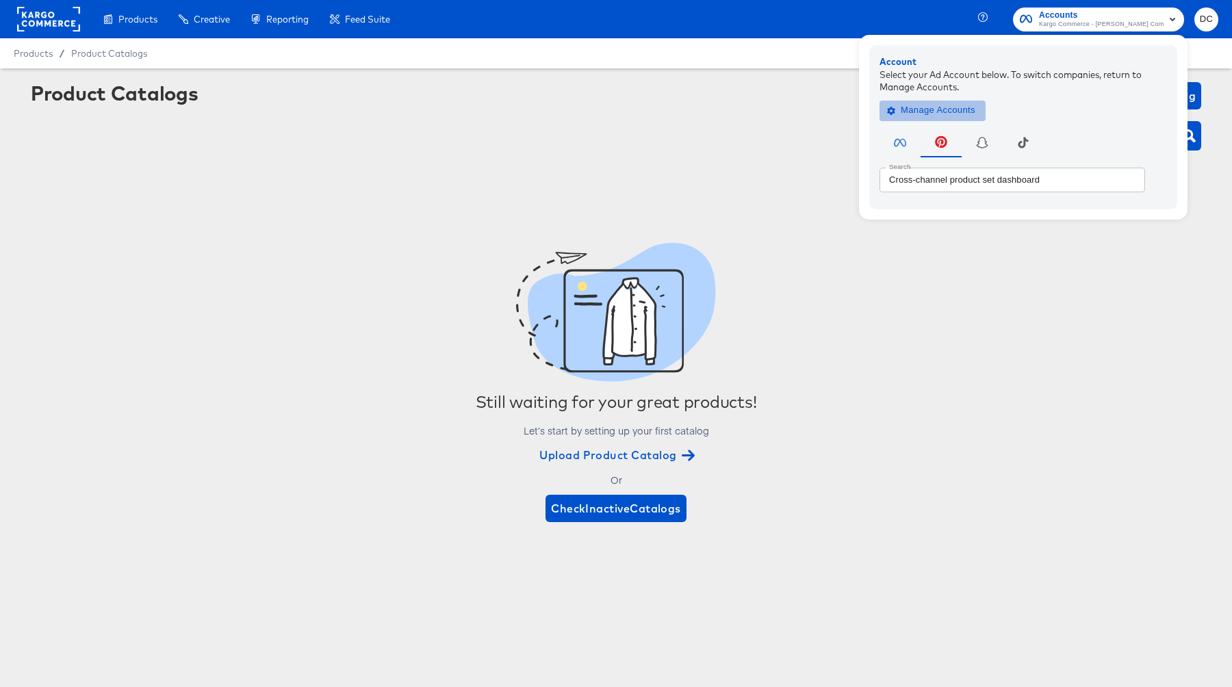
click at [907, 112] on span "Manage Accounts" at bounding box center [933, 111] width 86 height 16
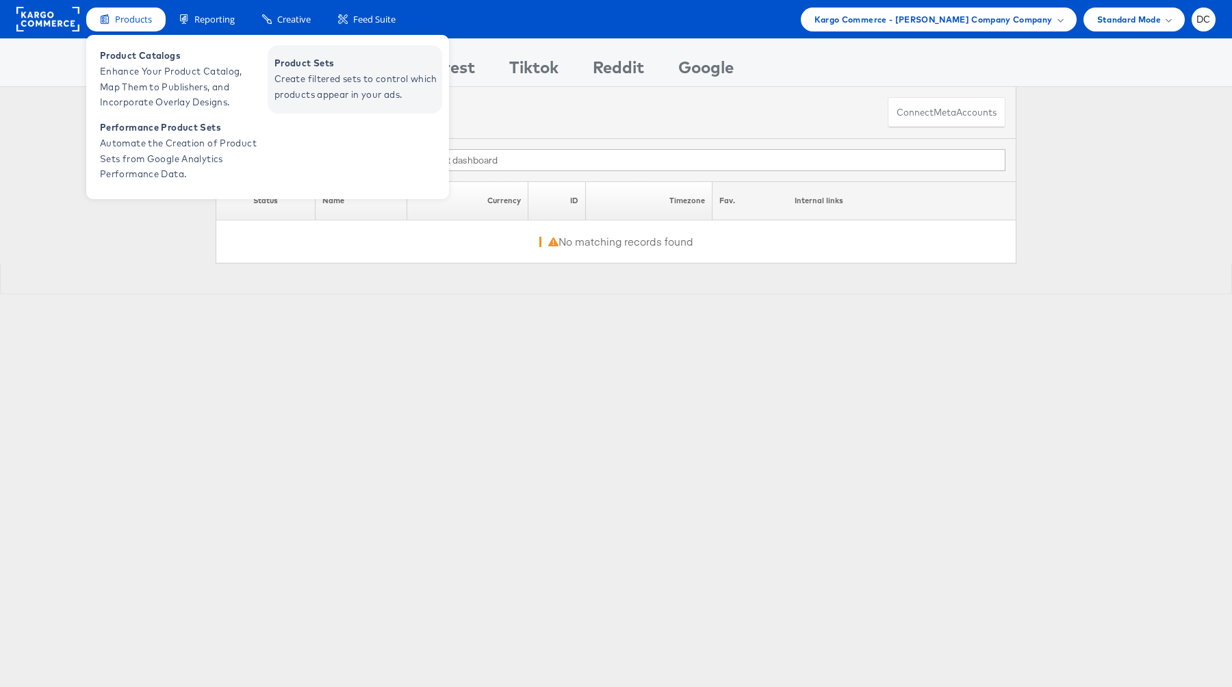
type input "Cross channel product set dashboard"
click at [286, 83] on span "Create filtered sets to control which products appear in your ads." at bounding box center [356, 86] width 164 height 31
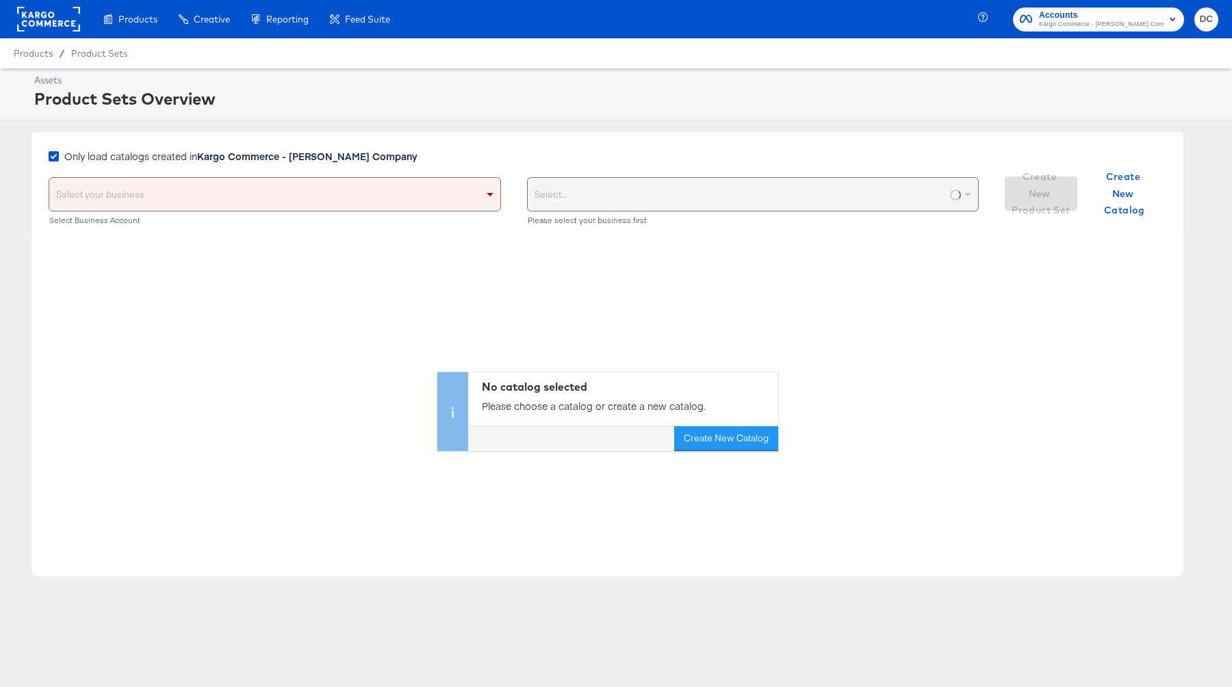
click at [1062, 30] on button "Accounts Kargo Commerce - Bernard Thompson Company" at bounding box center [1098, 20] width 171 height 24
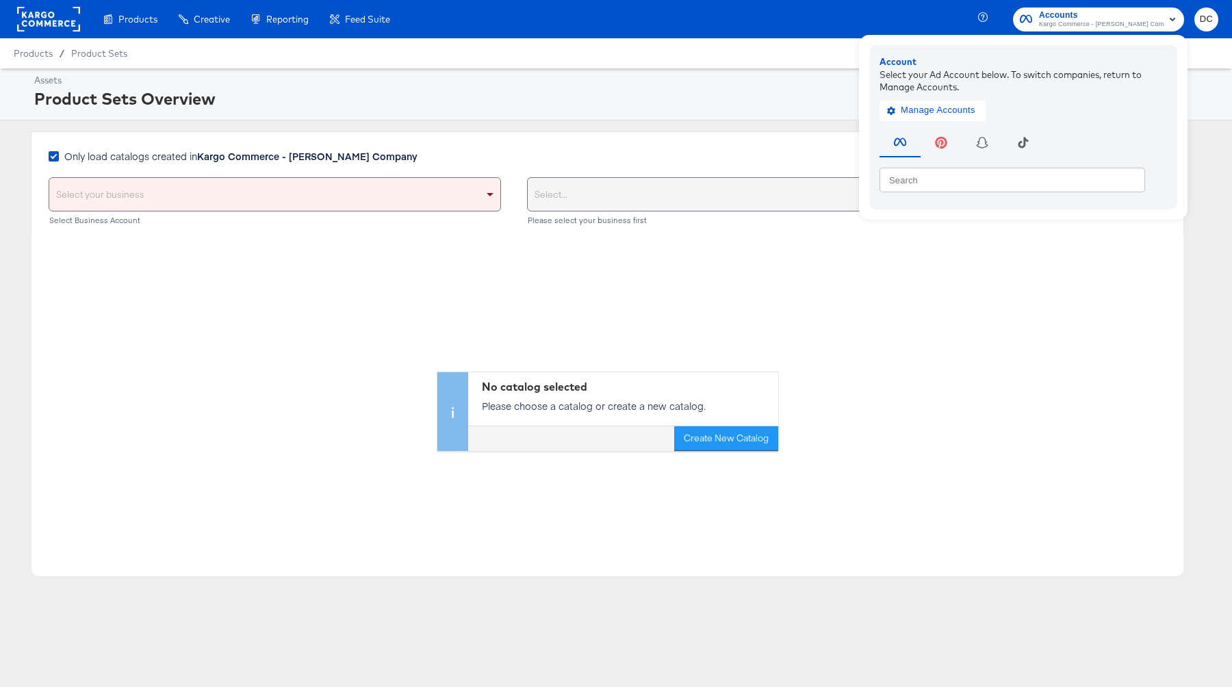
click at [996, 179] on input "text" at bounding box center [1011, 179] width 265 height 25
paste input "Cross channel product set dashboard"
type input "Cross channel product set dashboard"
click at [931, 181] on input "Cross channel product set dashboard" at bounding box center [1011, 179] width 265 height 25
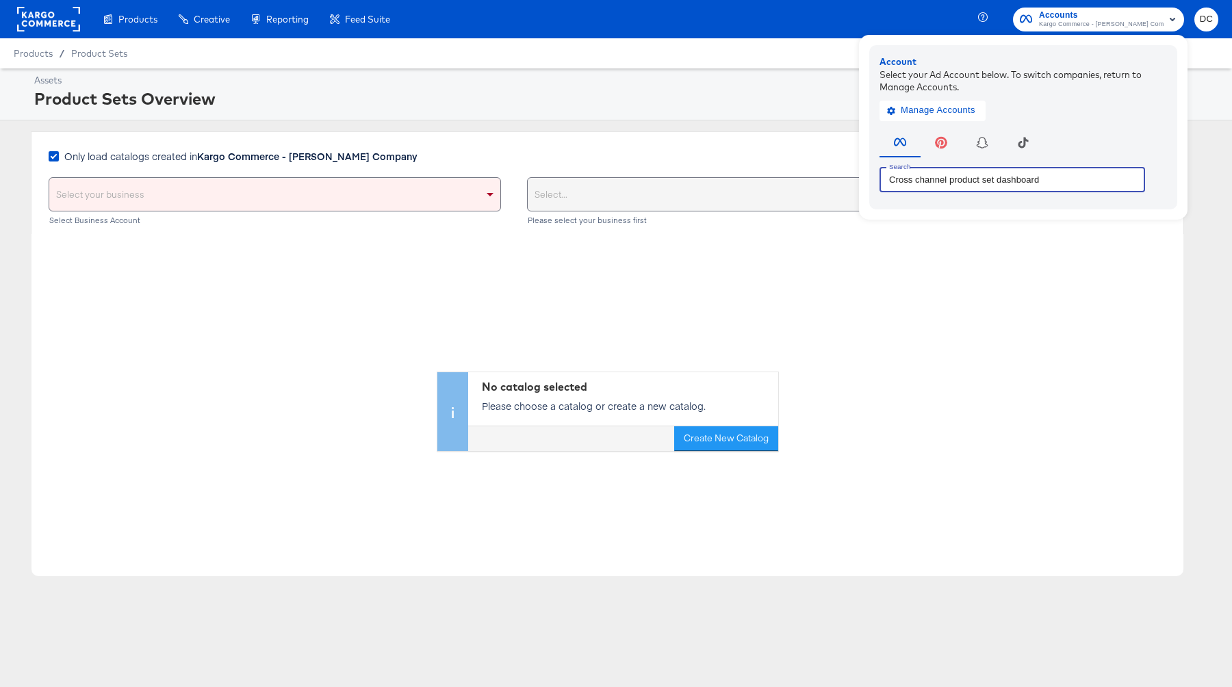
click at [931, 181] on input "Cross channel product set dashboard" at bounding box center [1011, 179] width 265 height 25
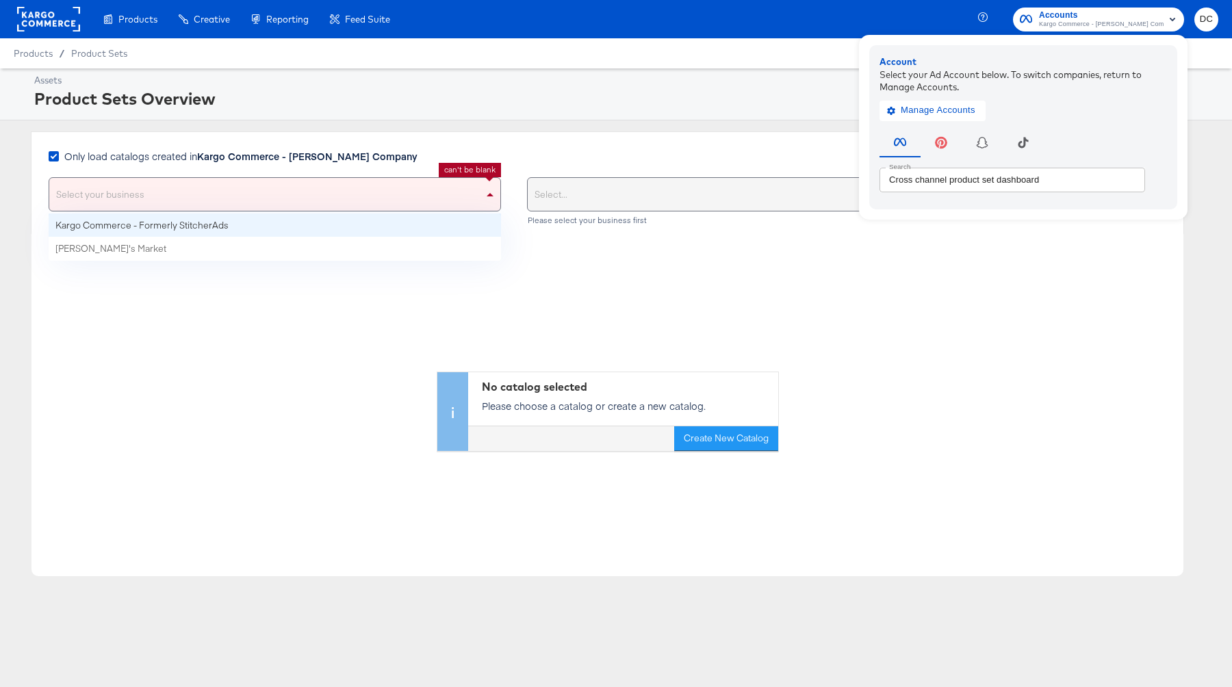
click at [265, 190] on div "Select your business" at bounding box center [274, 194] width 451 height 33
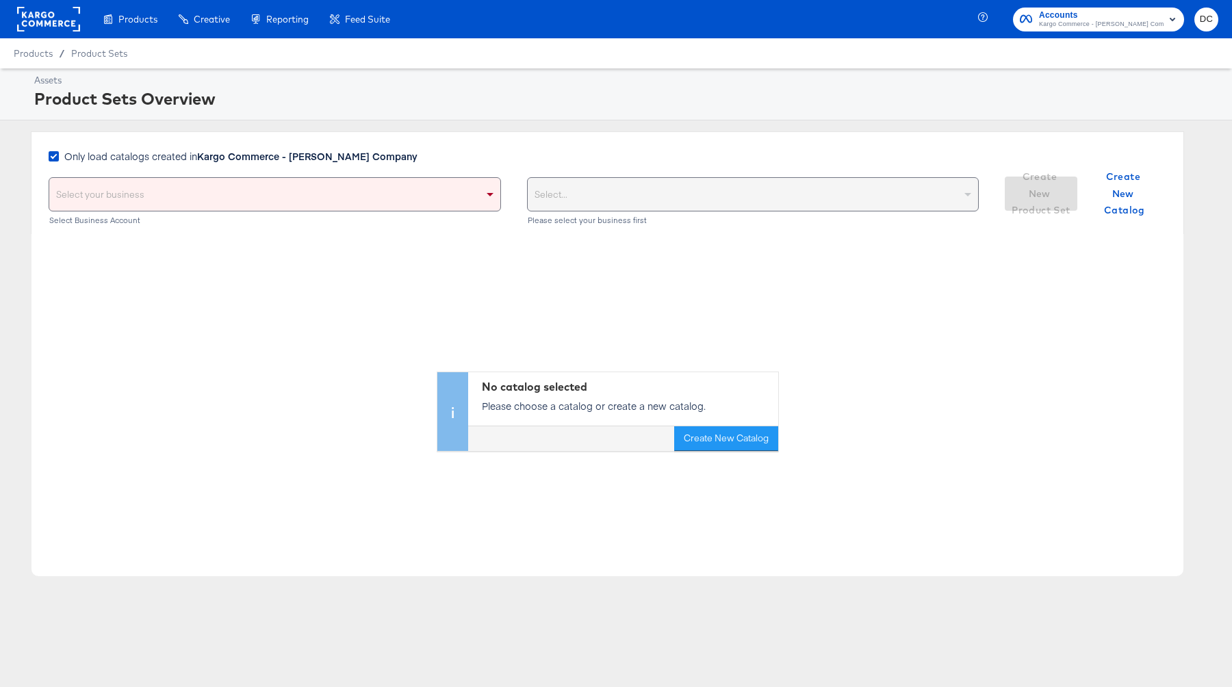
click at [572, 188] on div "Select..." at bounding box center [753, 194] width 451 height 33
click at [419, 196] on div "Select your business" at bounding box center [274, 194] width 451 height 33
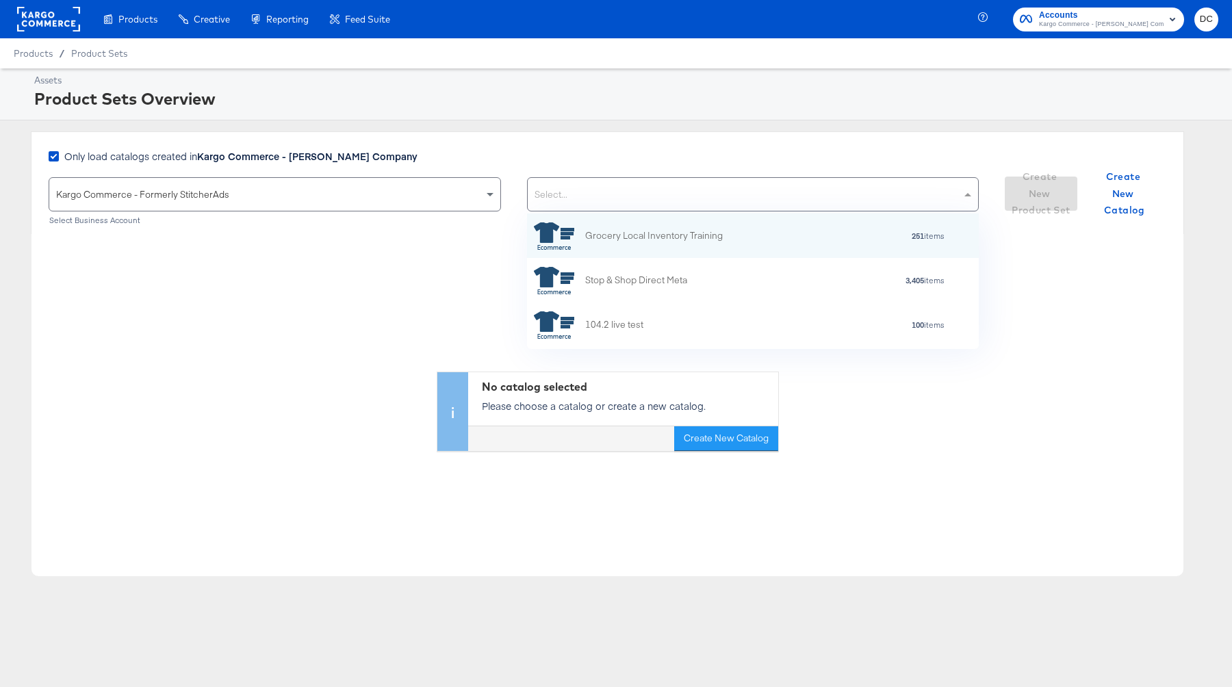
scroll to position [135, 452]
click at [735, 207] on div "Select..." at bounding box center [753, 194] width 451 height 33
click at [314, 188] on div "Kargo Commerce - Formerly StitcherAds" at bounding box center [274, 194] width 451 height 33
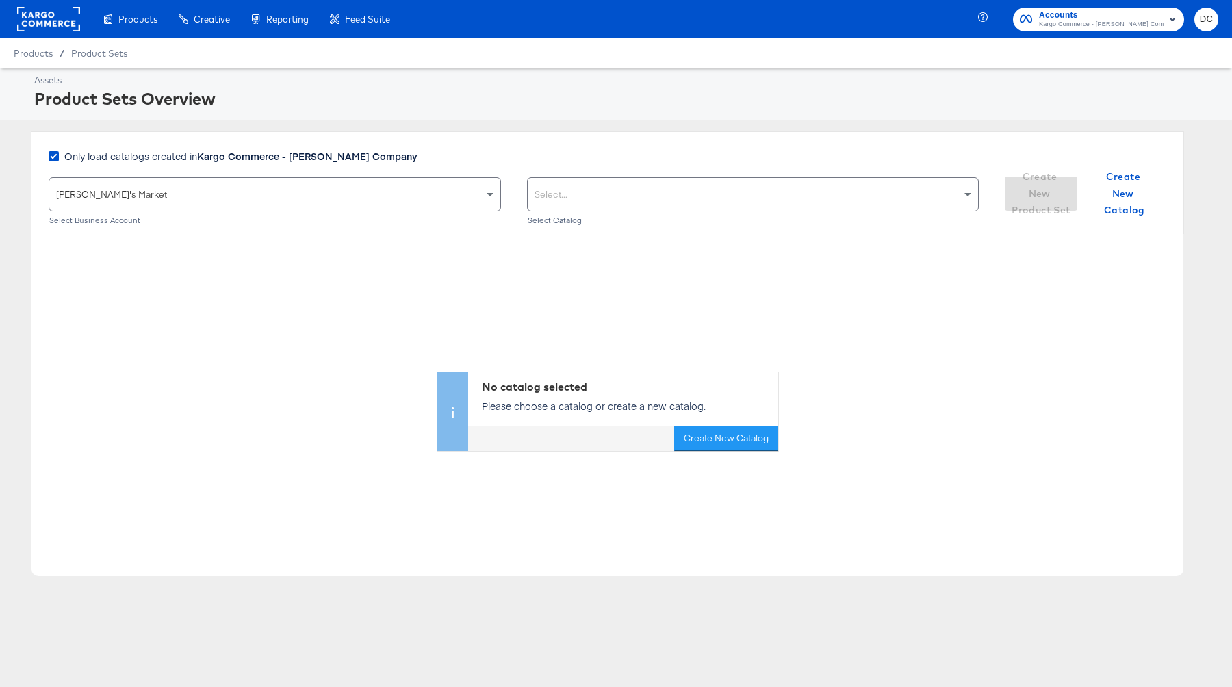
click at [604, 200] on div "Select..." at bounding box center [753, 194] width 451 height 33
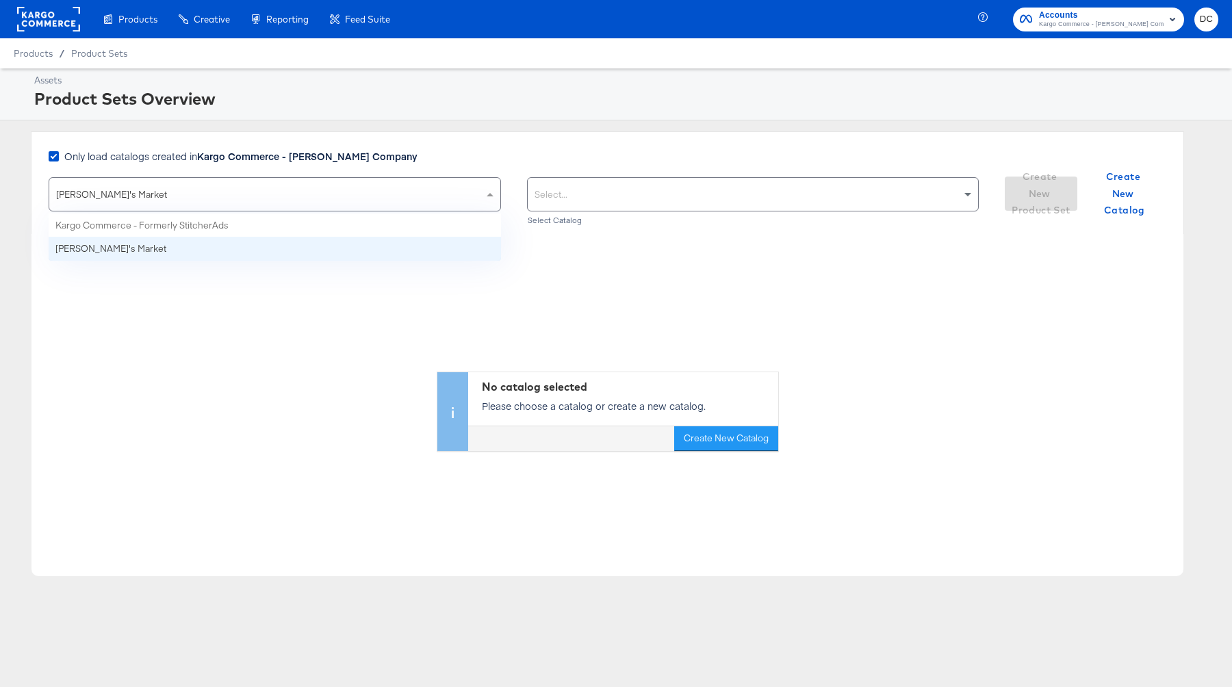
click at [428, 188] on div "Debbie's Market" at bounding box center [274, 194] width 451 height 33
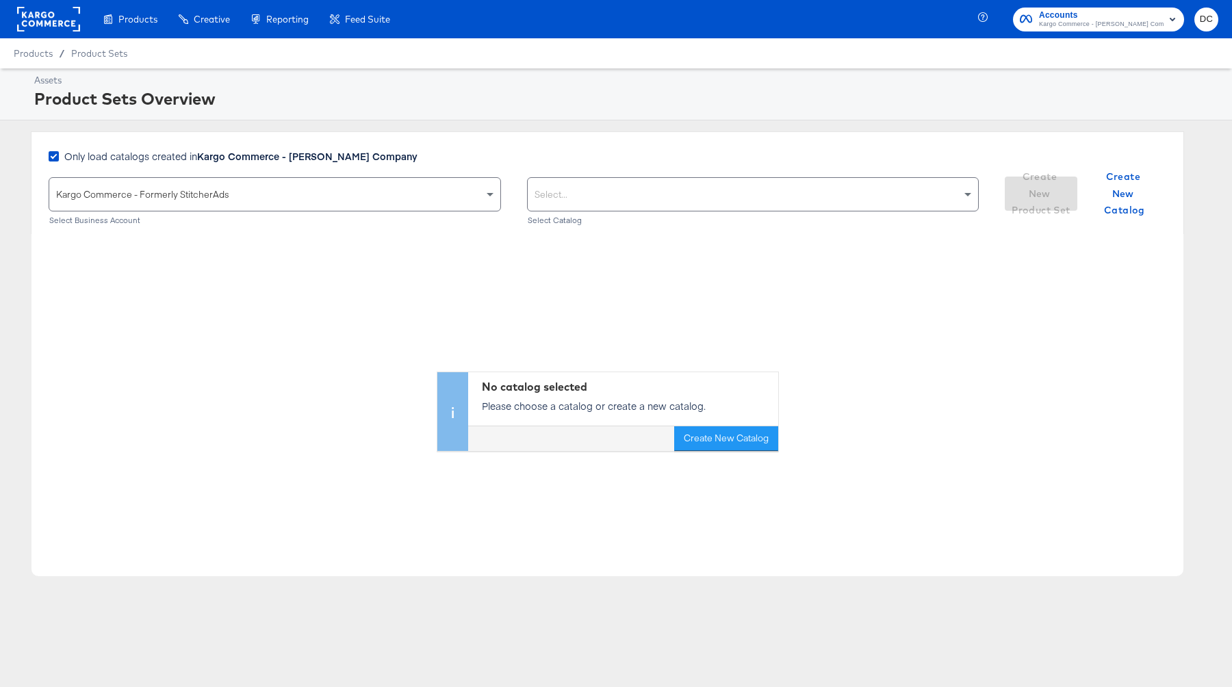
click at [688, 201] on div "Select..." at bounding box center [753, 194] width 451 height 33
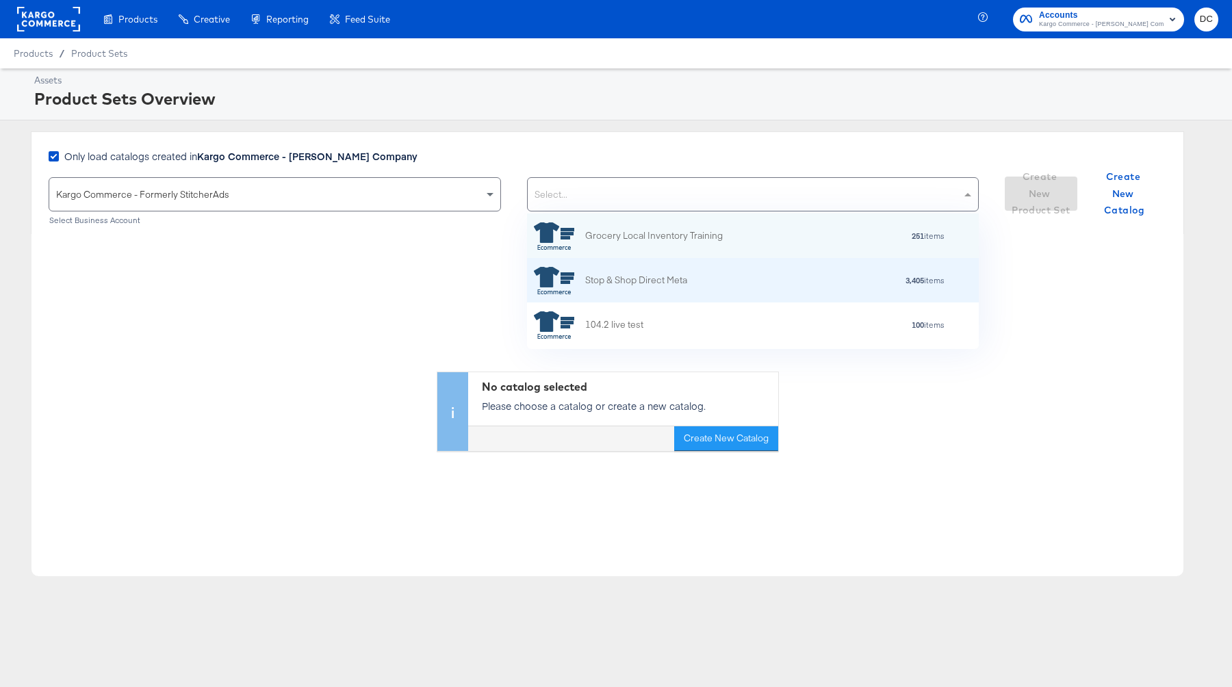
click at [688, 263] on div "Stop & Shop Direct Meta 3,405 items" at bounding box center [753, 280] width 452 height 44
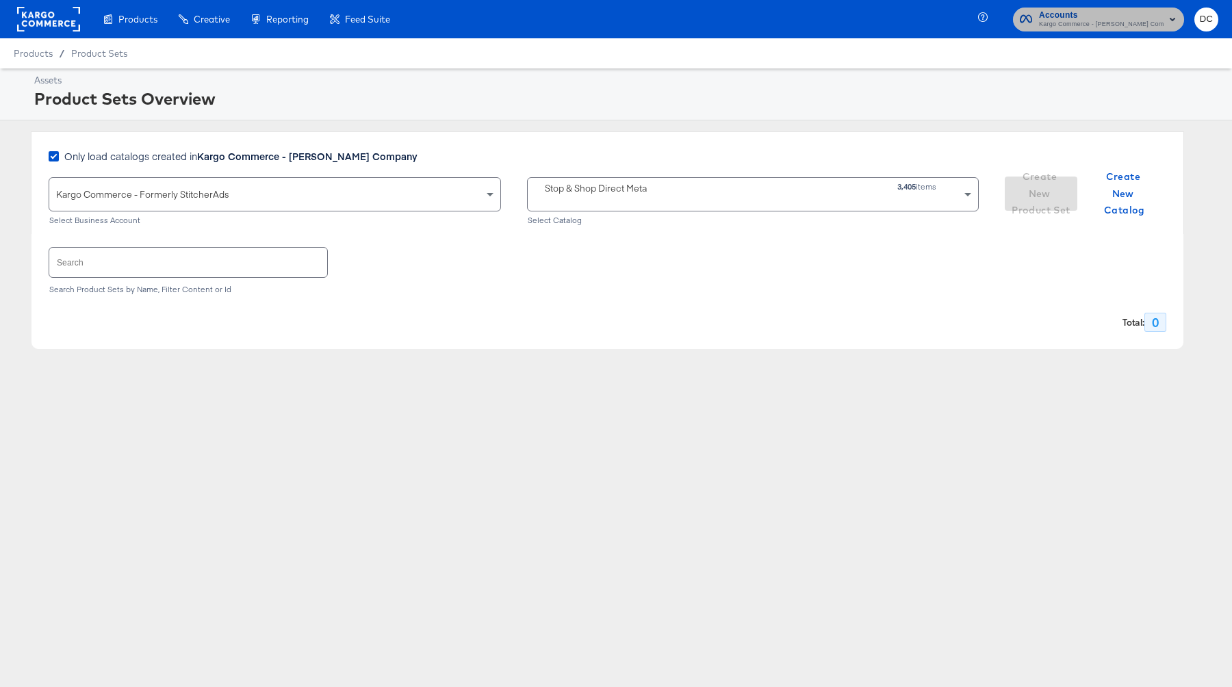
click at [1069, 25] on span "Kargo Commerce - [PERSON_NAME] Company" at bounding box center [1101, 24] width 125 height 11
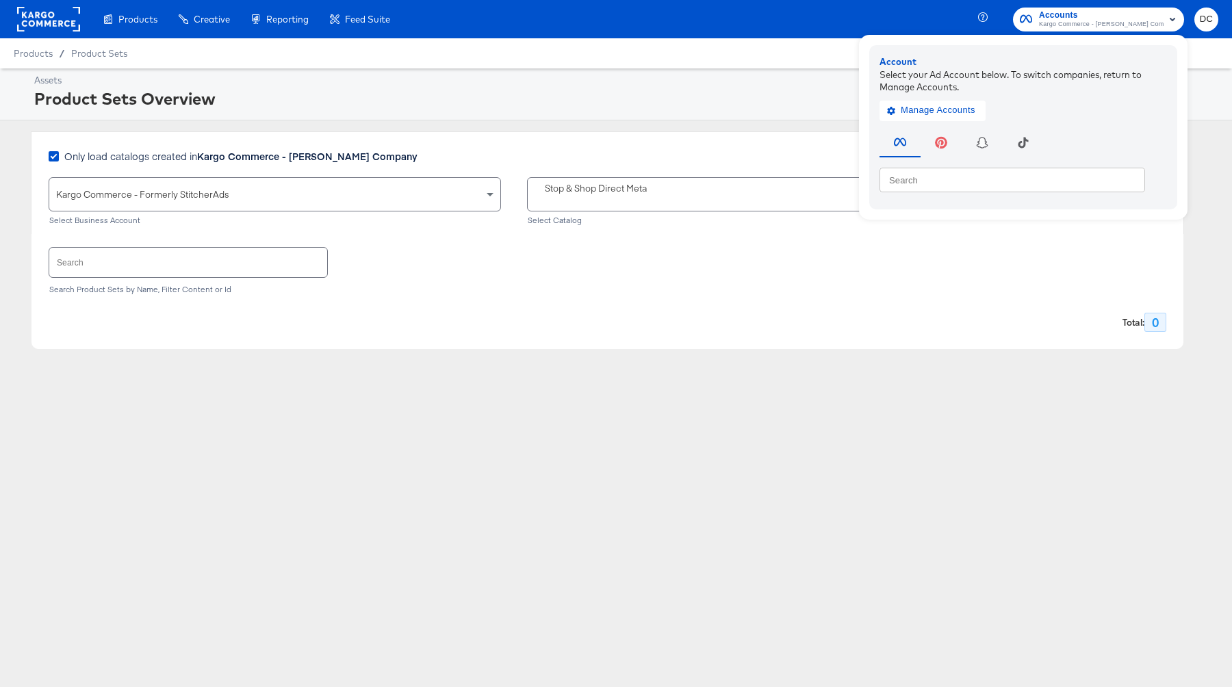
click at [74, 15] on rect at bounding box center [48, 19] width 63 height 25
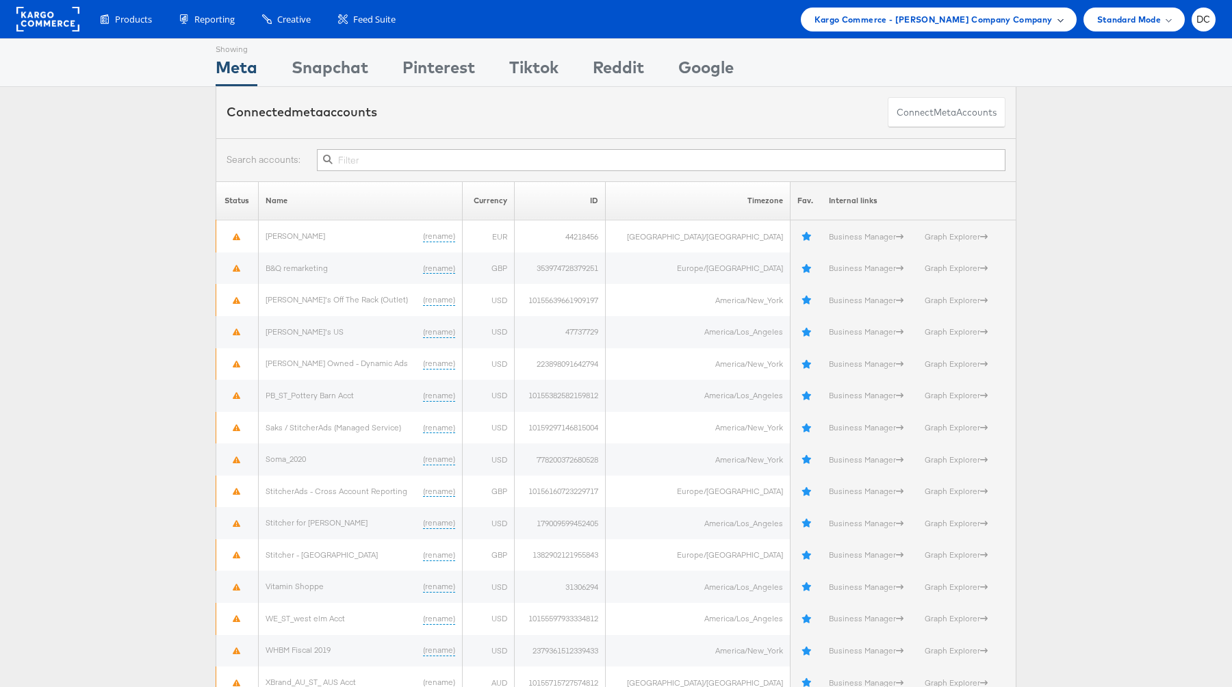
click at [1031, 27] on div "Kargo Commerce - [PERSON_NAME] Company Company" at bounding box center [939, 20] width 276 height 24
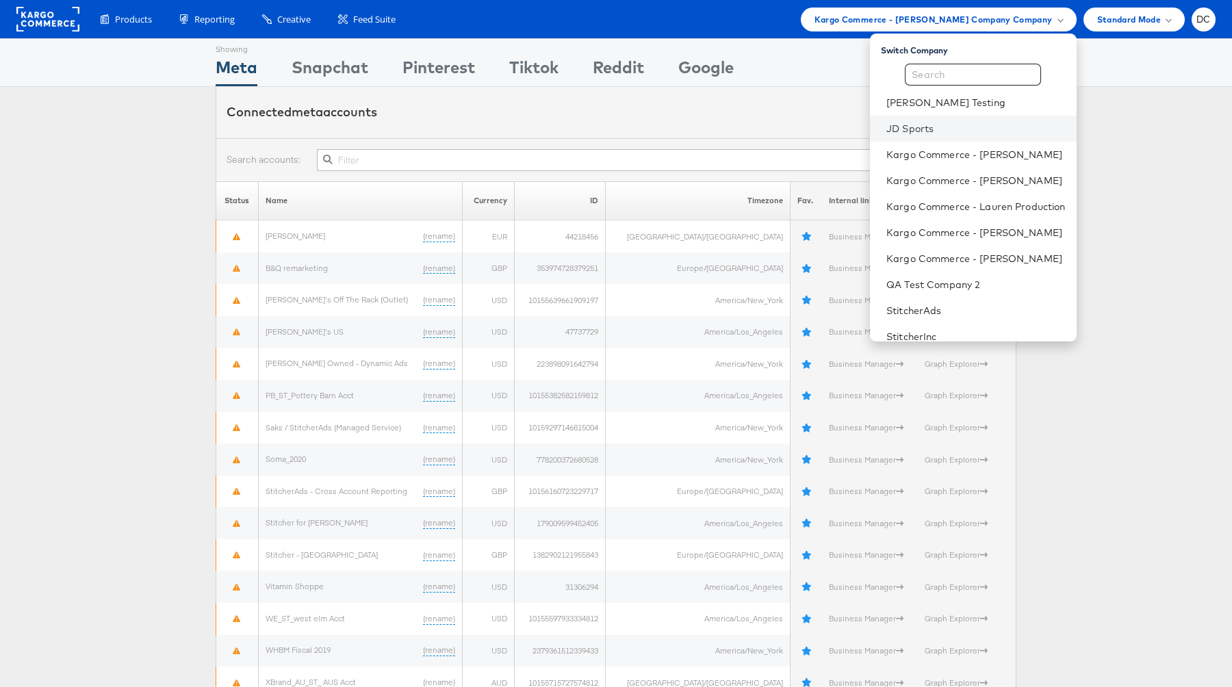
scroll to position [62, 0]
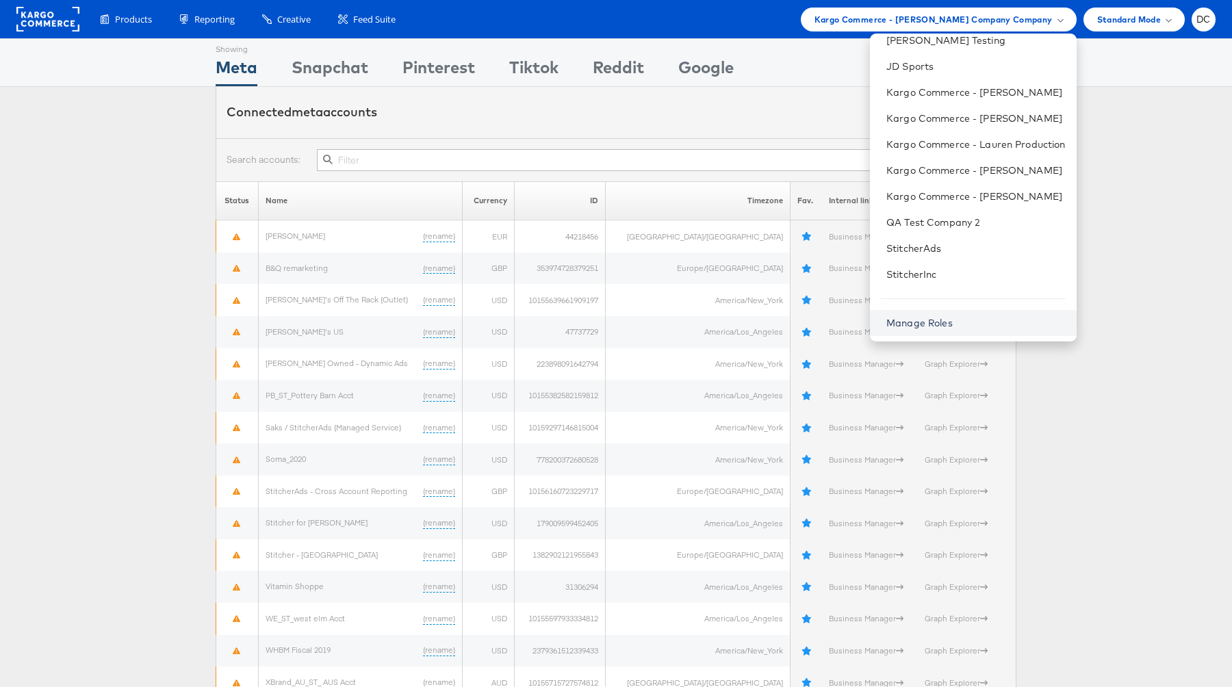
click at [948, 324] on link "Manage Roles" at bounding box center [919, 323] width 66 height 12
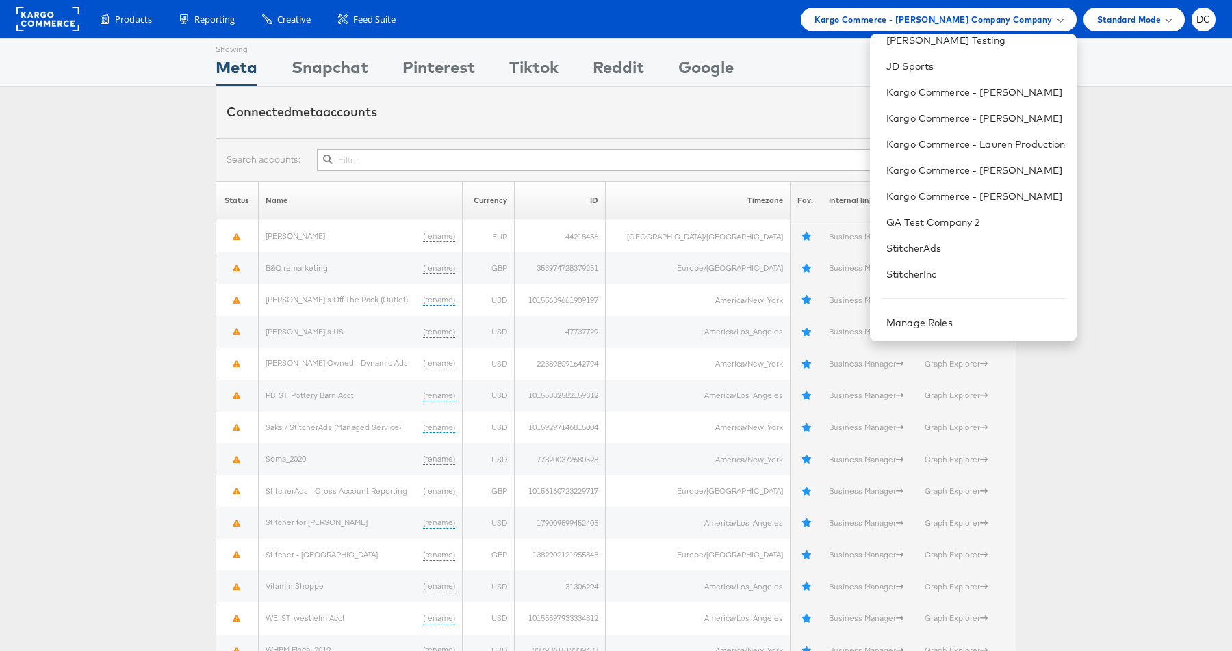
click at [78, 146] on div "Status Name Currency ID Timezone Fav. Internal links Bernard Thompson (rename) …" at bounding box center [616, 466] width 1232 height 656
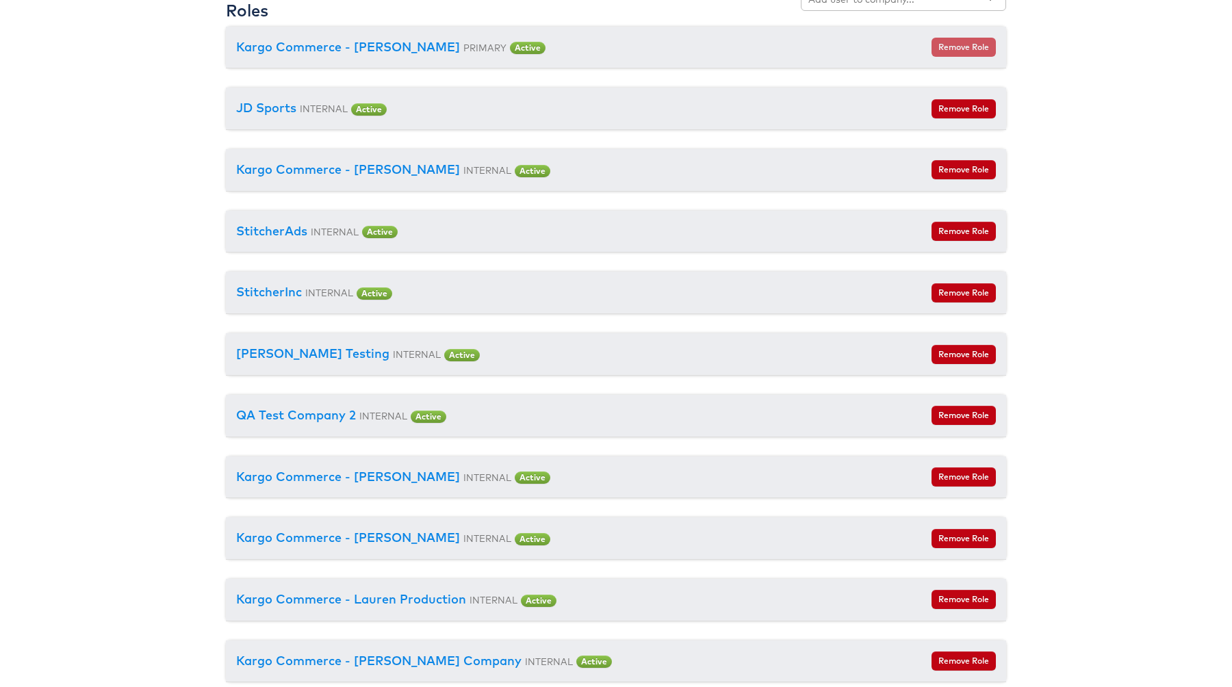
scroll to position [1431, 0]
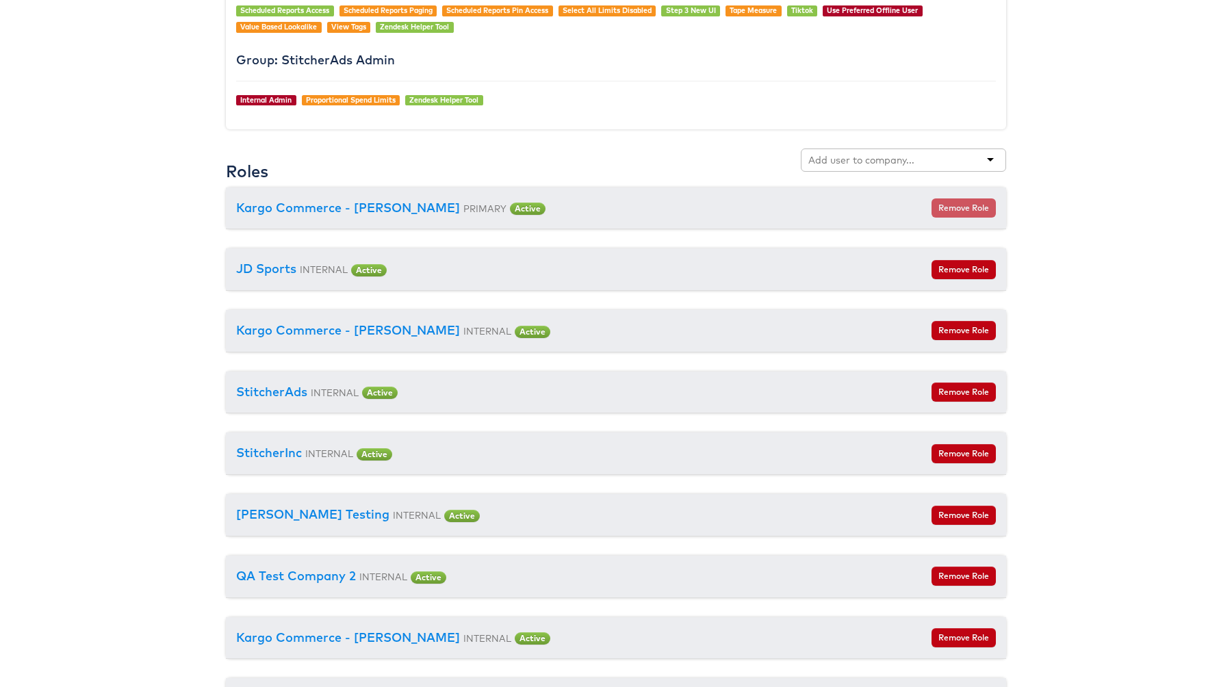
click at [866, 160] on input "text" at bounding box center [862, 160] width 108 height 14
type input "Bonjo Buzz"
click at [991, 162] on div "Bonjo Buzz" at bounding box center [903, 159] width 205 height 23
click at [931, 161] on div "Bonjo Buzz" at bounding box center [903, 159] width 205 height 23
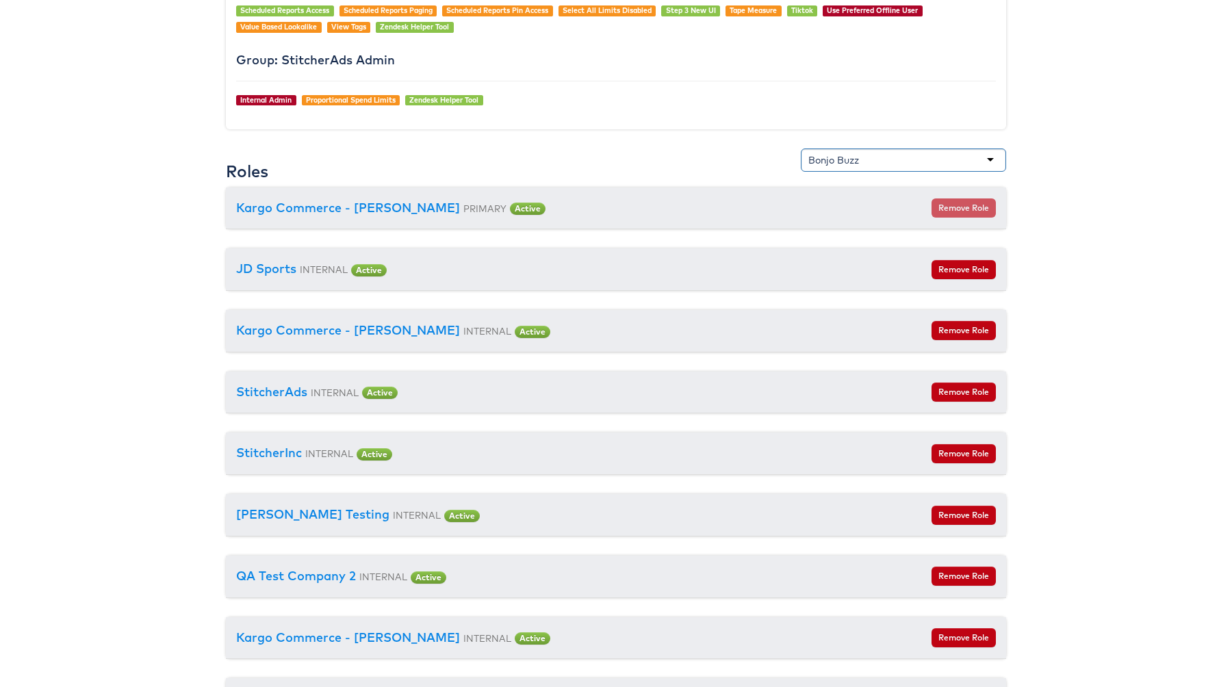
click at [931, 161] on div "Bonjo Buzz" at bounding box center [903, 159] width 205 height 23
click at [809, 166] on input "Bonjo Buzz" at bounding box center [835, 160] width 54 height 14
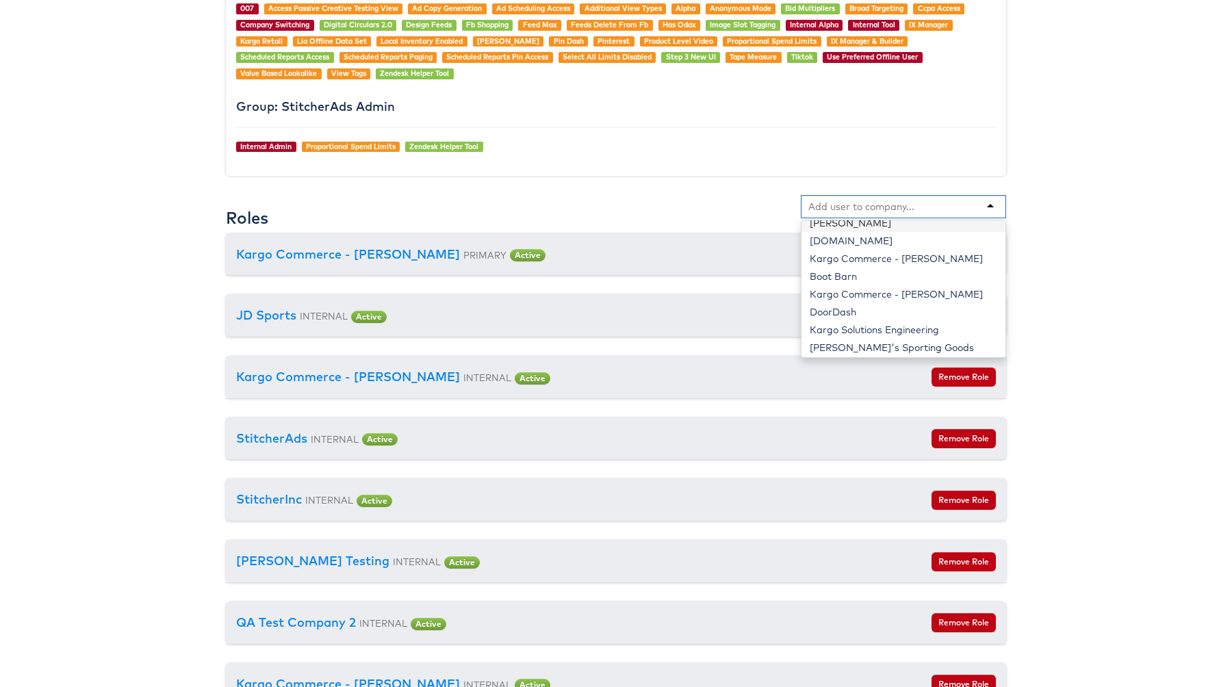
scroll to position [315, 0]
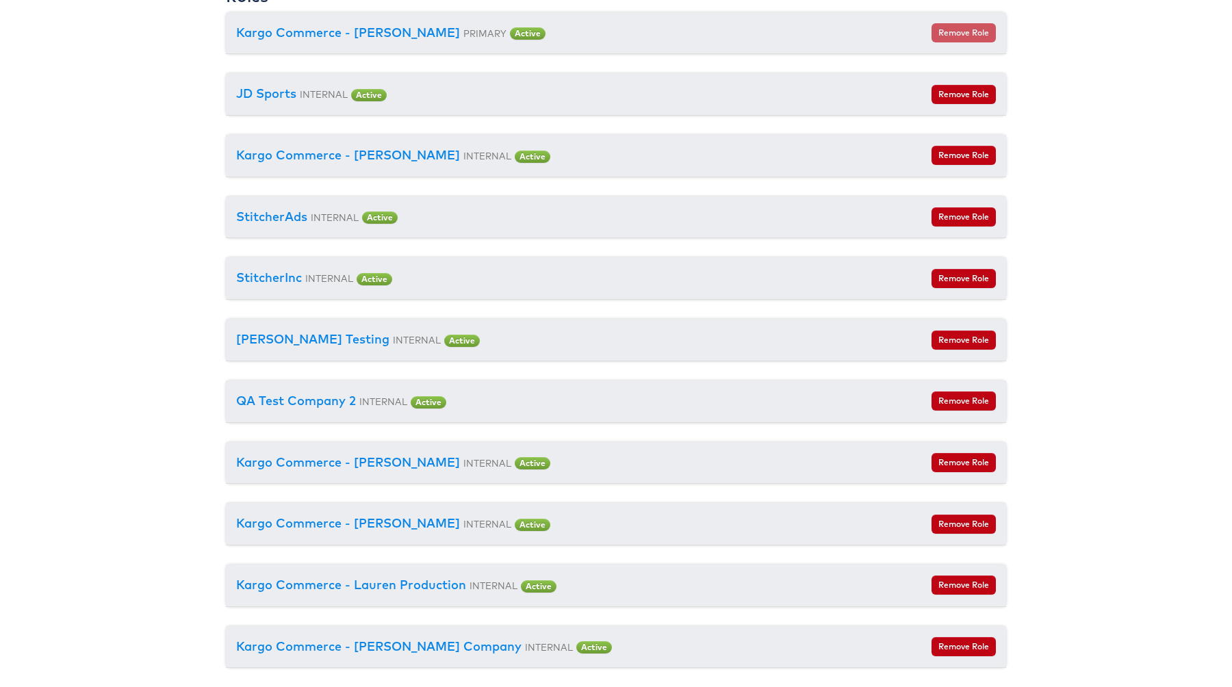
scroll to position [1600, 0]
